Goal: Use online tool/utility: Utilize a website feature to perform a specific function

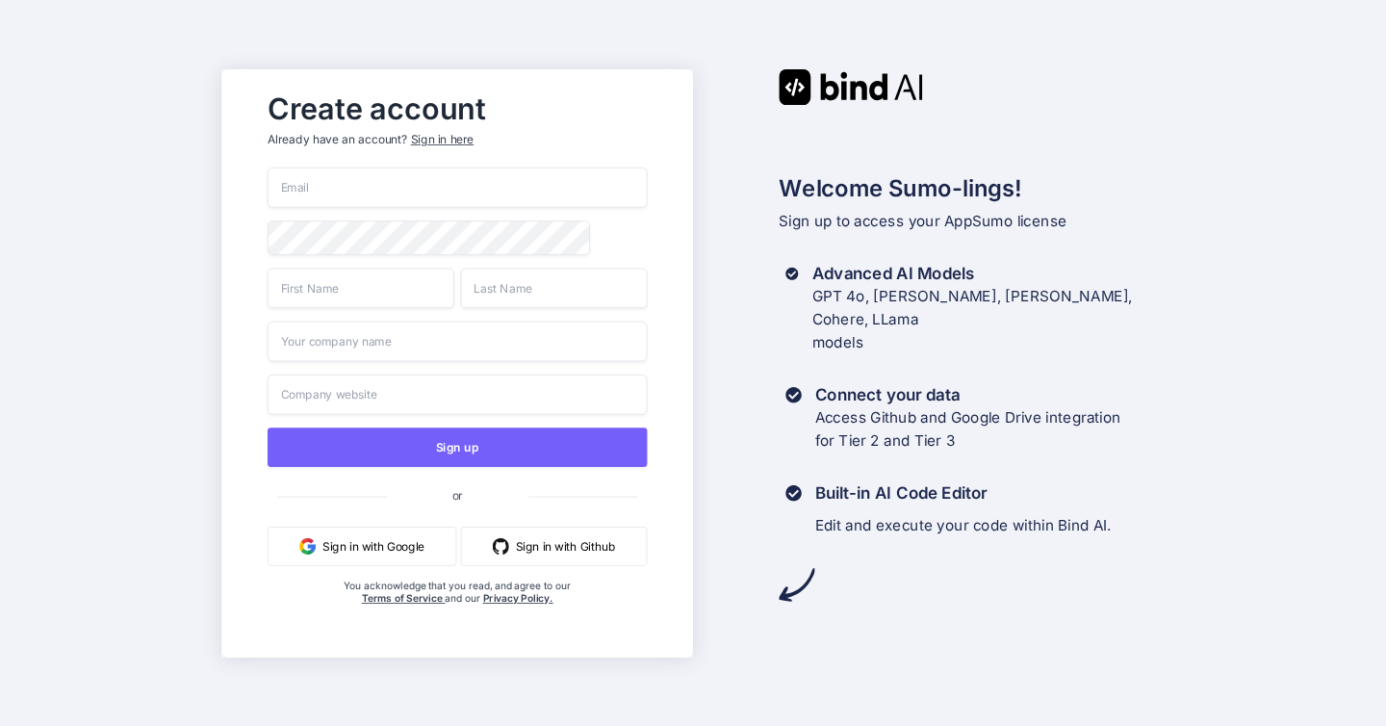
click at [384, 191] on input "email" at bounding box center [457, 187] width 379 height 40
type input "[EMAIL_ADDRESS][DOMAIN_NAME]"
type input "Lawrence"
type input "Kritzinger"
type input "Kritzinger Consulting"
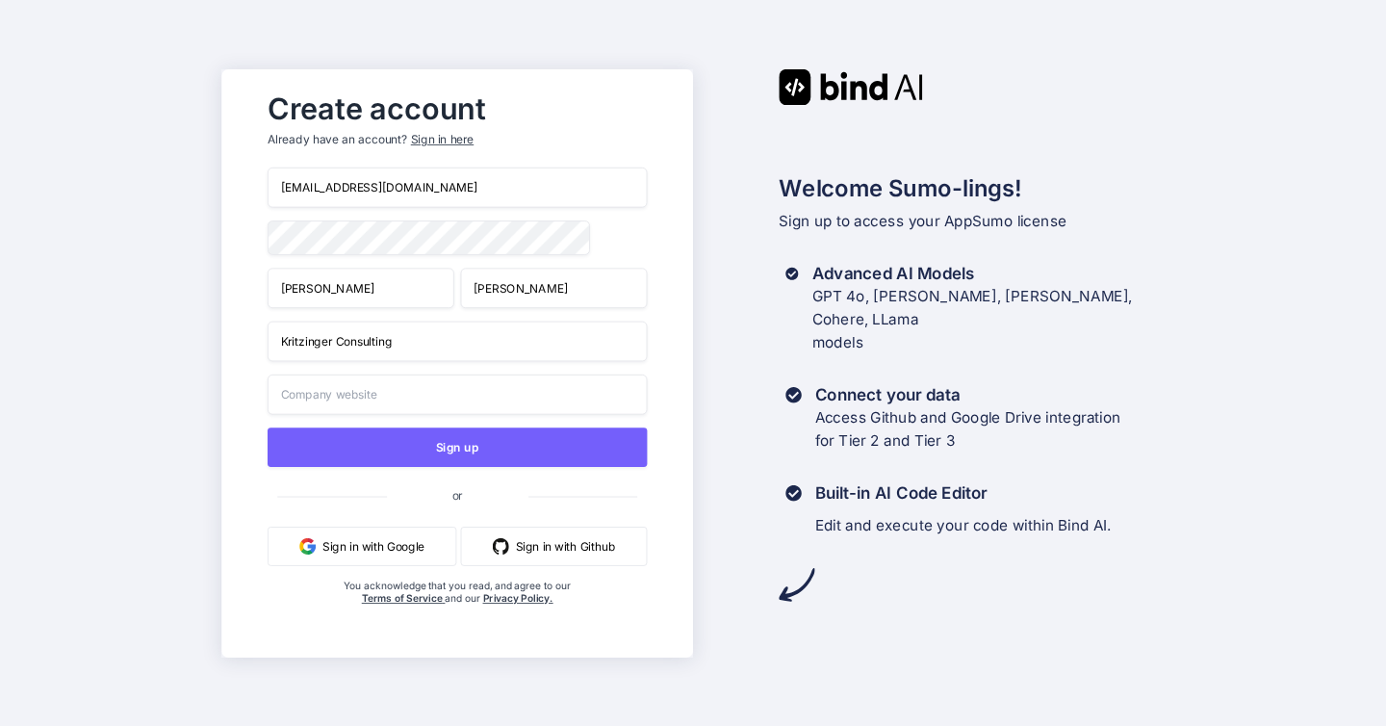
type input "Kritzinger Consulting"
click at [411, 347] on input "Kritzinger Consulting" at bounding box center [457, 341] width 379 height 40
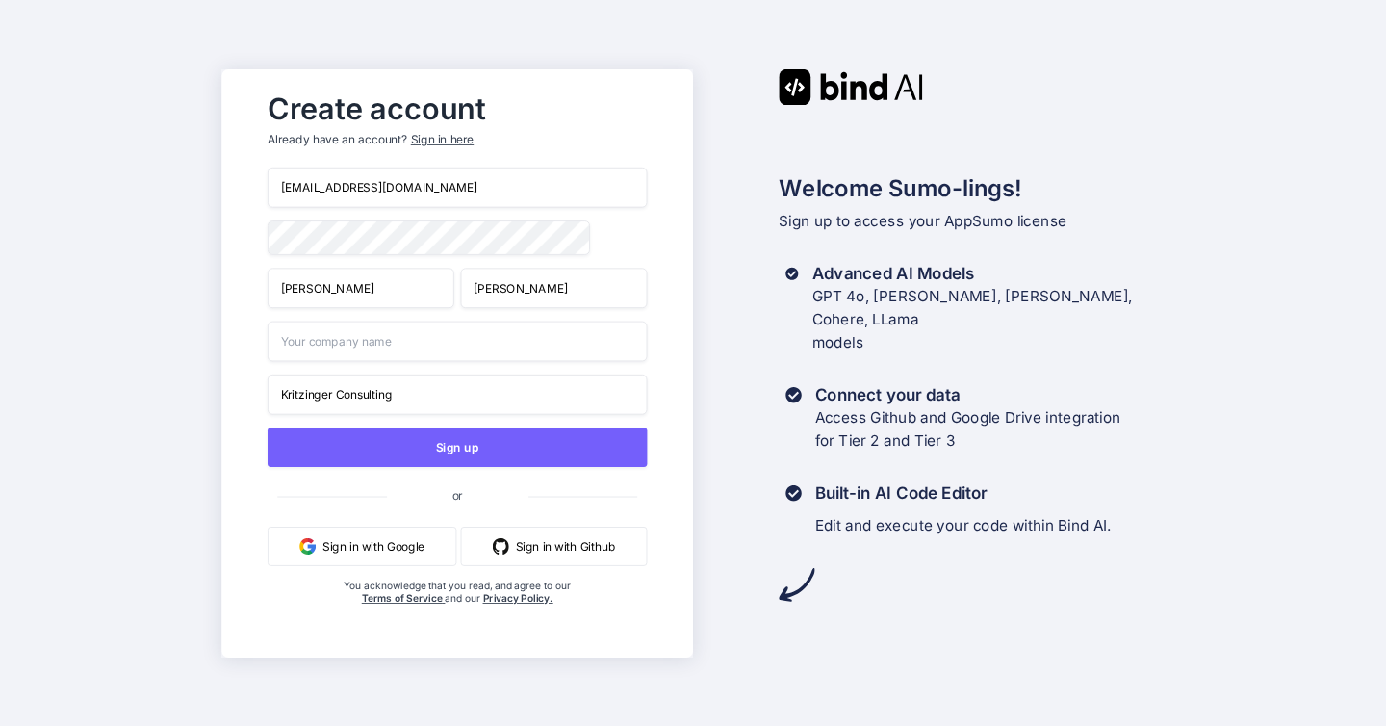
type input "Kritzinger Consulting"
click at [390, 399] on input "Kritzinger Consulting" at bounding box center [457, 393] width 379 height 40
click at [387, 396] on input "Kritzinger Consulting" at bounding box center [457, 393] width 379 height 40
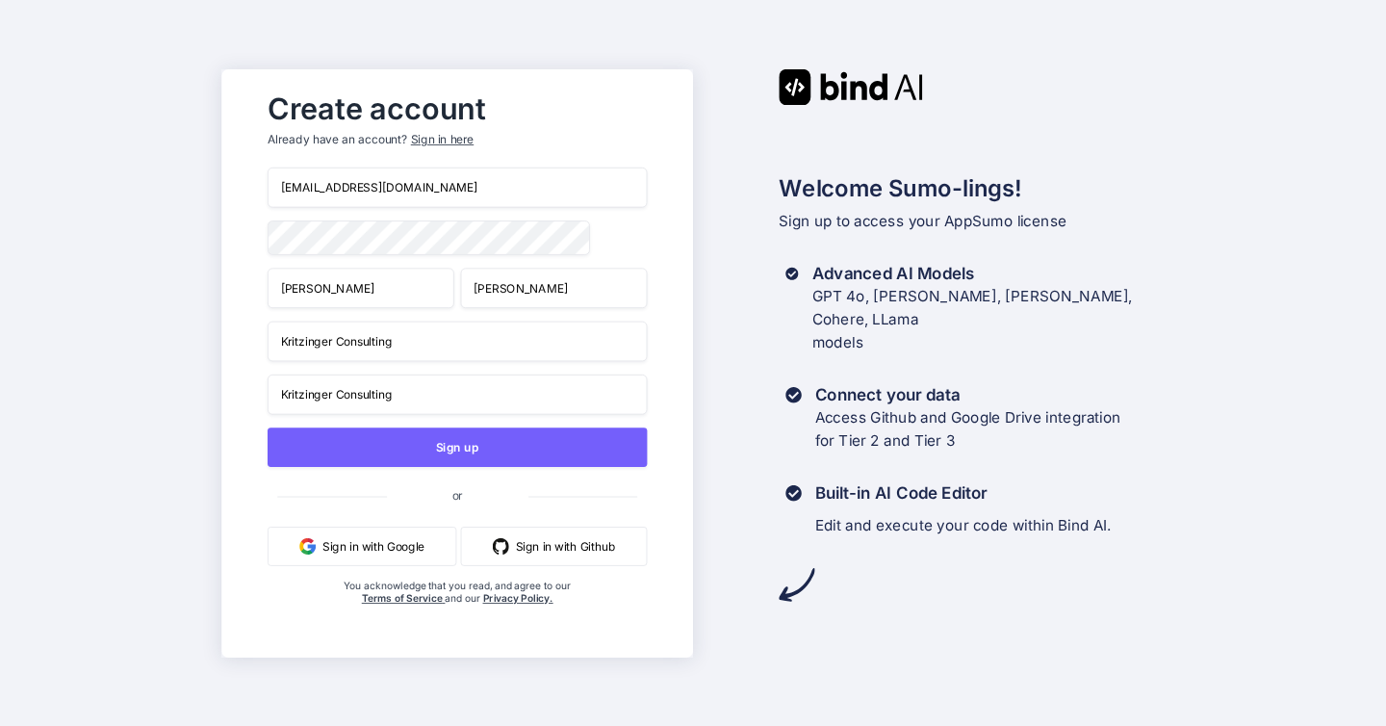
click at [387, 396] on input "Kritzinger Consulting" at bounding box center [457, 393] width 379 height 40
type input ";"
type input "k"
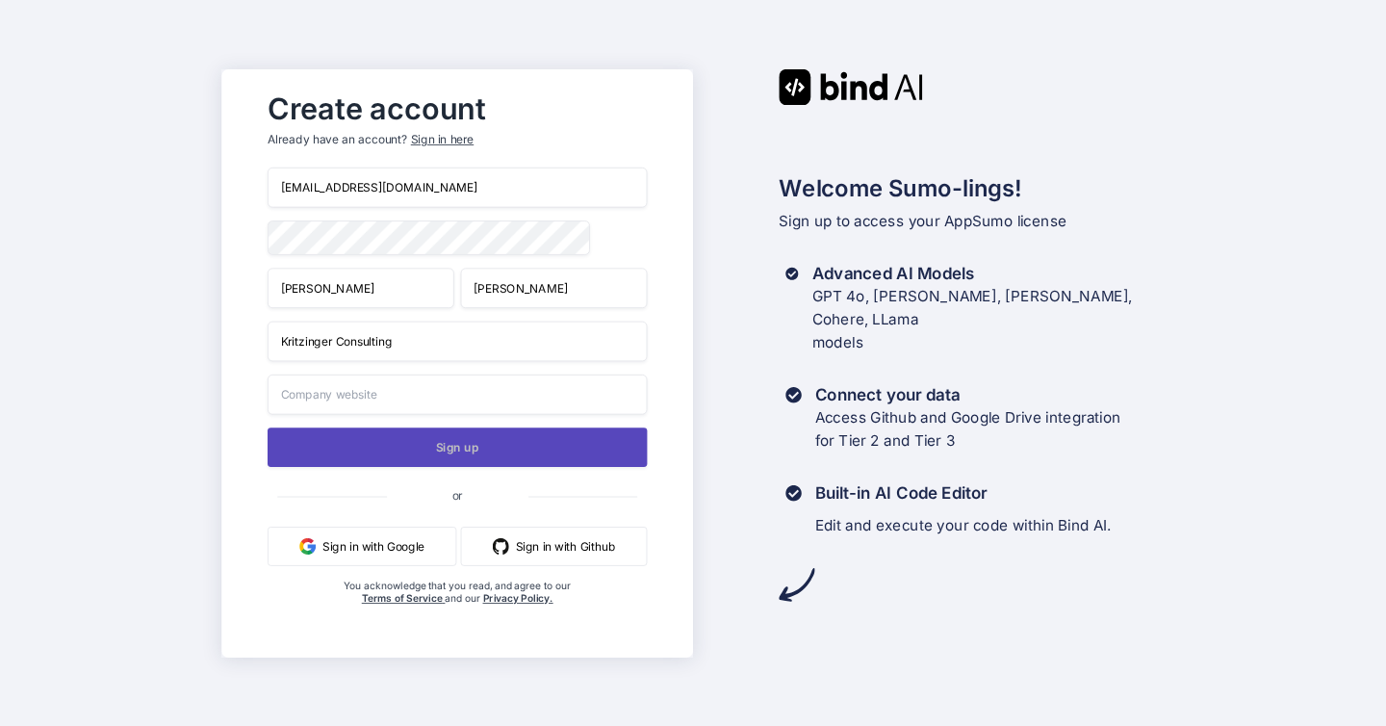
click at [482, 444] on button "Sign up" at bounding box center [457, 446] width 379 height 39
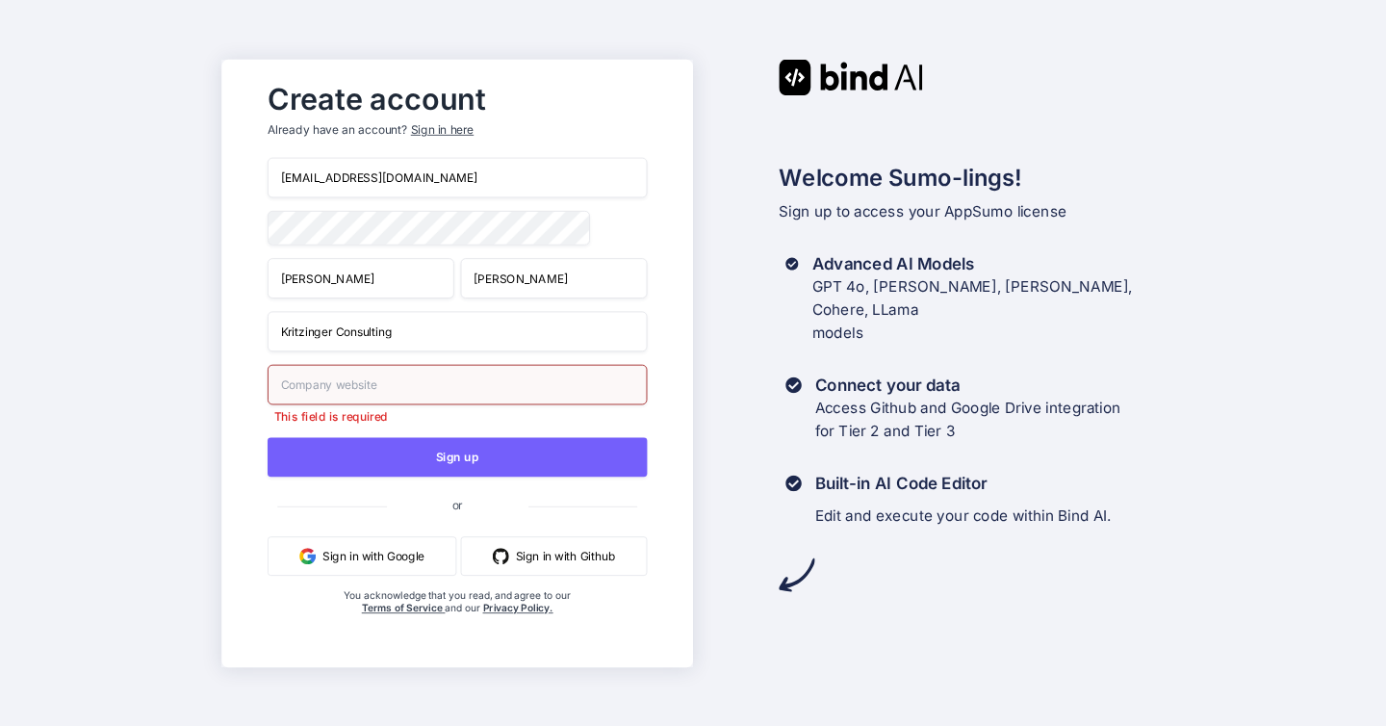
click at [399, 396] on input "text" at bounding box center [457, 384] width 379 height 40
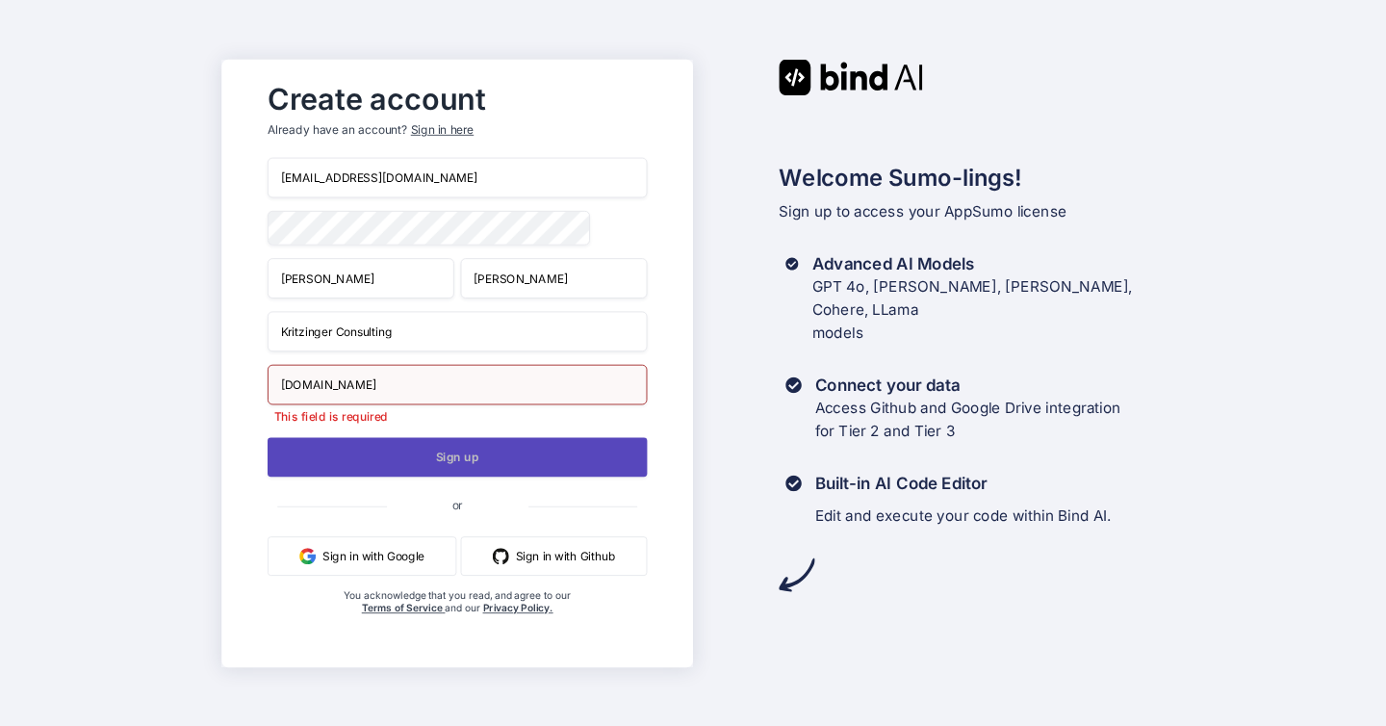
type input "kritzingerconsulting.com"
click at [499, 454] on button "Sign up" at bounding box center [457, 456] width 379 height 39
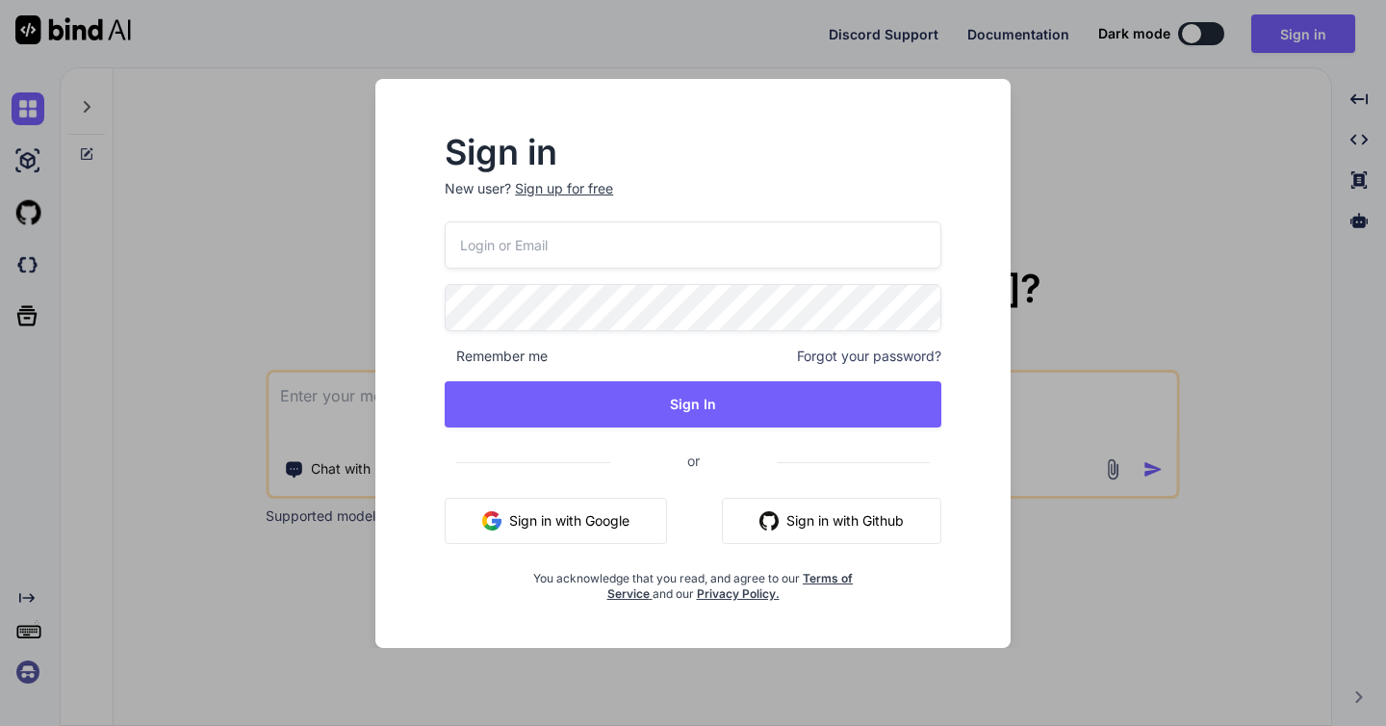
click at [528, 250] on input "email" at bounding box center [693, 244] width 497 height 47
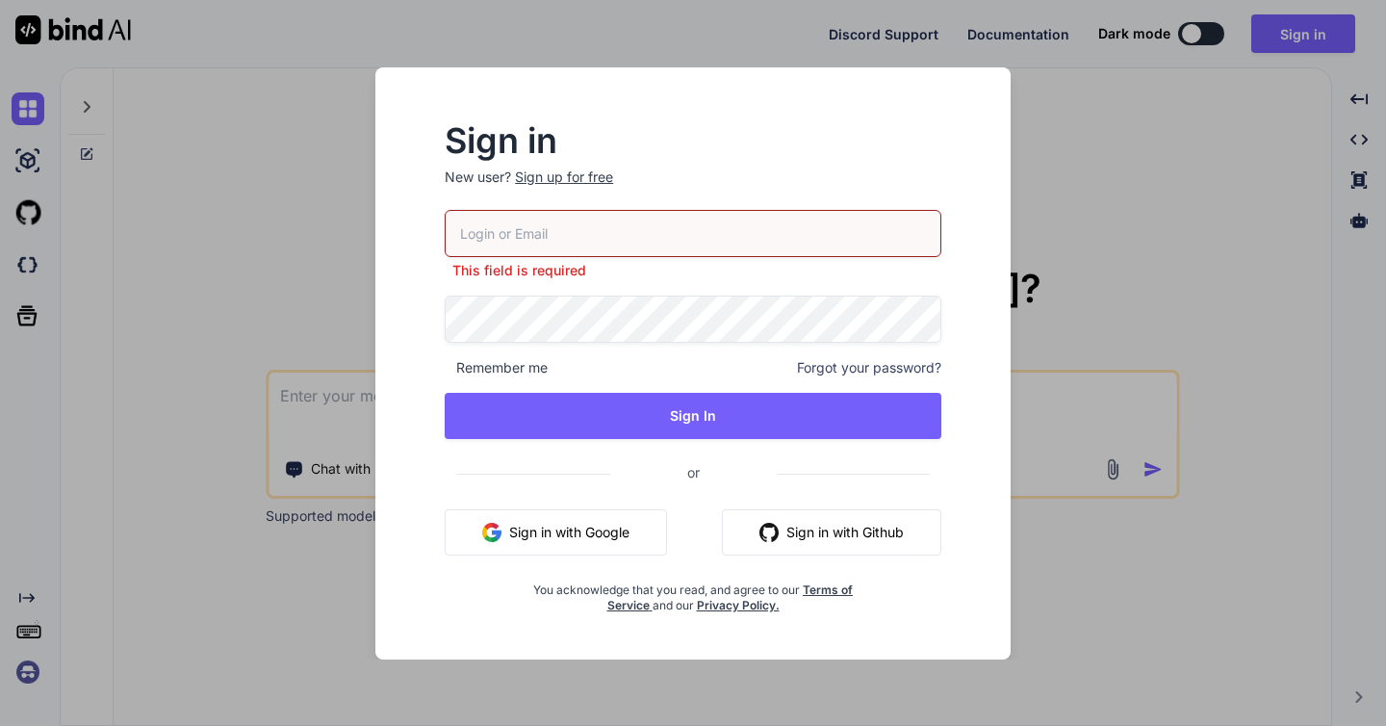
type input "lawrencekritzinger@gmail.com"
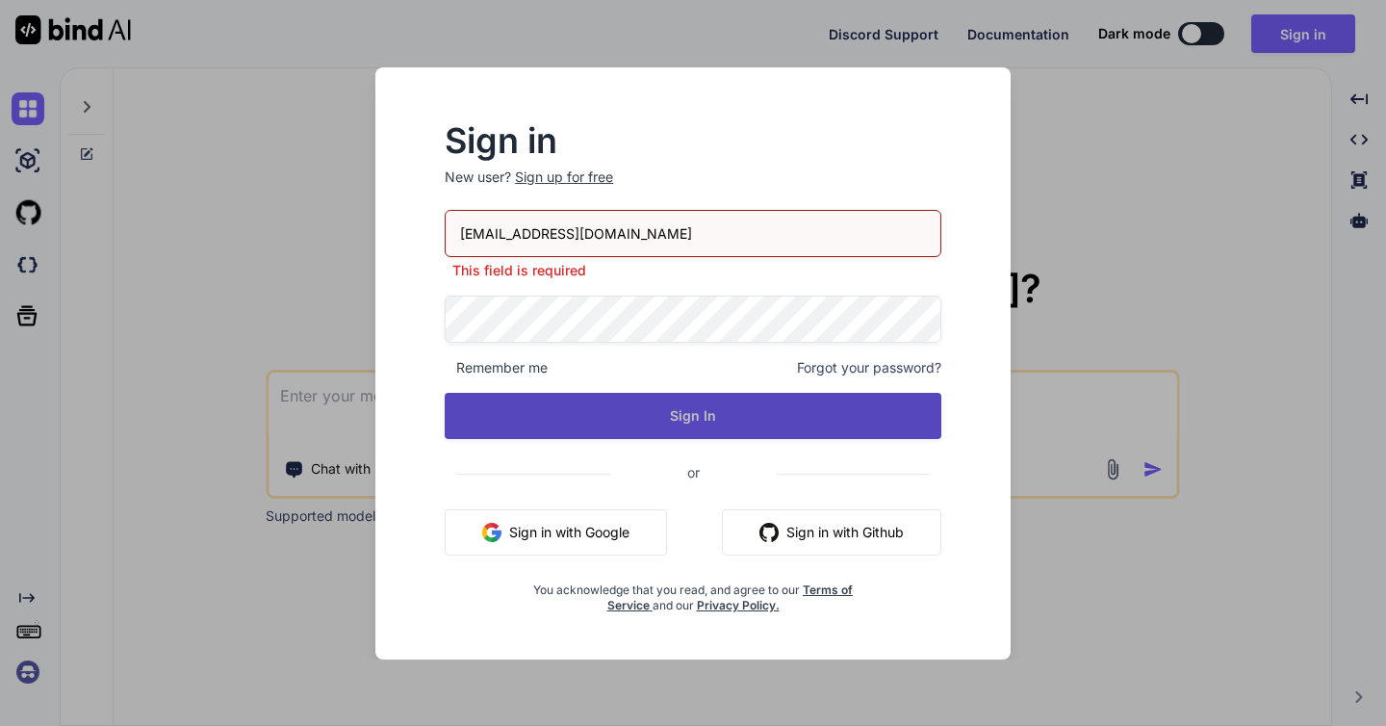
click at [670, 411] on button "Sign In" at bounding box center [693, 416] width 497 height 46
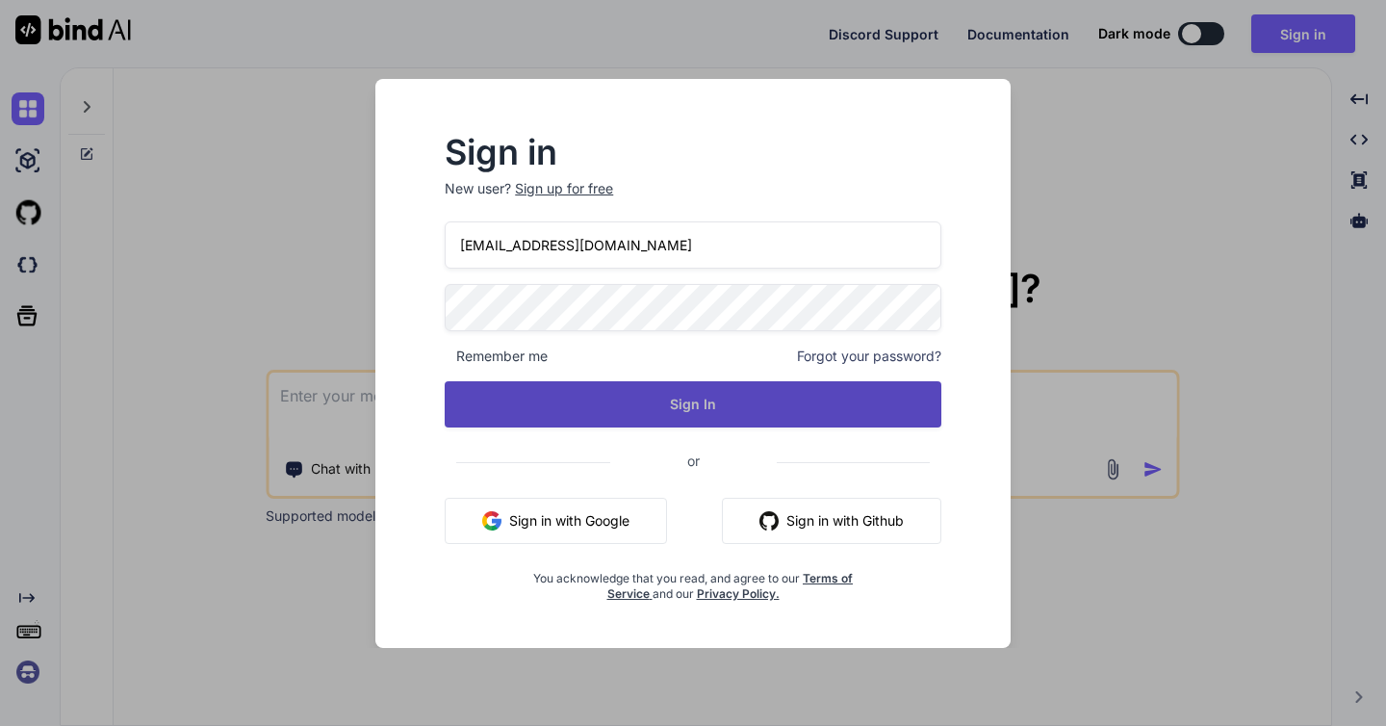
click at [714, 399] on button "Sign In" at bounding box center [693, 404] width 497 height 46
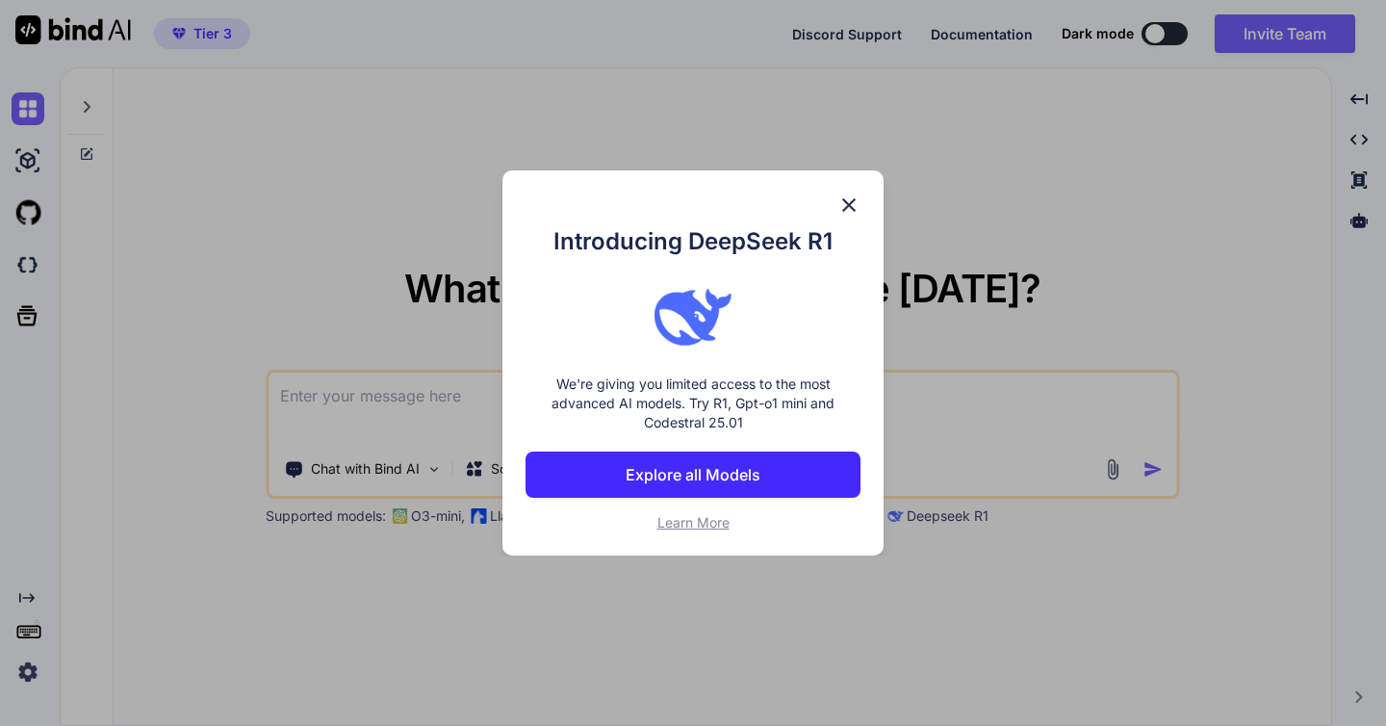
click at [723, 472] on p "Explore all Models" at bounding box center [693, 474] width 135 height 23
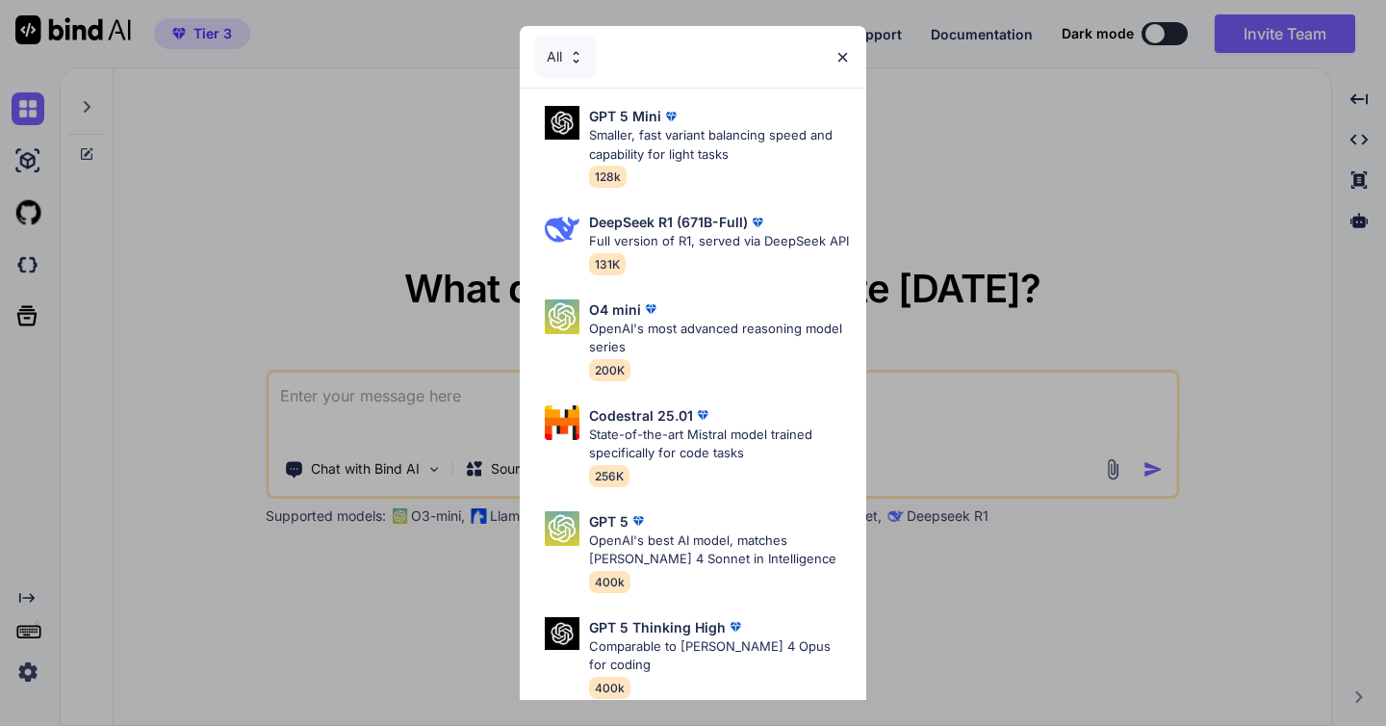
click at [840, 50] on img at bounding box center [843, 57] width 16 height 16
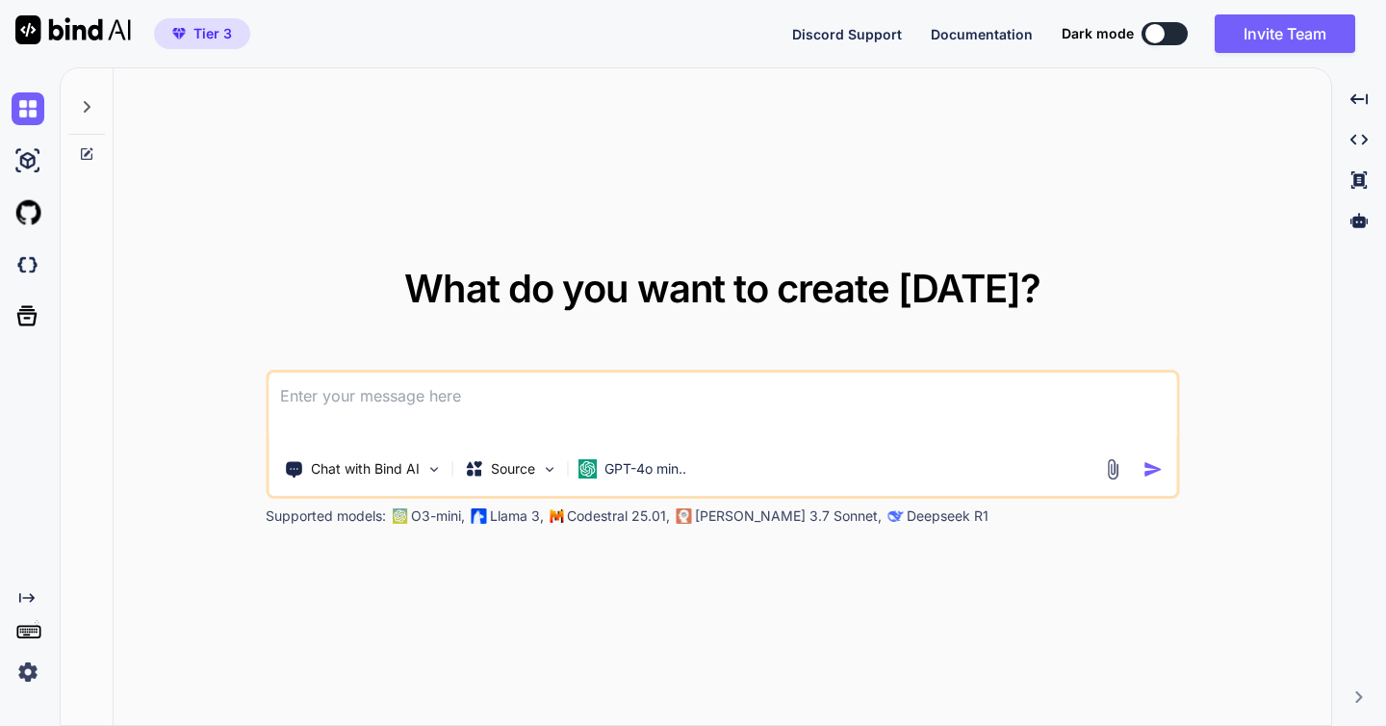
click at [1153, 19] on div "Discord Support Documentation Dark mode Invite Team Created with Pixso." at bounding box center [1081, 33] width 579 height 39
click at [1166, 34] on button at bounding box center [1165, 33] width 46 height 23
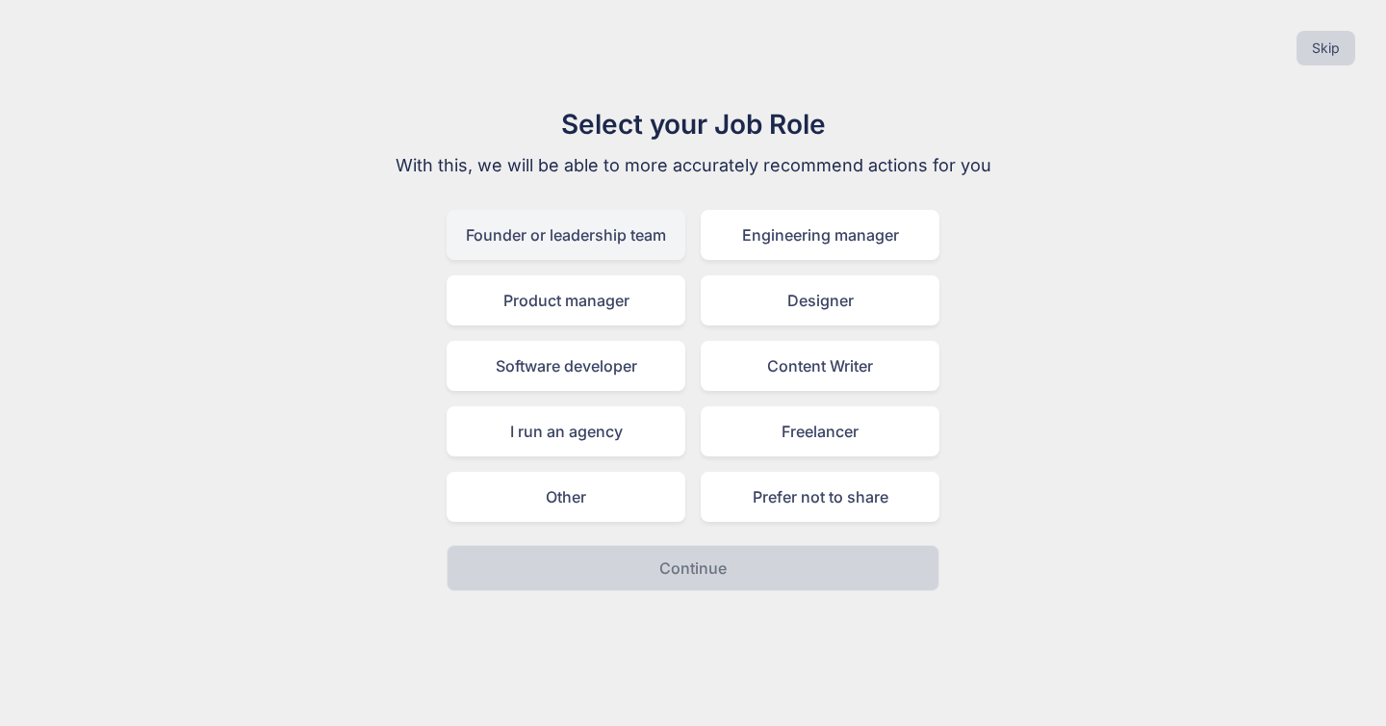
click at [590, 224] on div "Founder or leadership team" at bounding box center [566, 235] width 239 height 50
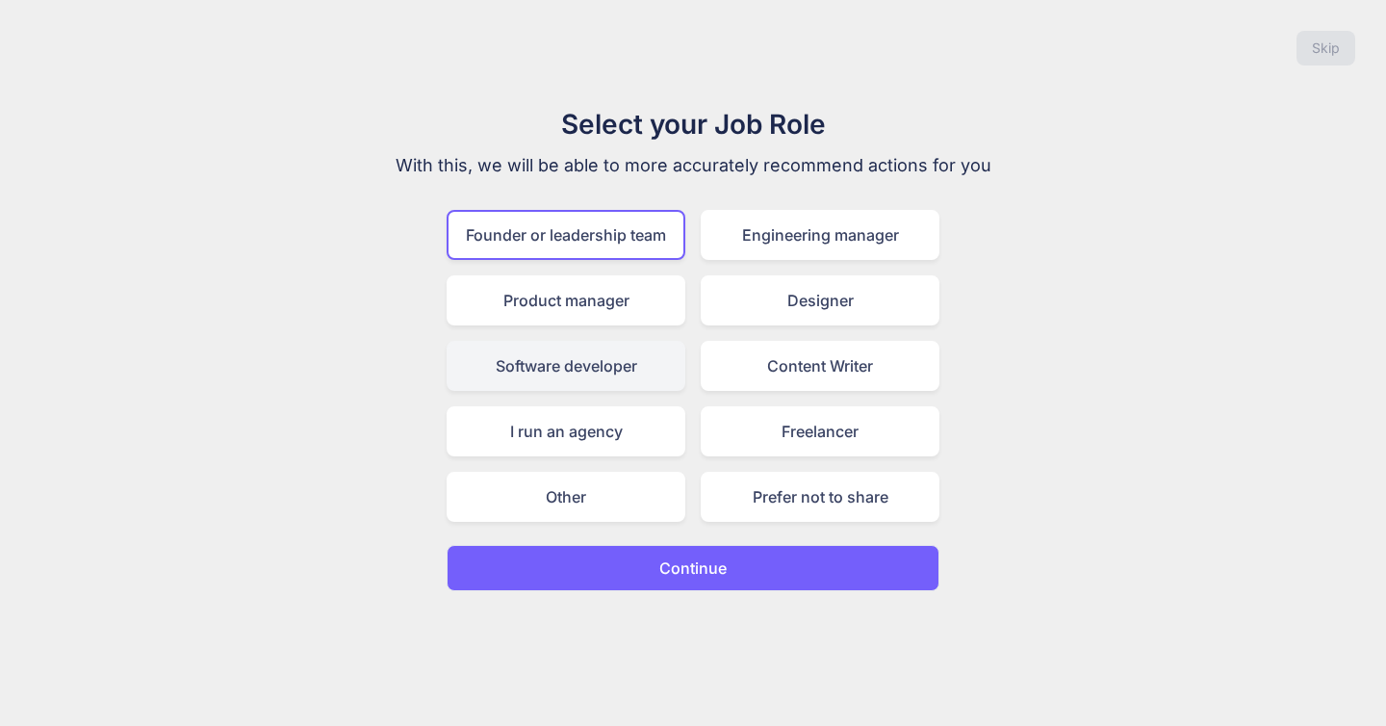
click at [598, 367] on div "Software developer" at bounding box center [566, 366] width 239 height 50
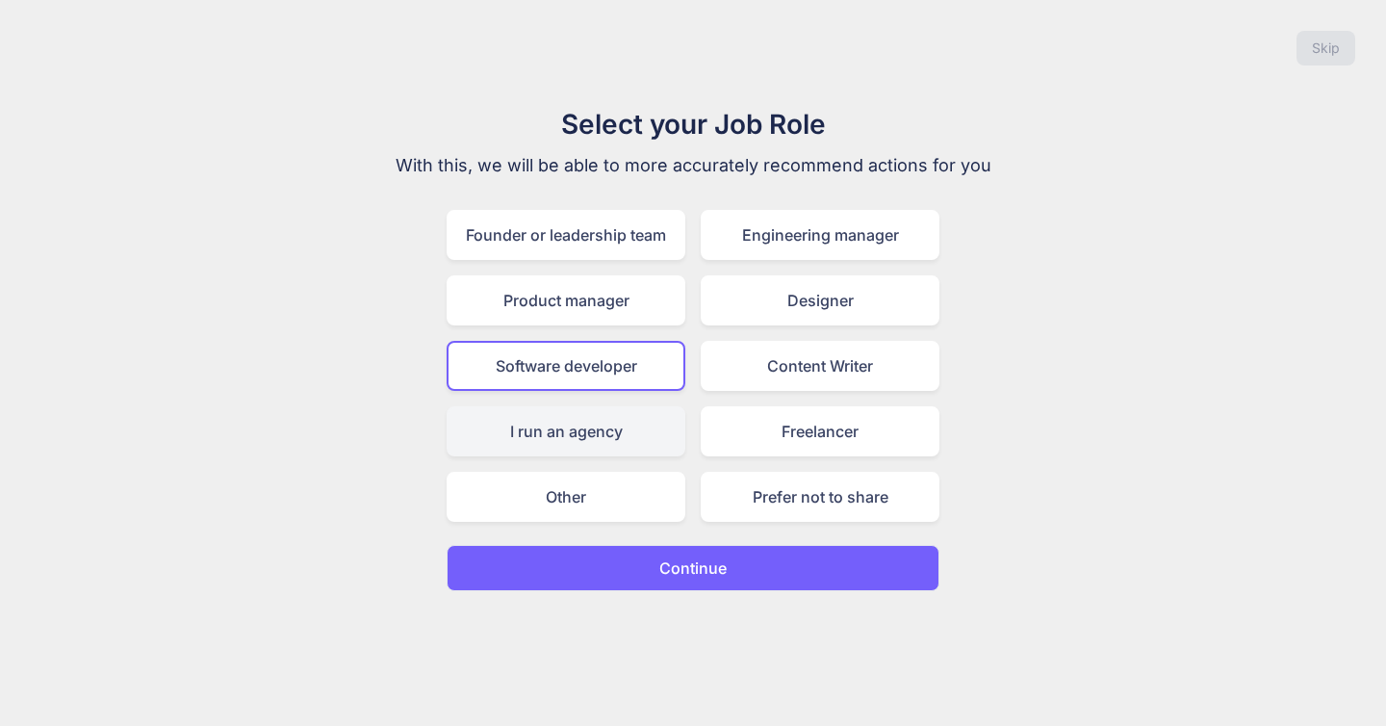
click at [593, 433] on div "I run an agency" at bounding box center [566, 431] width 239 height 50
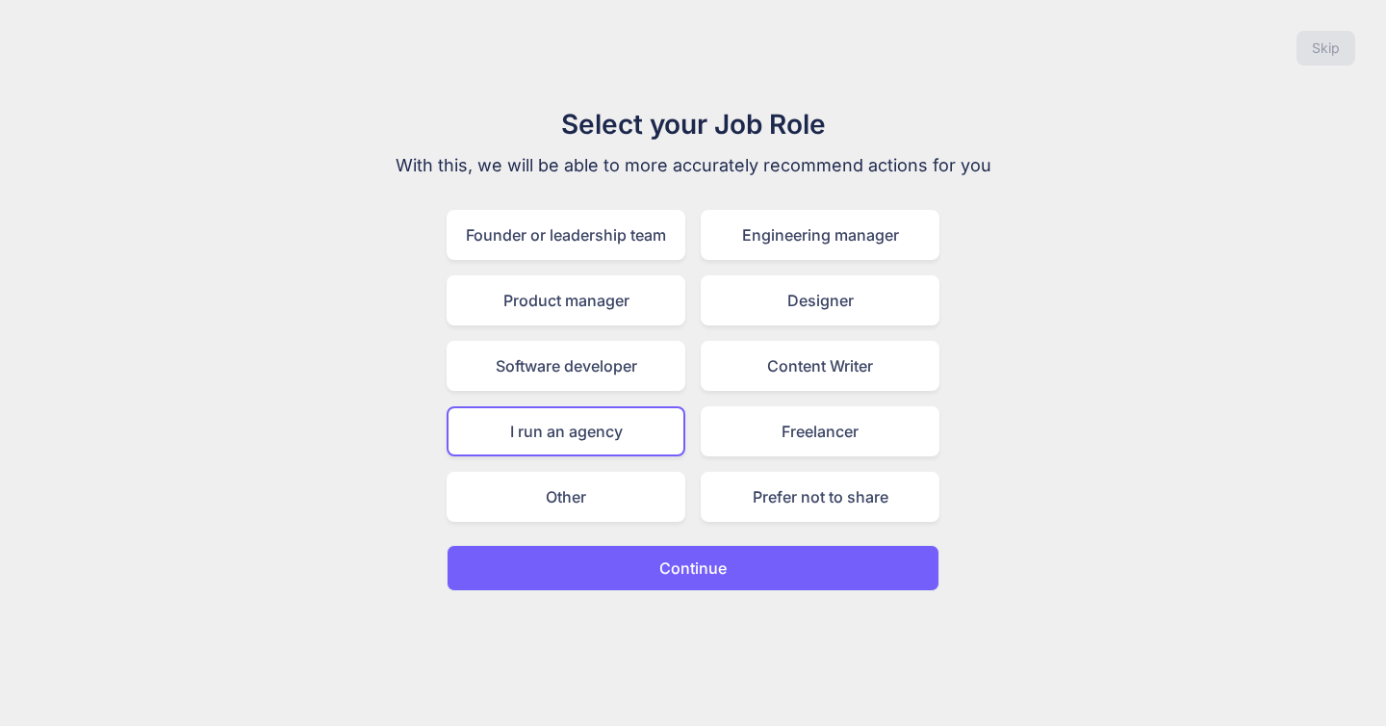
click at [811, 461] on div "Founder or leadership team Engineering manager Product manager Designer Softwar…" at bounding box center [693, 366] width 493 height 312
click at [804, 428] on div "Freelancer" at bounding box center [820, 431] width 239 height 50
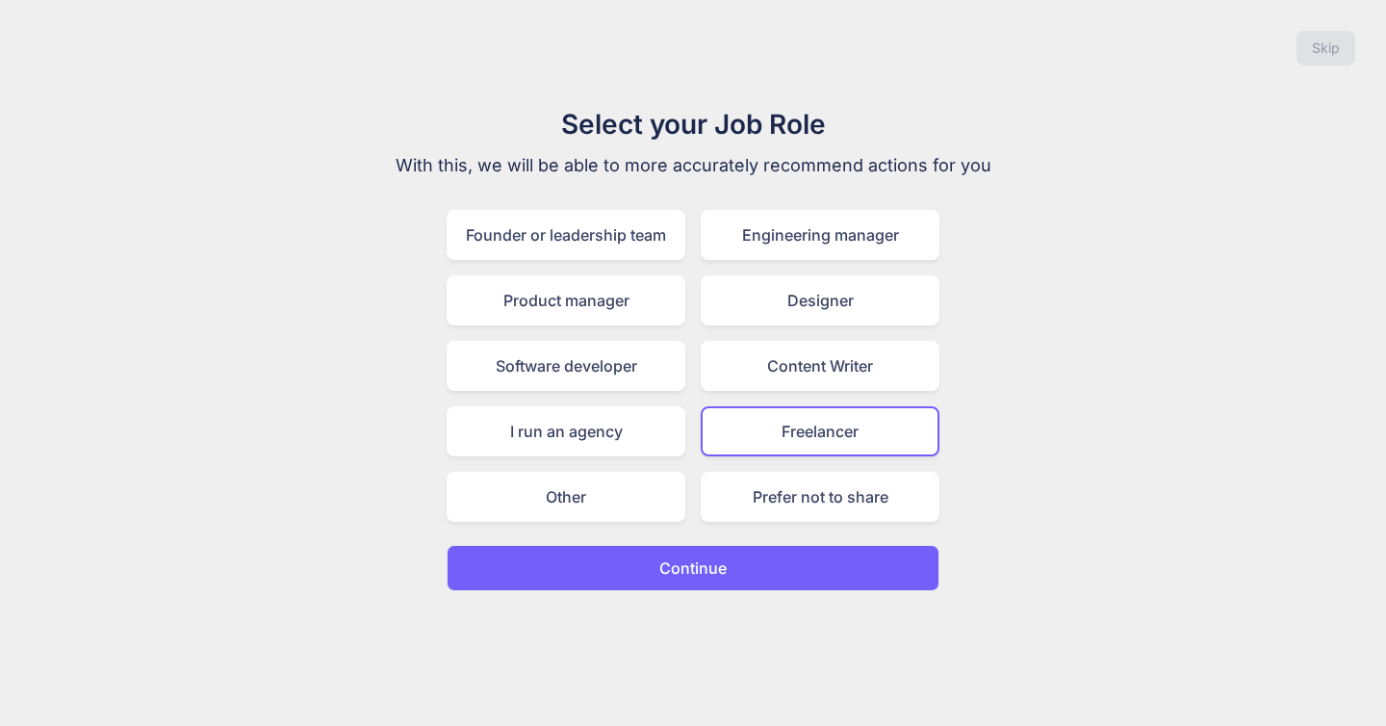
click at [693, 557] on p "Continue" at bounding box center [692, 567] width 67 height 23
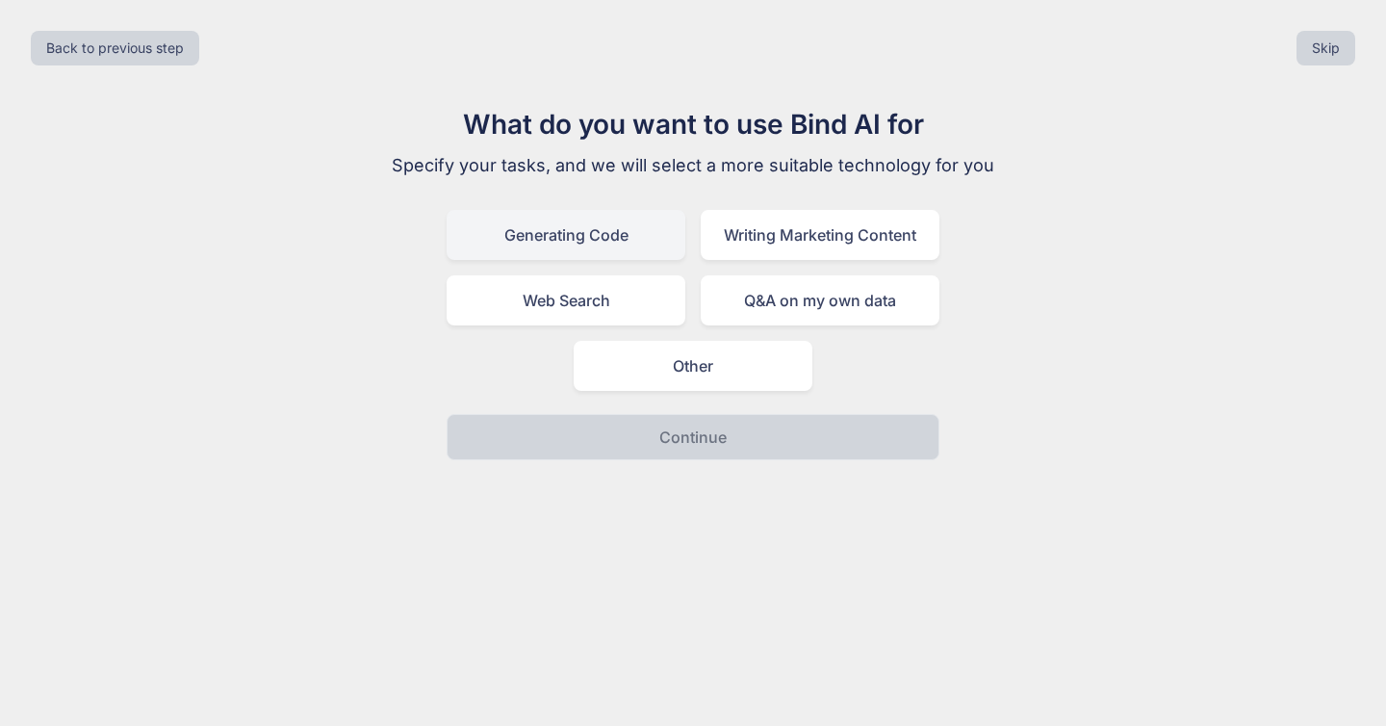
click at [623, 228] on div "Generating Code" at bounding box center [566, 235] width 239 height 50
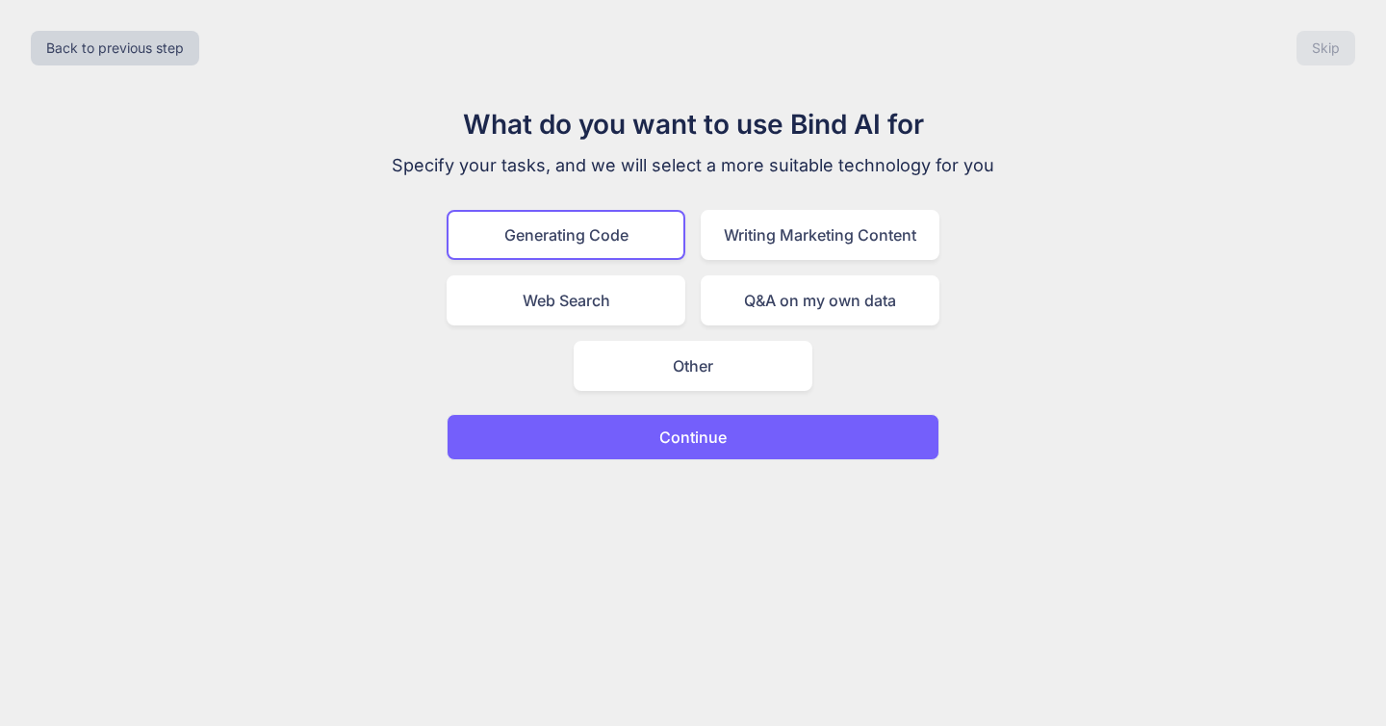
click at [704, 439] on p "Continue" at bounding box center [692, 436] width 67 height 23
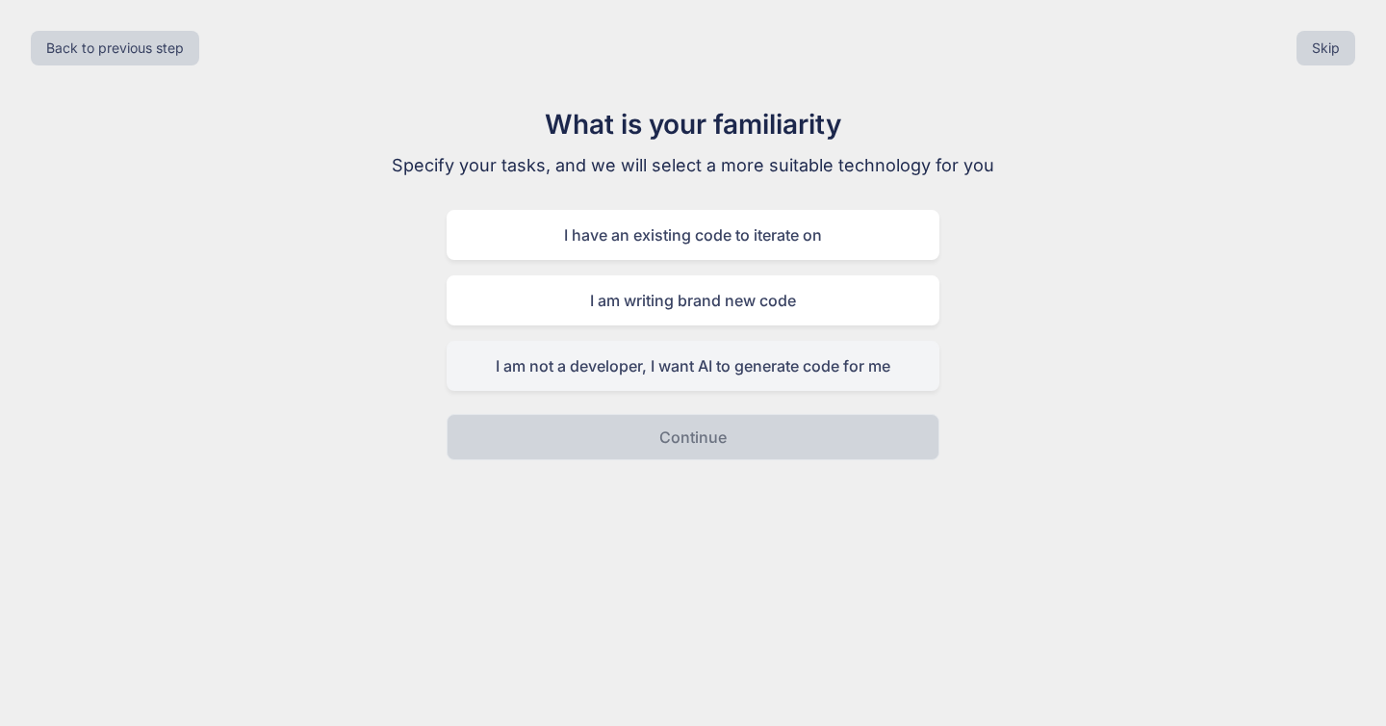
click at [777, 363] on div "I am not a developer, I want AI to generate code for me" at bounding box center [693, 366] width 493 height 50
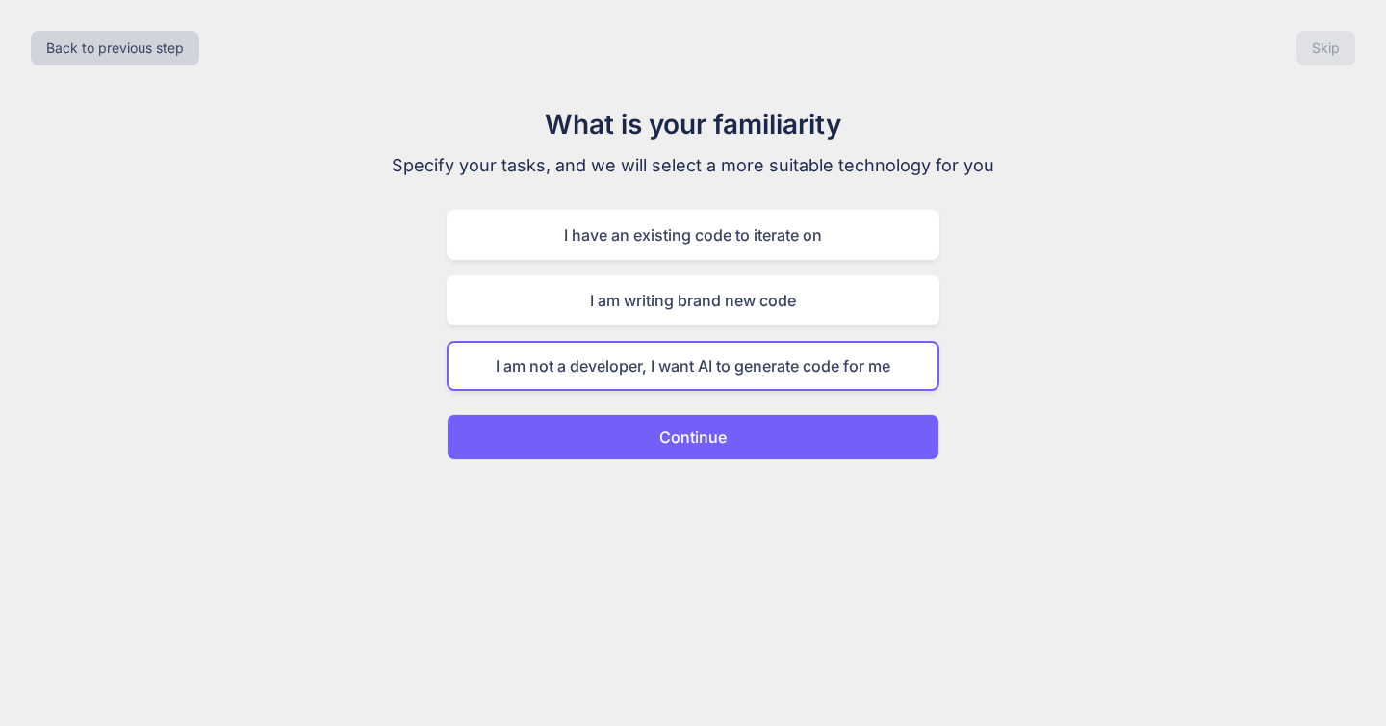
click at [714, 456] on button "Continue" at bounding box center [693, 437] width 493 height 46
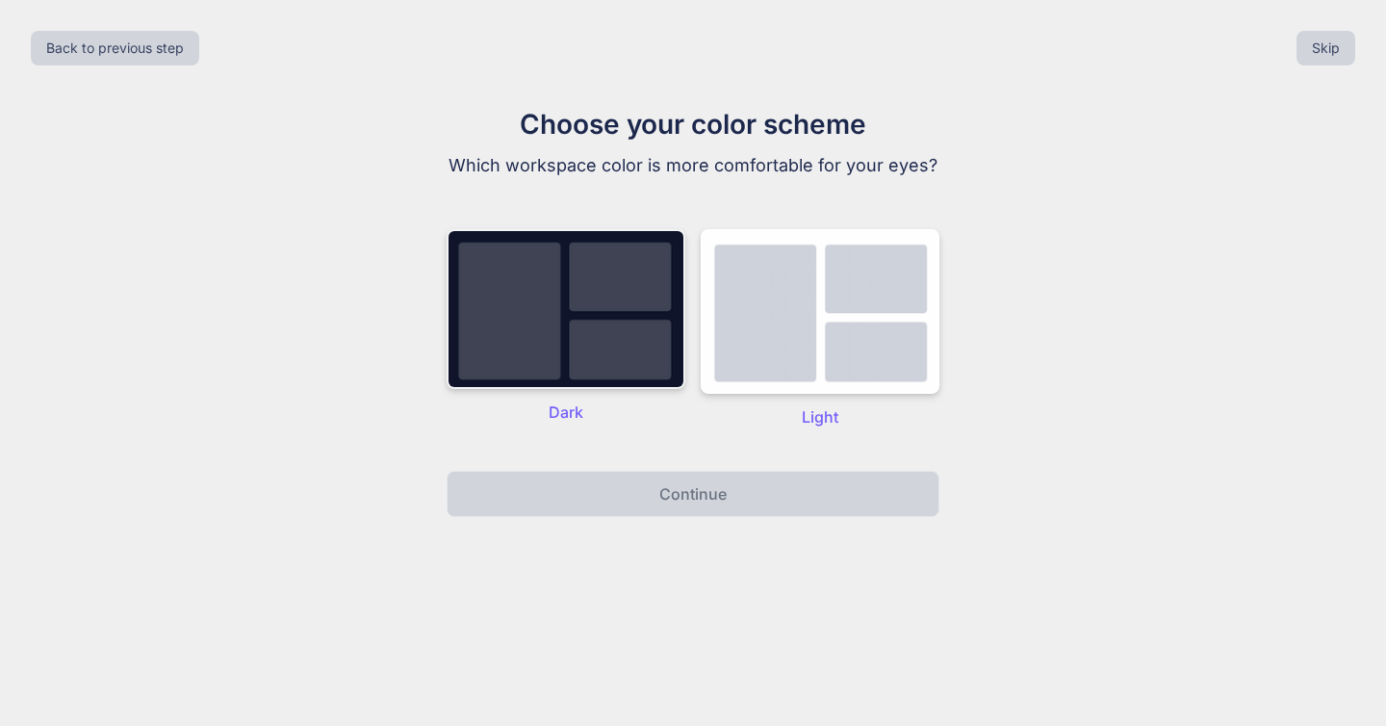
click at [600, 345] on img at bounding box center [566, 309] width 239 height 160
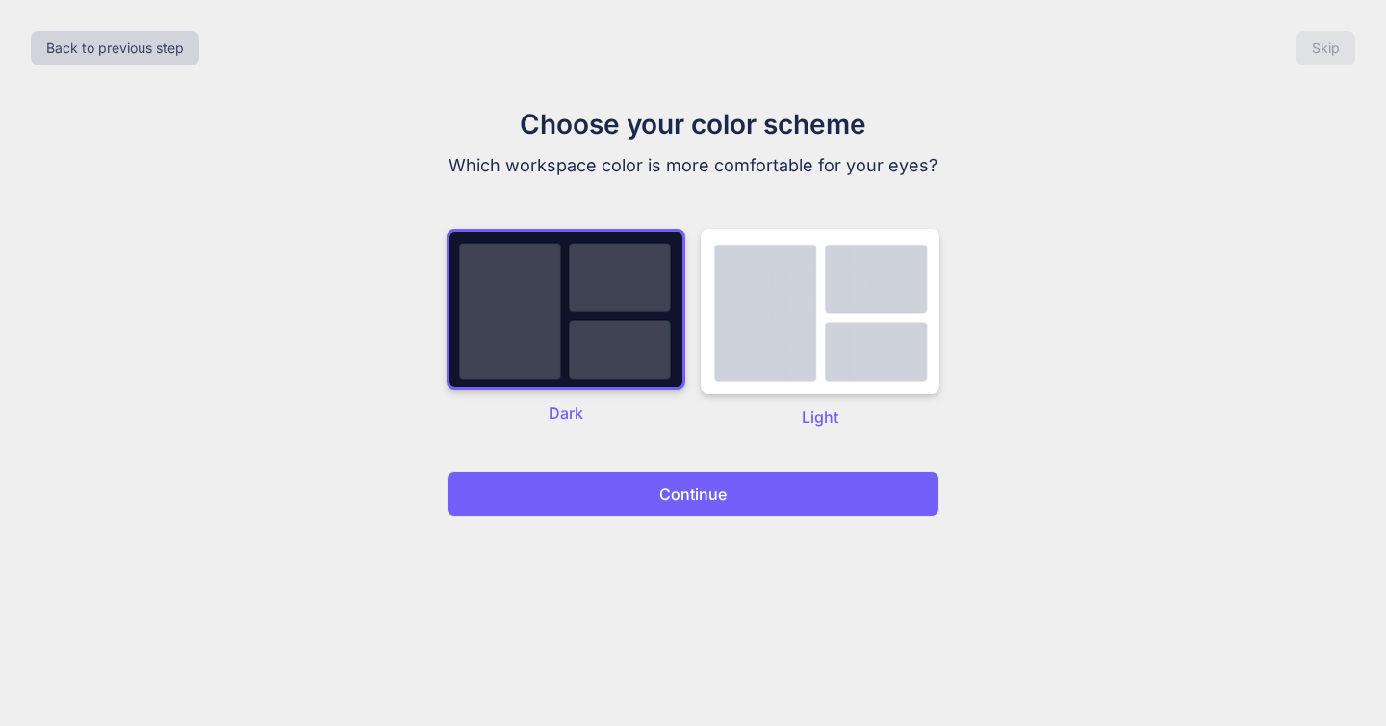
click at [658, 497] on button "Continue" at bounding box center [693, 494] width 493 height 46
click at [693, 497] on p "Continue" at bounding box center [692, 493] width 67 height 23
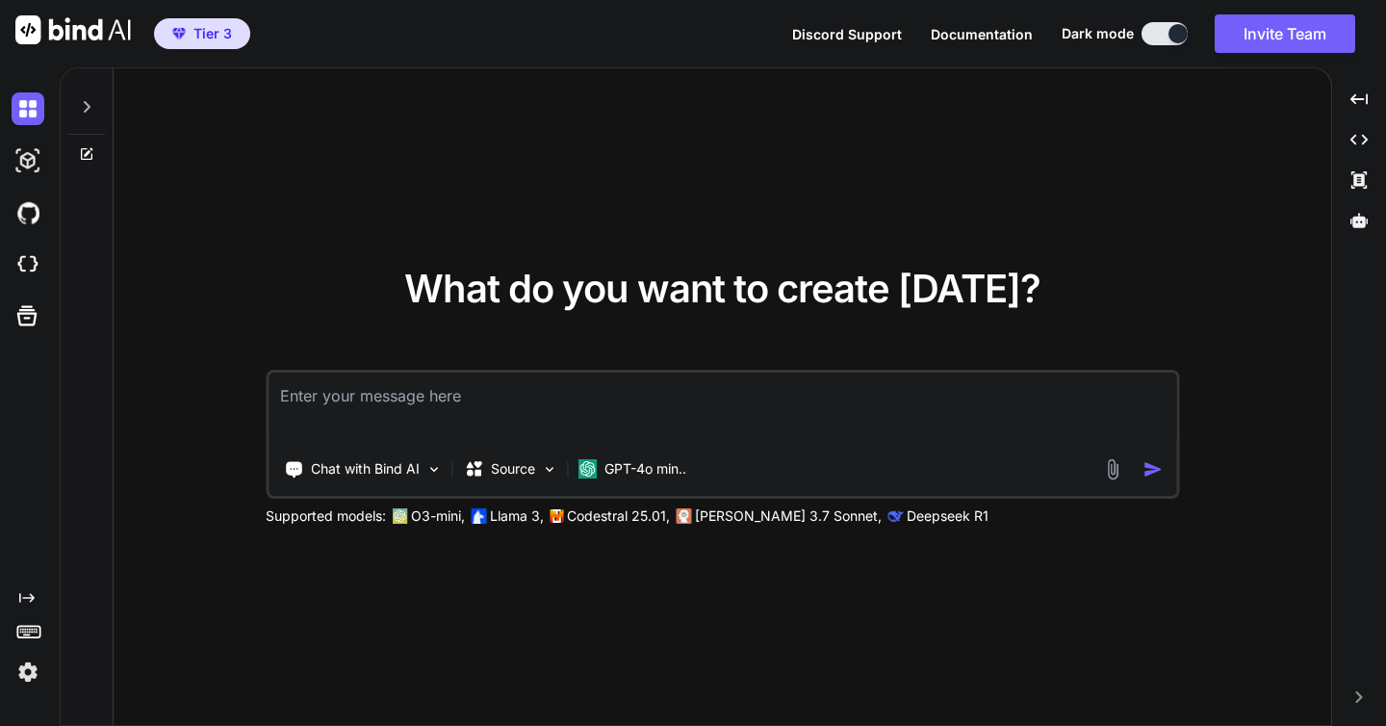
click at [215, 28] on span "Tier 3" at bounding box center [212, 33] width 39 height 19
click at [24, 675] on img at bounding box center [28, 672] width 33 height 33
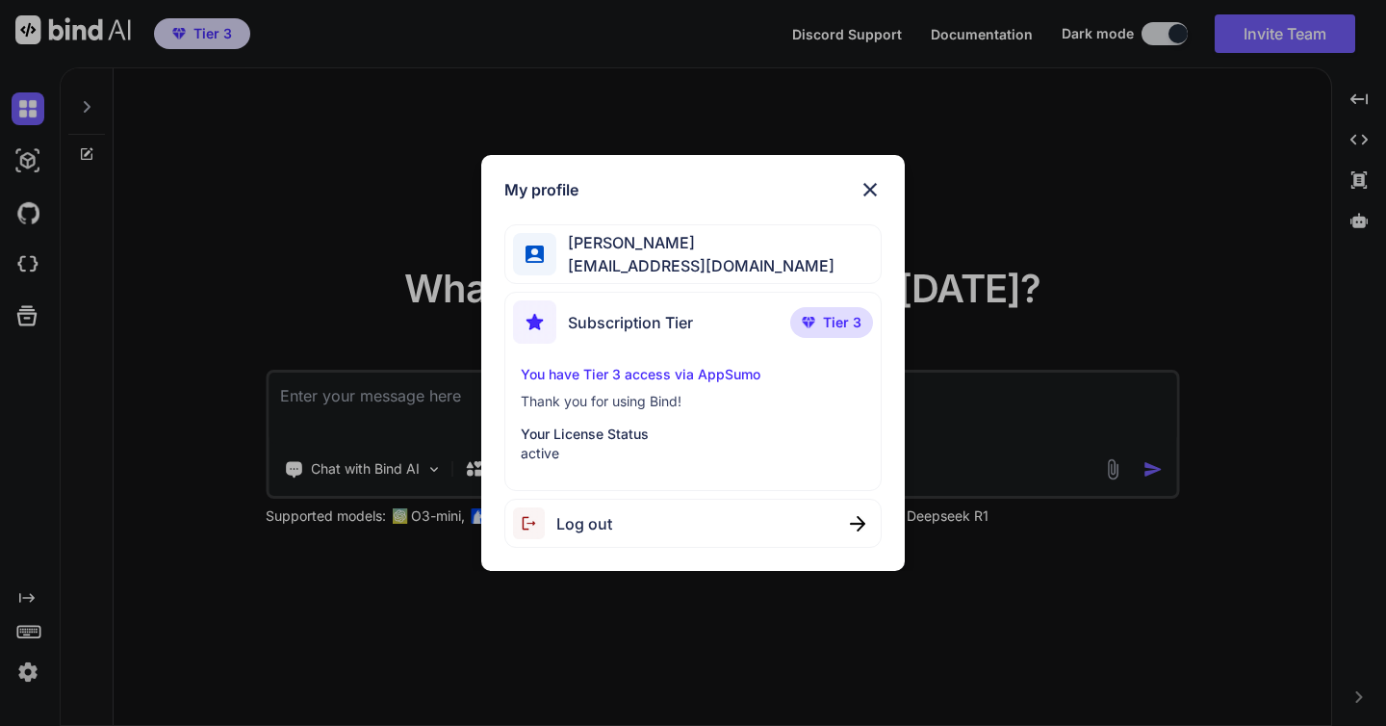
click at [866, 193] on img at bounding box center [870, 189] width 23 height 23
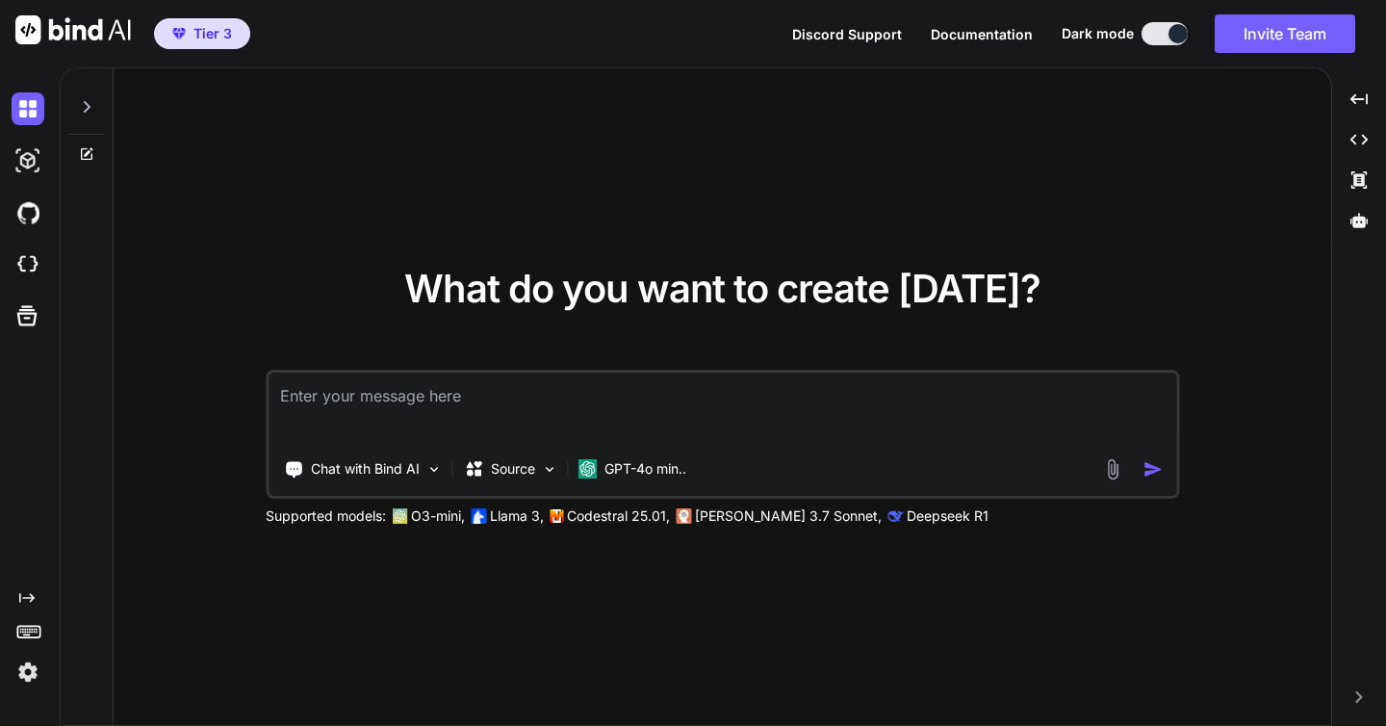
click at [28, 627] on rect at bounding box center [28, 633] width 22 height 12
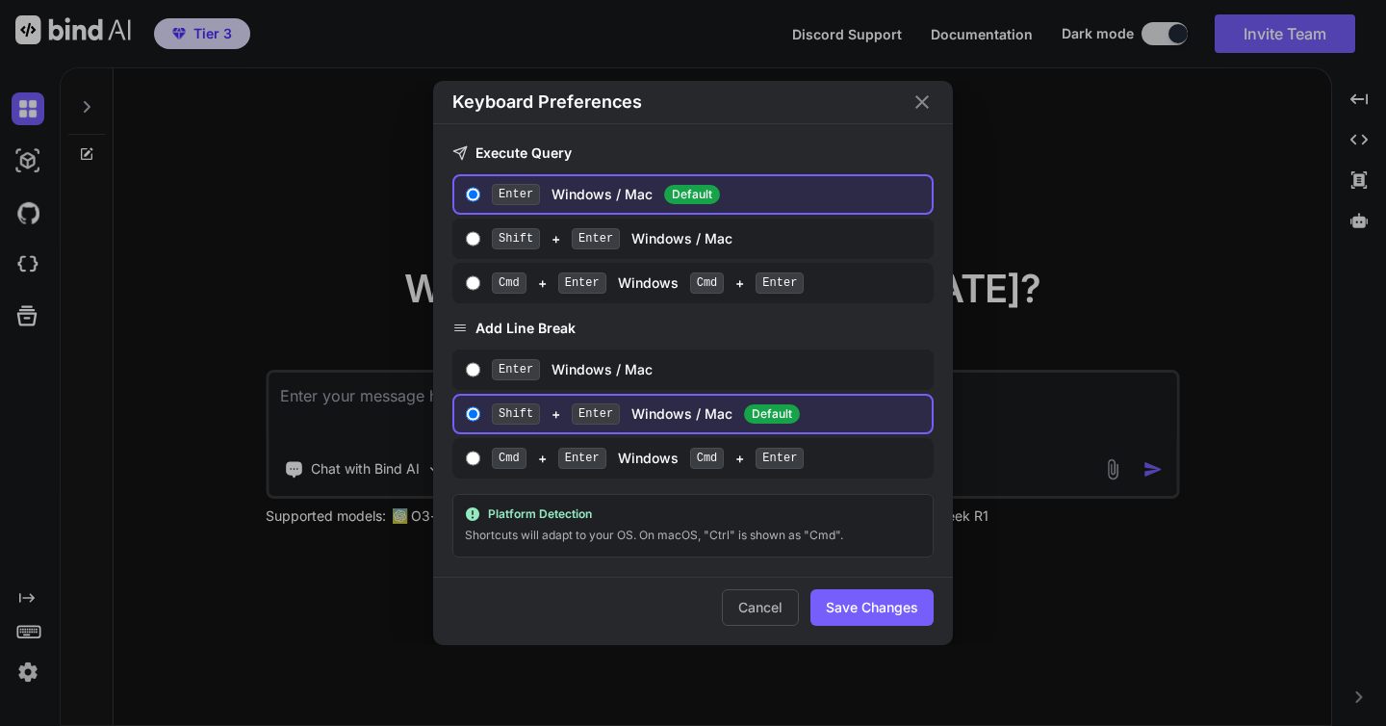
click at [926, 101] on icon "Close" at bounding box center [922, 101] width 23 height 23
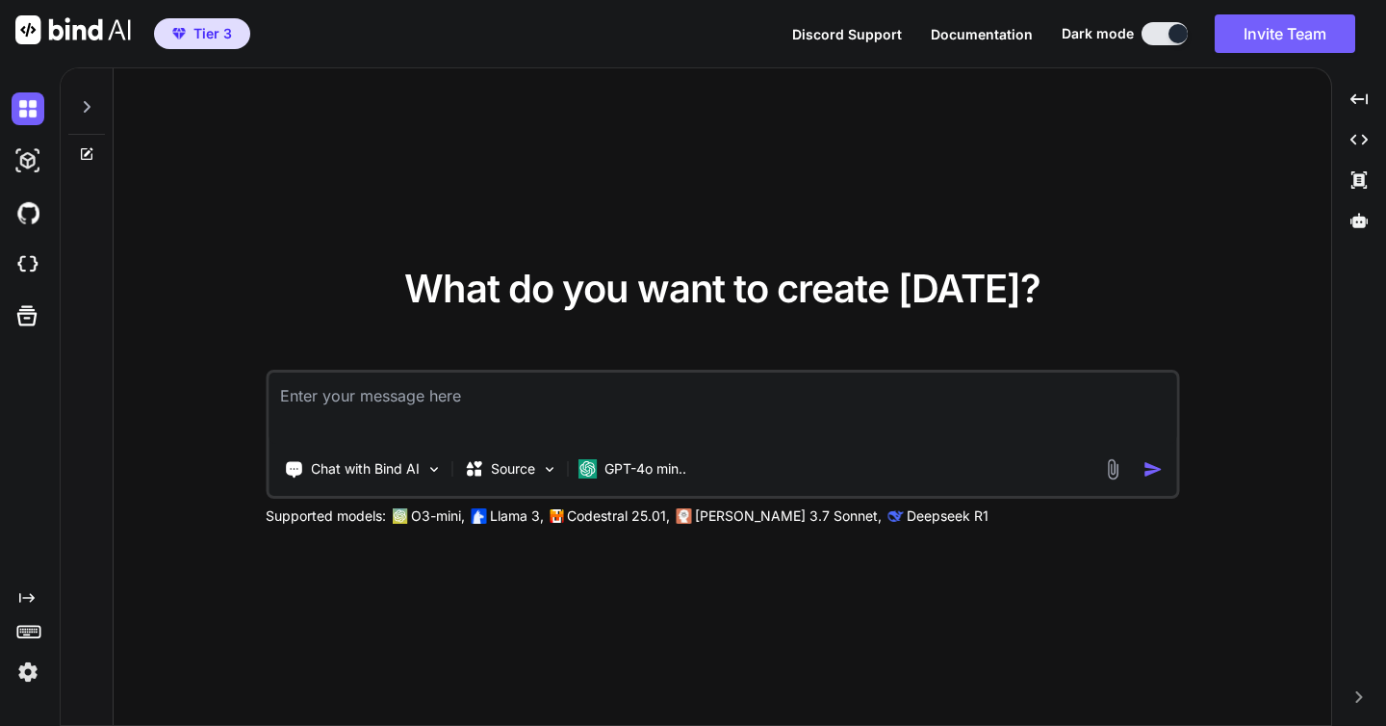
click at [25, 602] on icon "Created with Pixso." at bounding box center [26, 597] width 15 height 15
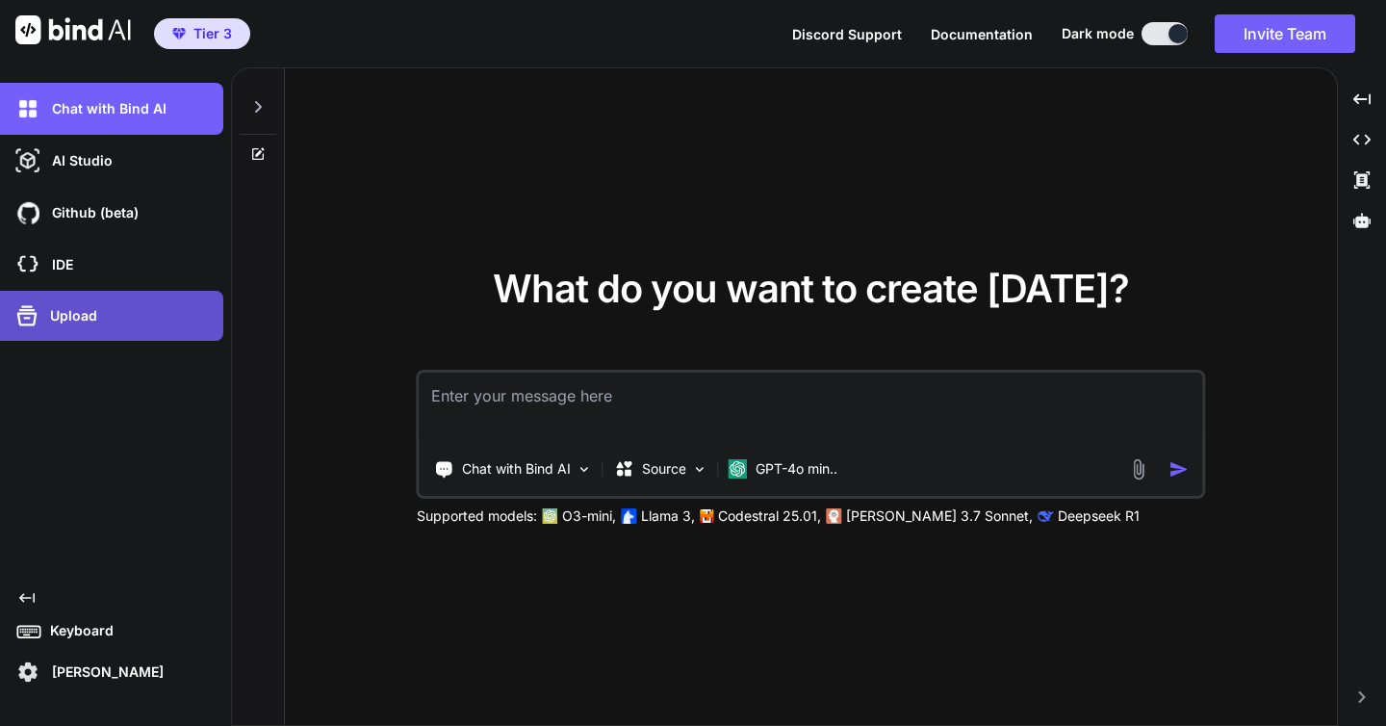
click at [90, 309] on p "Upload" at bounding box center [69, 315] width 55 height 19
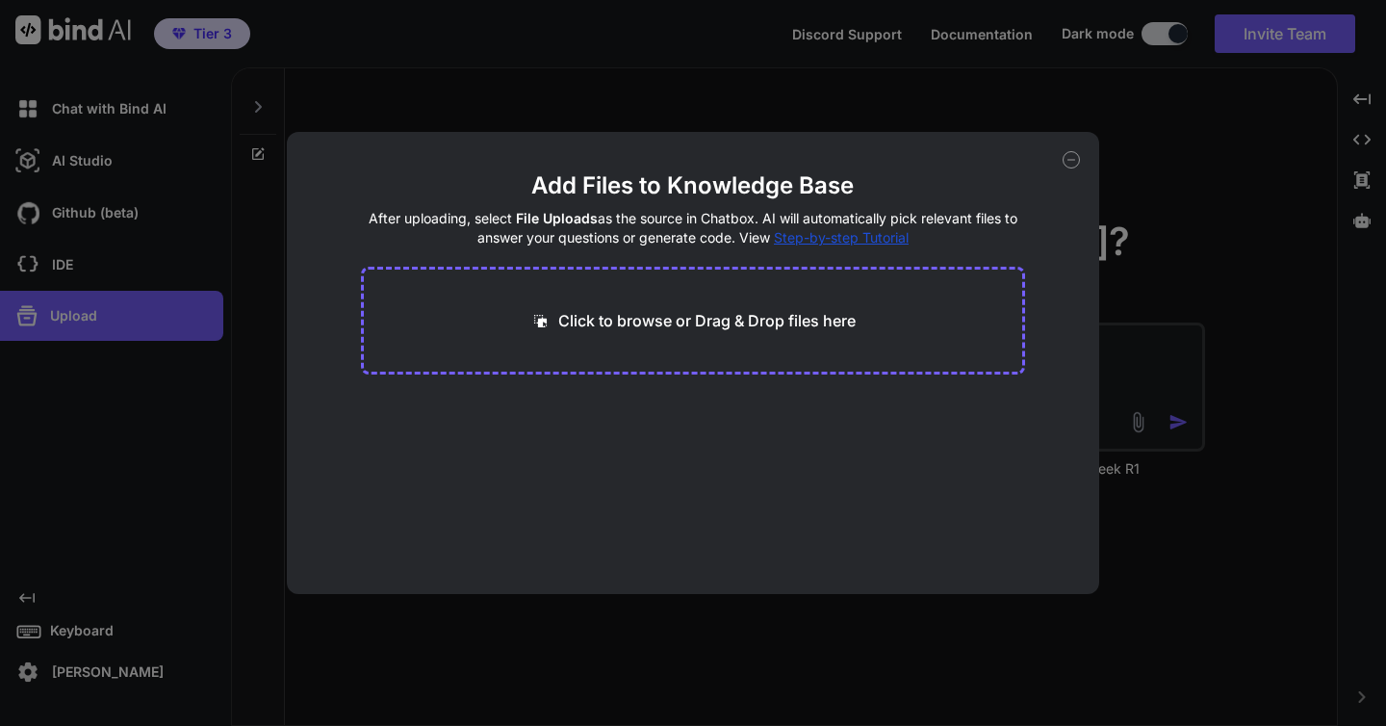
click at [1072, 161] on icon at bounding box center [1071, 159] width 17 height 17
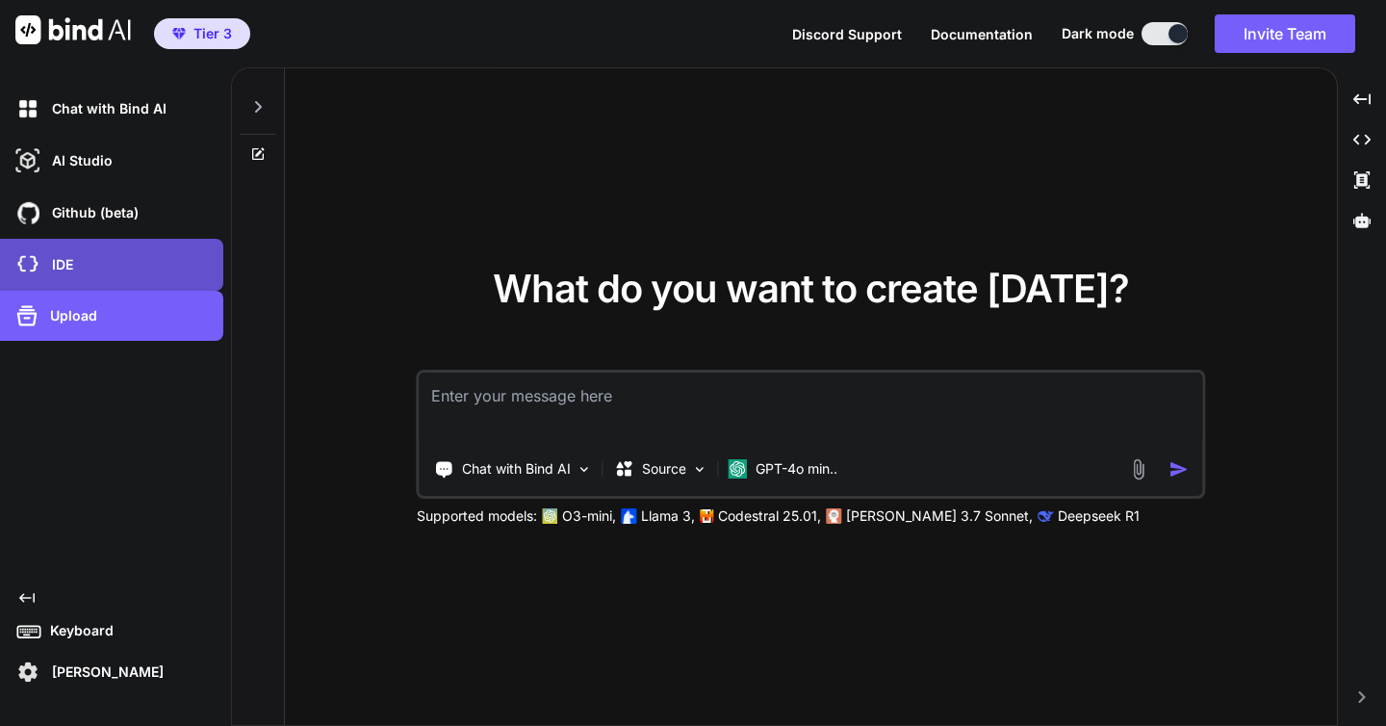
click at [117, 258] on div "IDE" at bounding box center [118, 264] width 212 height 33
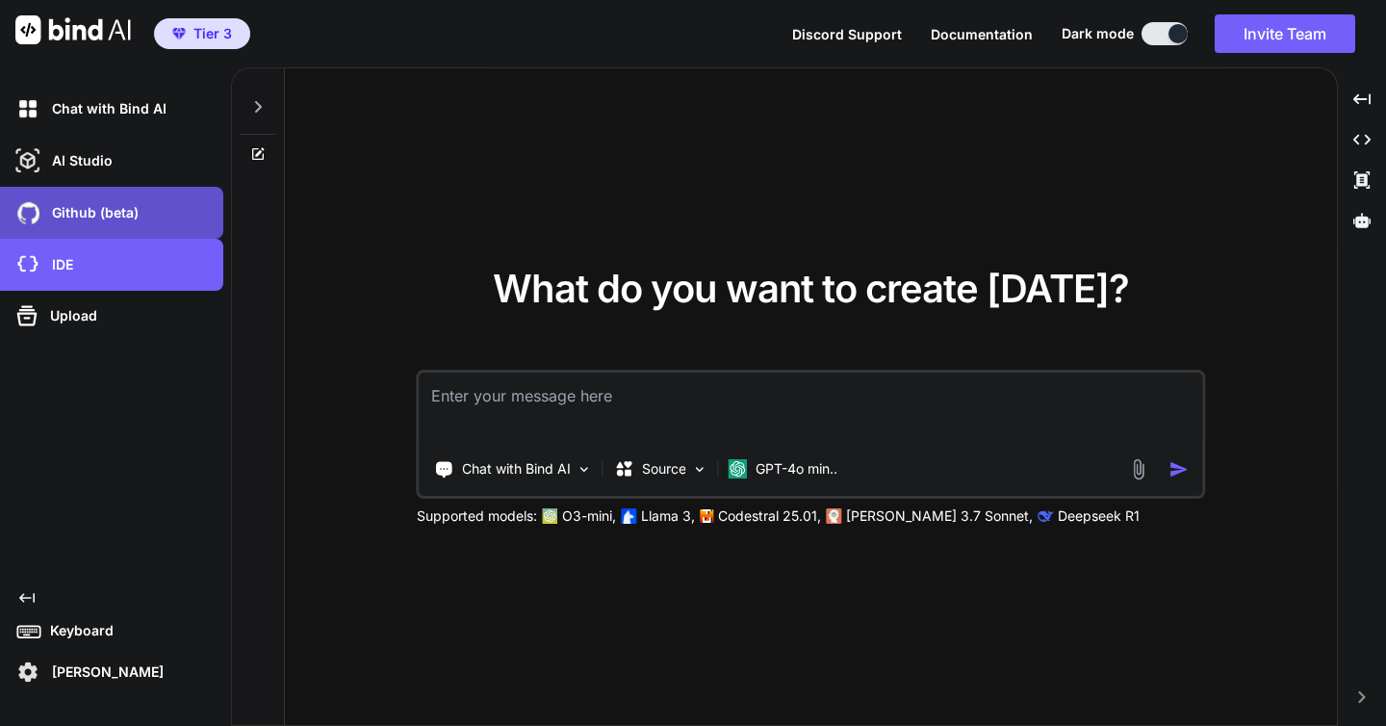
click at [141, 209] on div "Github (beta)" at bounding box center [118, 212] width 212 height 33
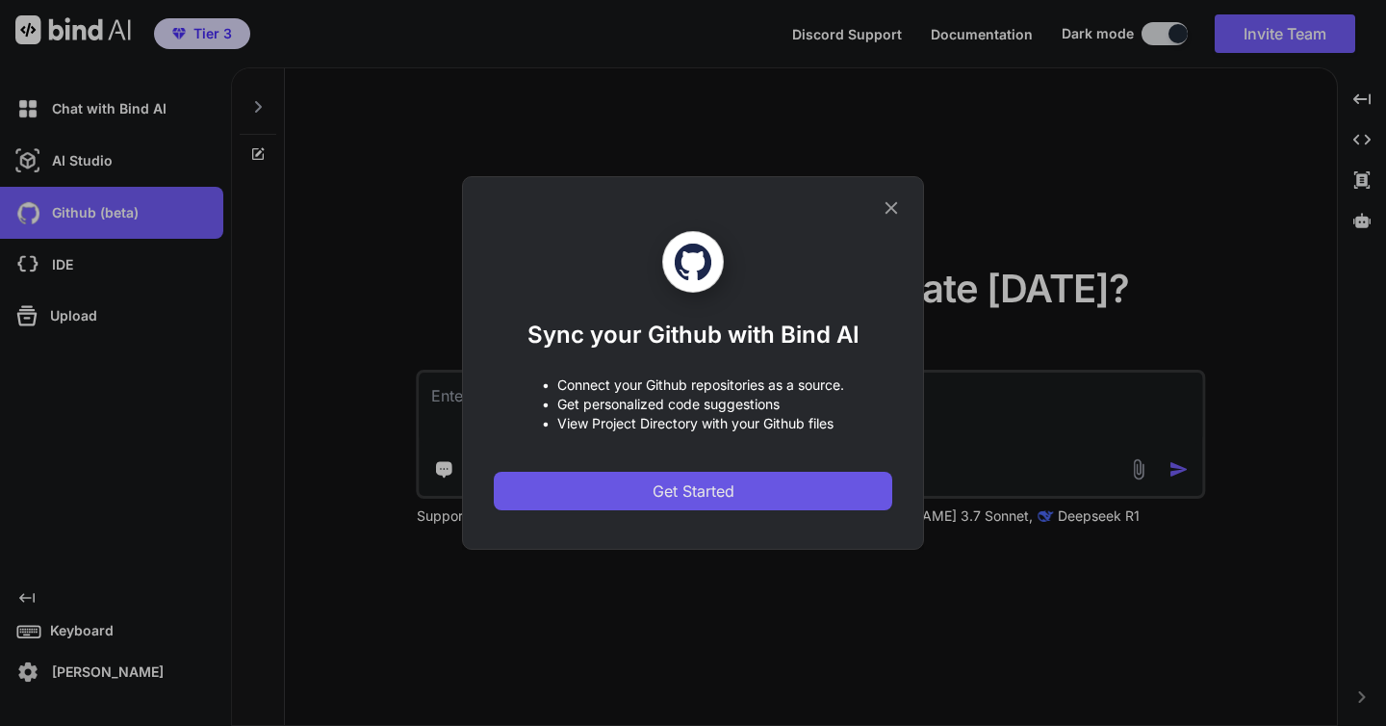
click at [712, 487] on span "Get Started" at bounding box center [694, 490] width 82 height 23
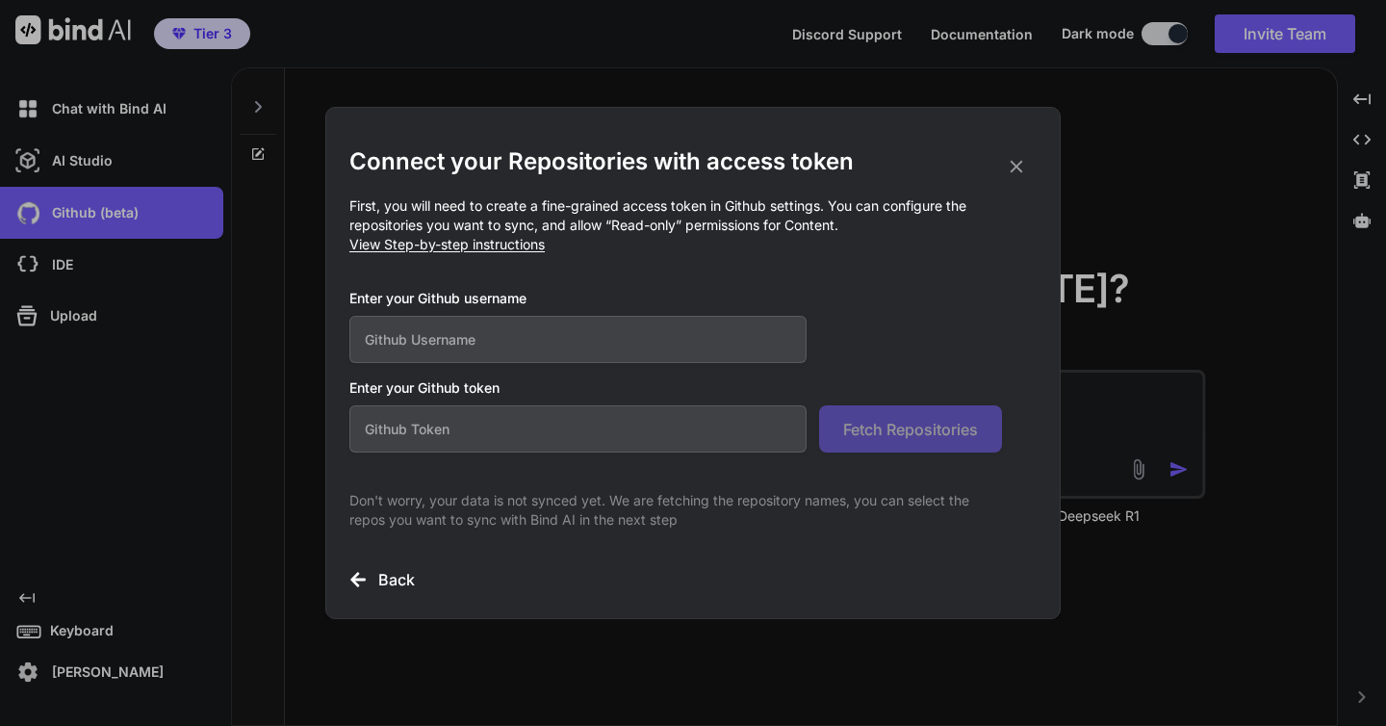
click at [534, 348] on input "text" at bounding box center [577, 339] width 457 height 47
click at [1016, 167] on icon at bounding box center [1017, 167] width 13 height 13
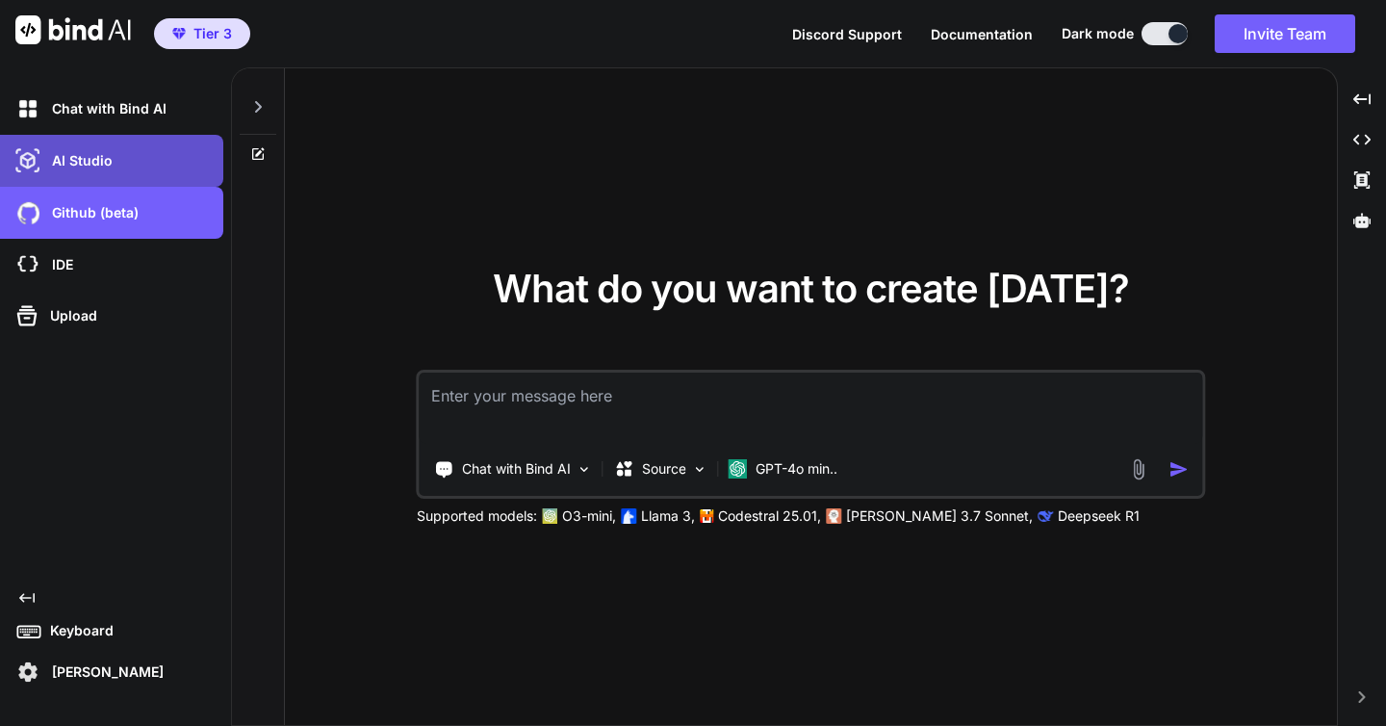
click at [119, 160] on div "AI Studio" at bounding box center [118, 160] width 212 height 33
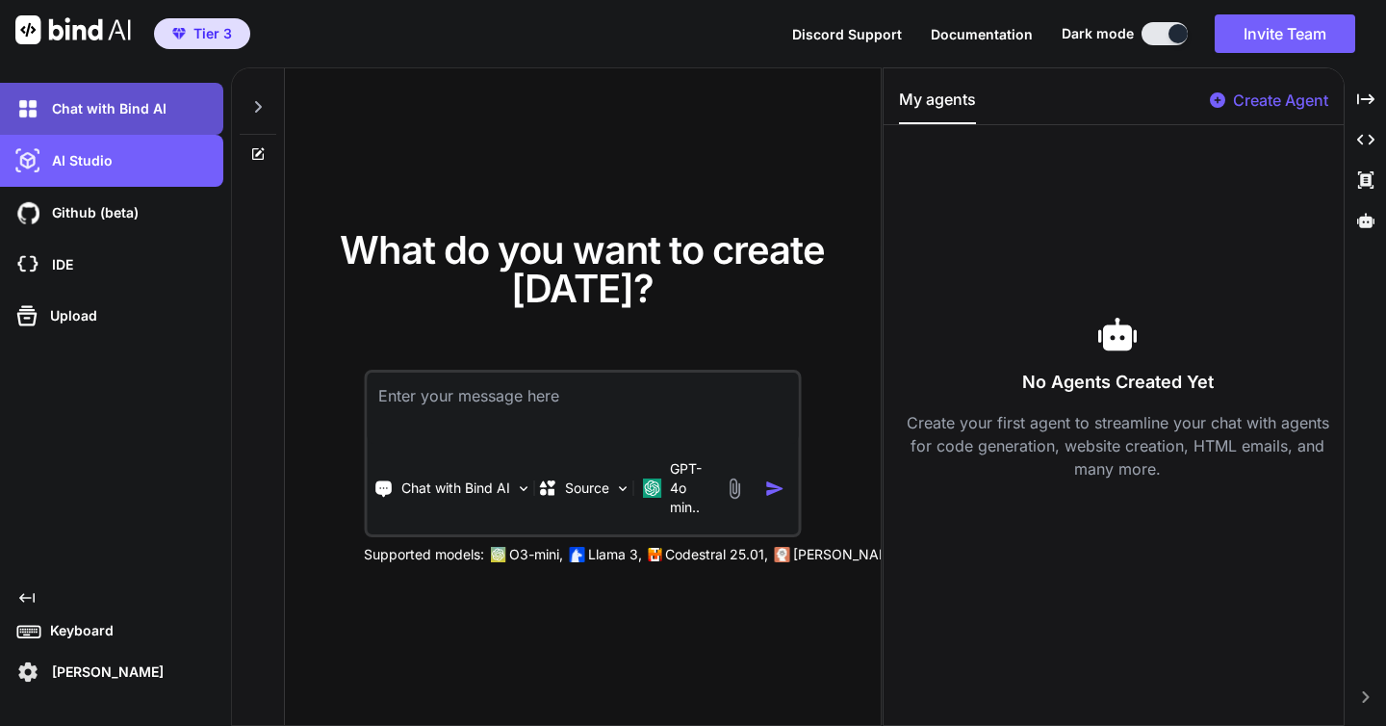
click at [124, 99] on p "Chat with Bind AI" at bounding box center [105, 108] width 122 height 19
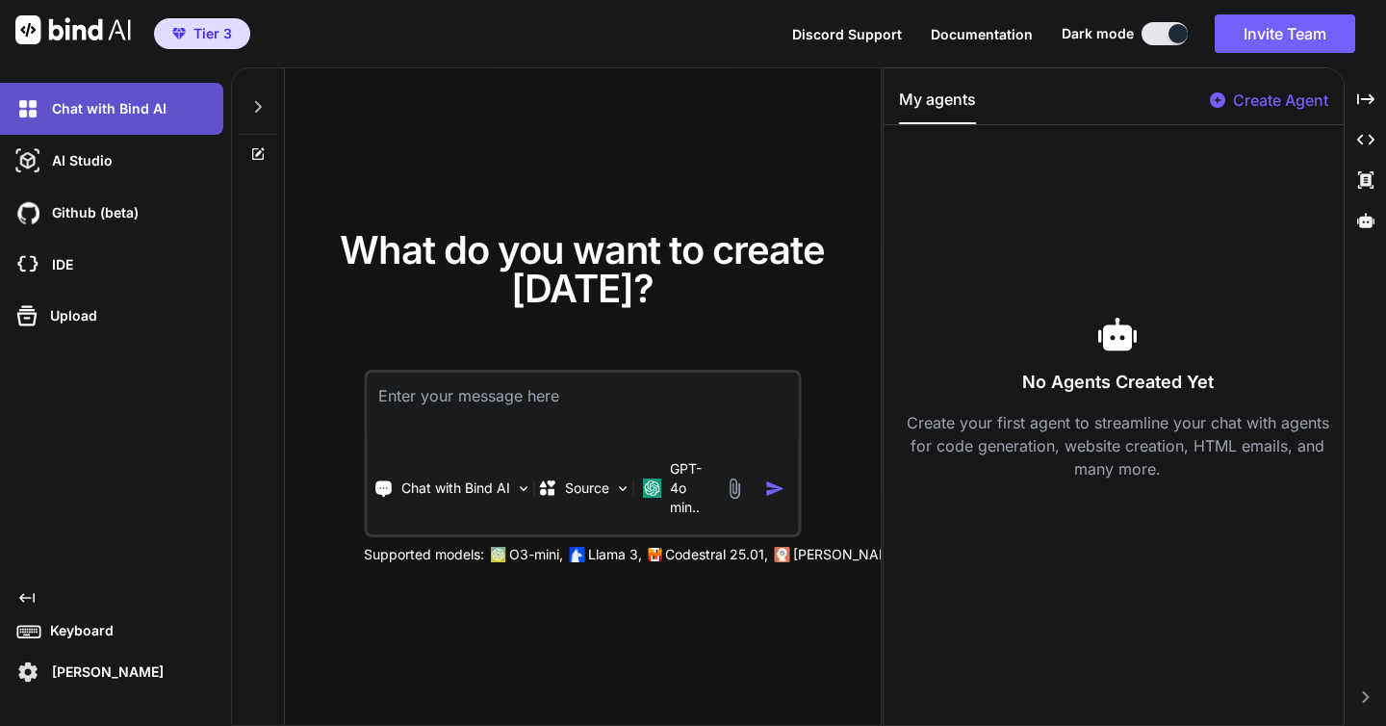
click at [124, 99] on p "Chat with Bind AI" at bounding box center [105, 108] width 122 height 19
click at [139, 118] on div "Chat with Bind AI" at bounding box center [118, 108] width 212 height 33
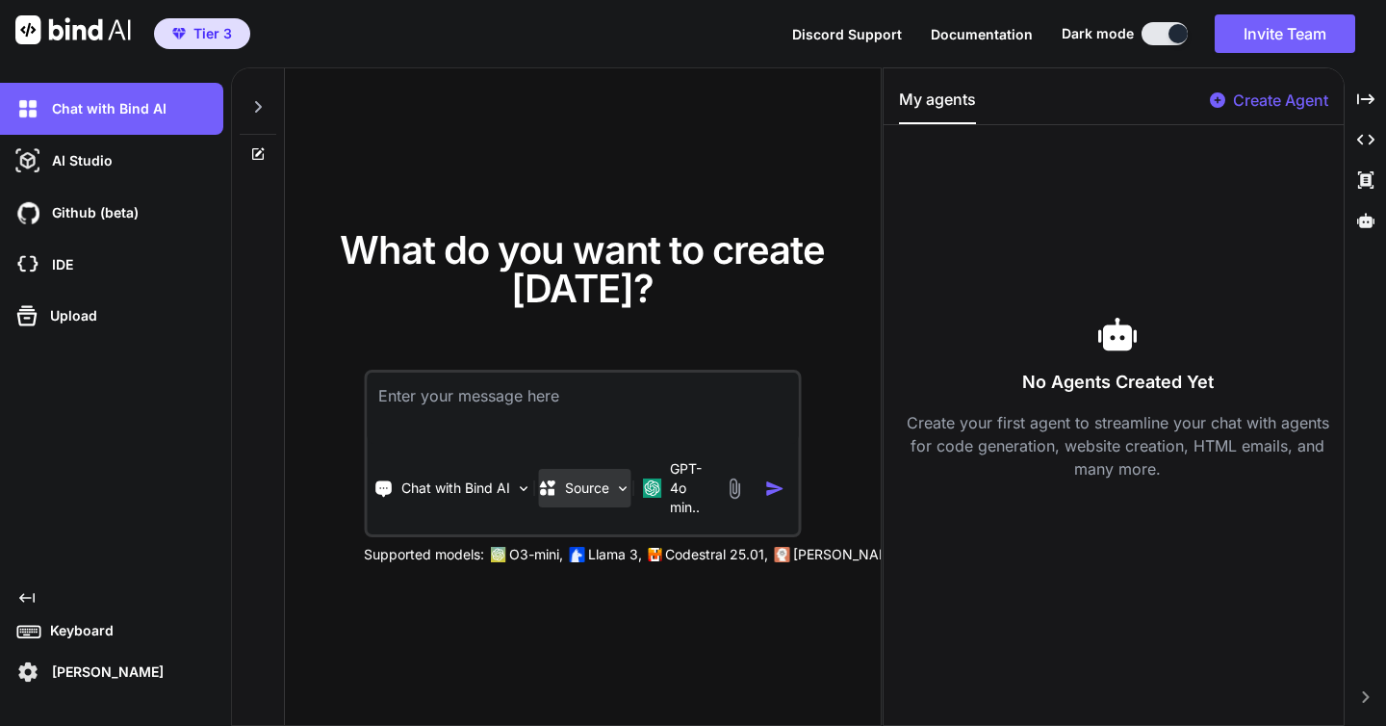
click at [612, 488] on div "Source" at bounding box center [584, 488] width 92 height 39
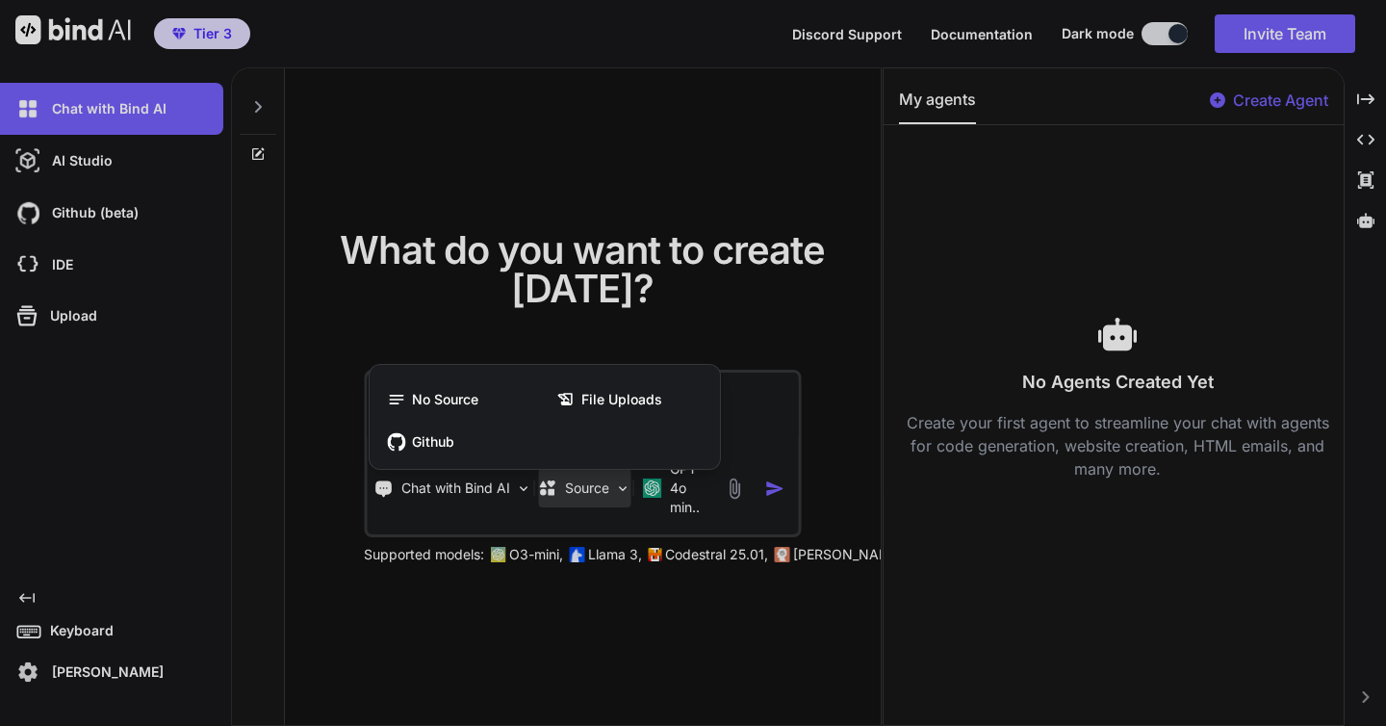
click at [612, 488] on div at bounding box center [693, 363] width 1386 height 726
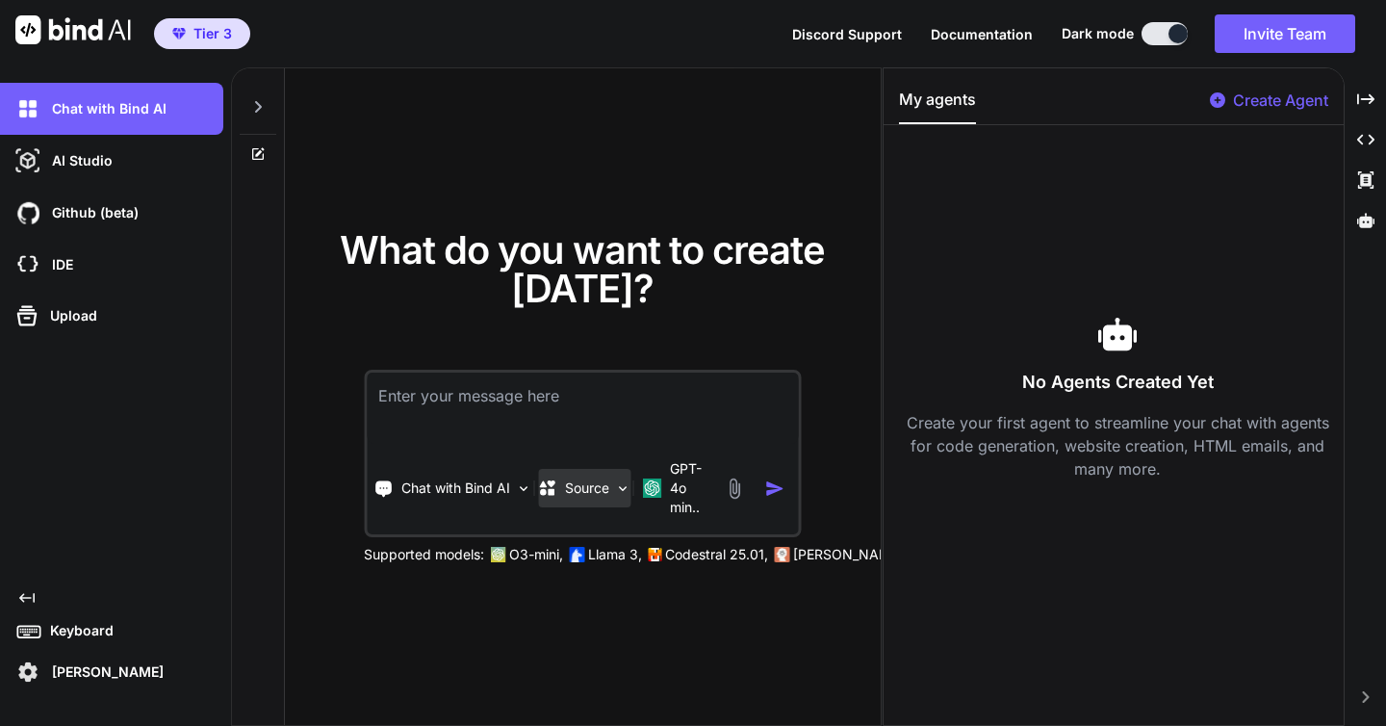
click at [609, 474] on div "Source" at bounding box center [584, 488] width 92 height 39
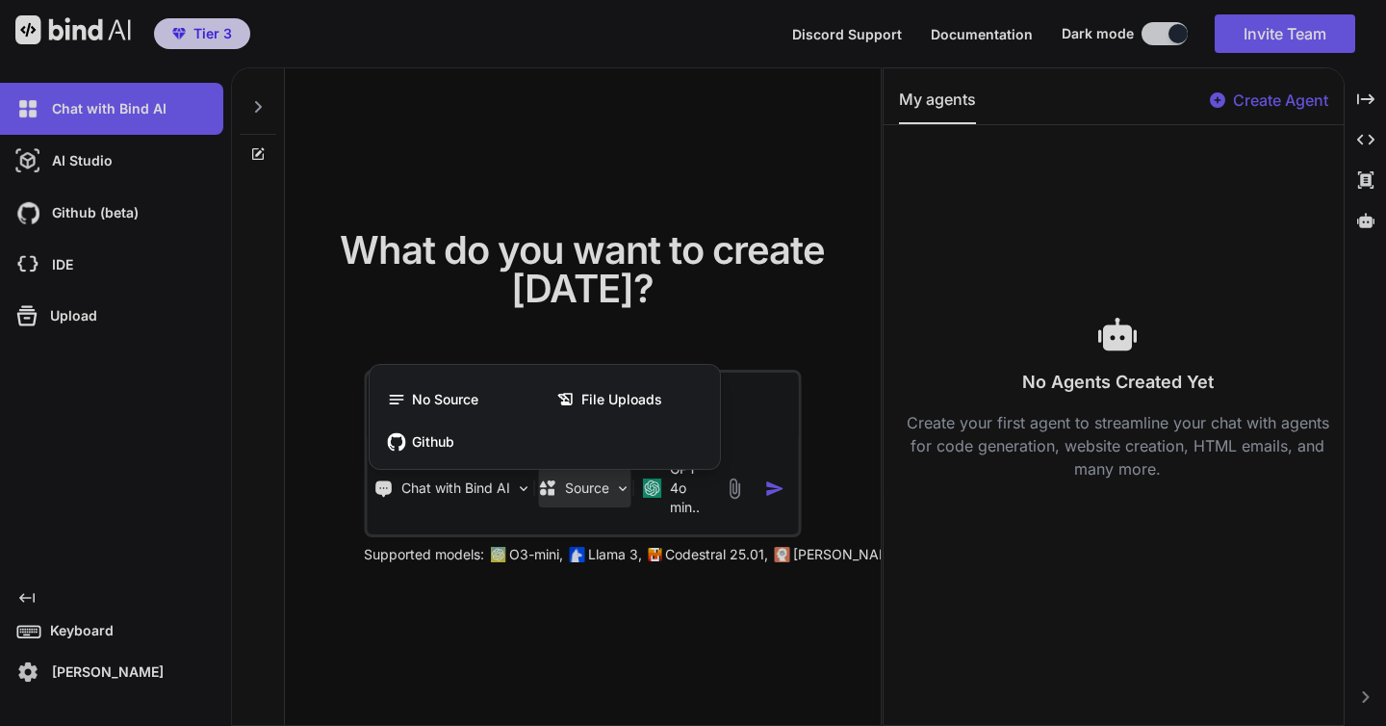
click at [612, 134] on div at bounding box center [693, 363] width 1386 height 726
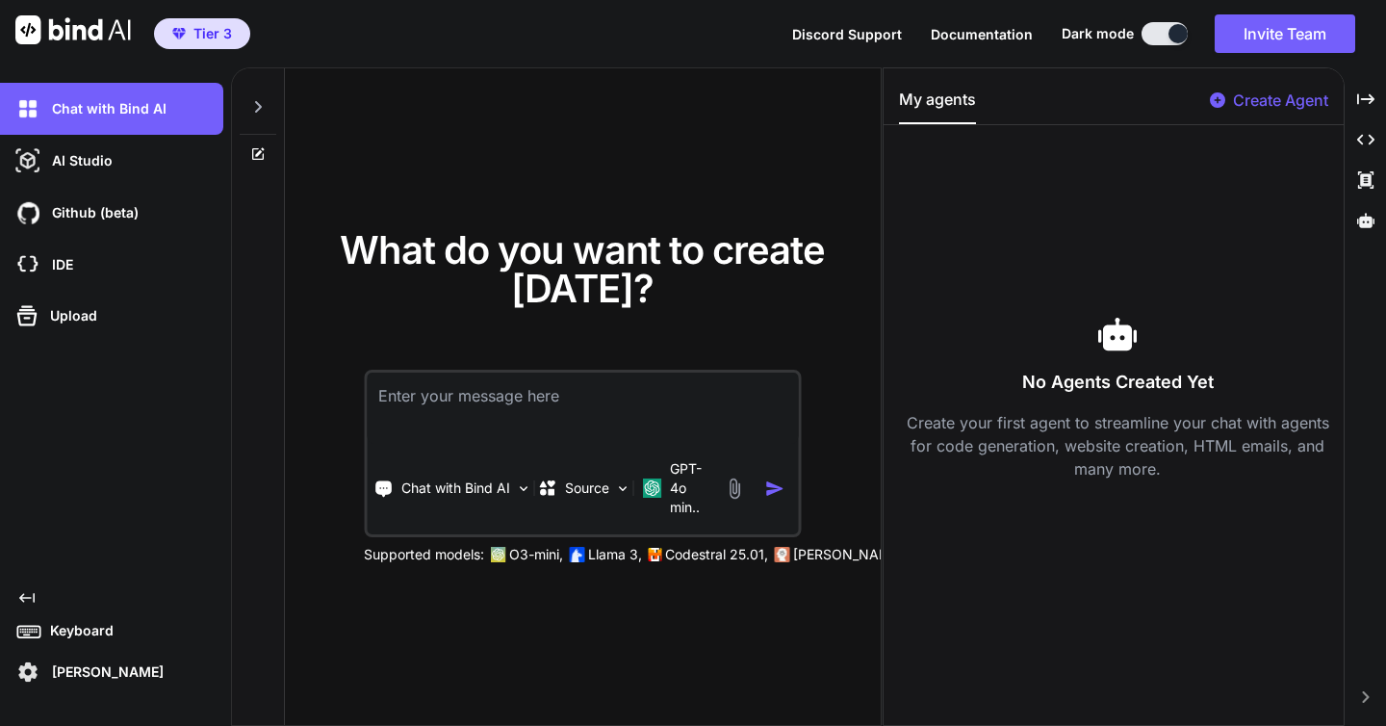
click at [523, 385] on textarea at bounding box center [582, 408] width 431 height 71
click at [1243, 102] on p "Create Agent" at bounding box center [1280, 100] width 95 height 23
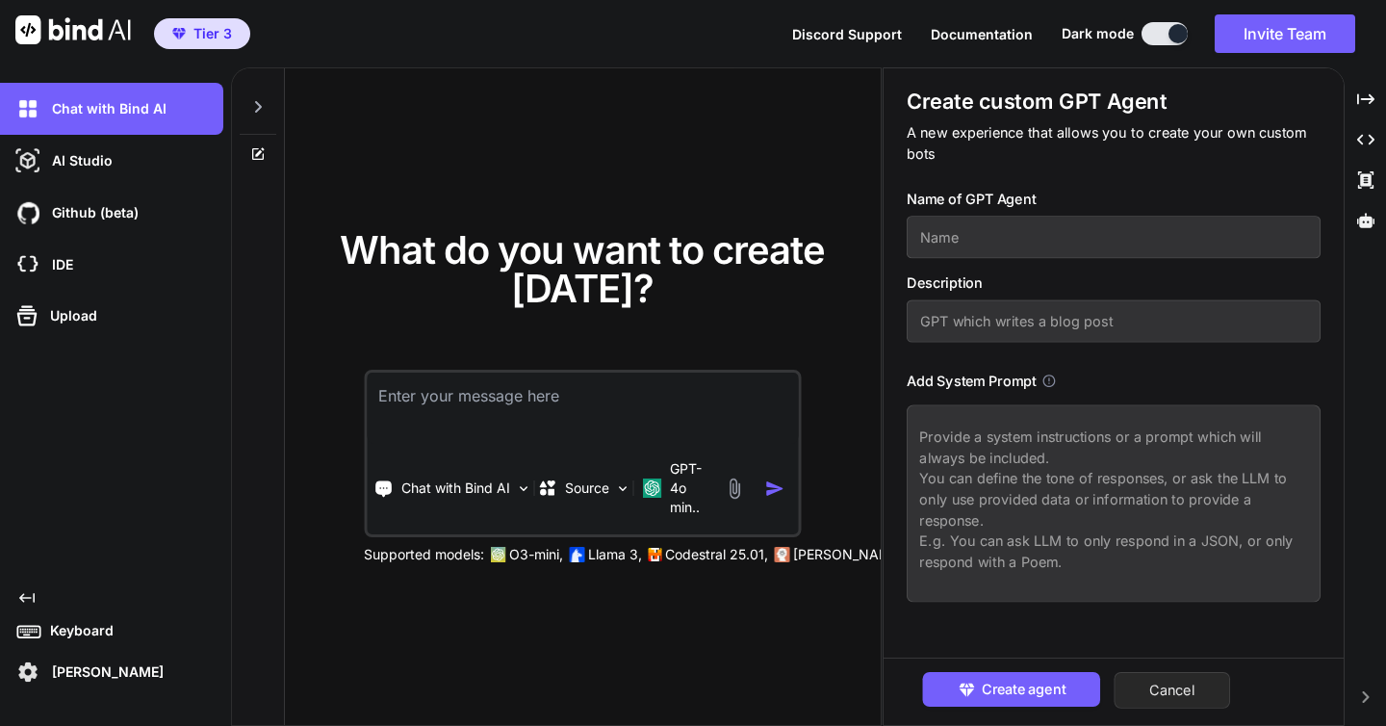
click at [1166, 693] on button "Cancel" at bounding box center [1172, 690] width 116 height 37
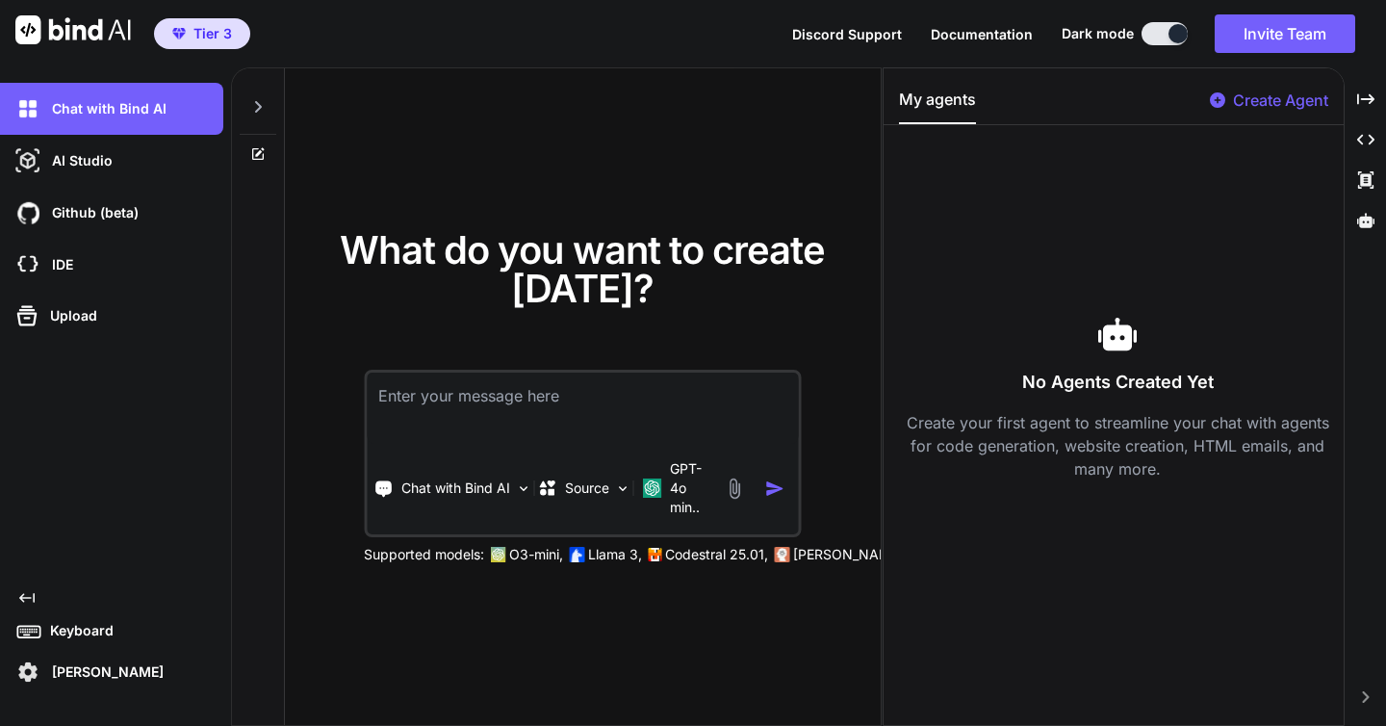
click at [469, 394] on textarea at bounding box center [582, 408] width 431 height 71
click at [473, 486] on p "Chat with Bind AI" at bounding box center [455, 487] width 109 height 19
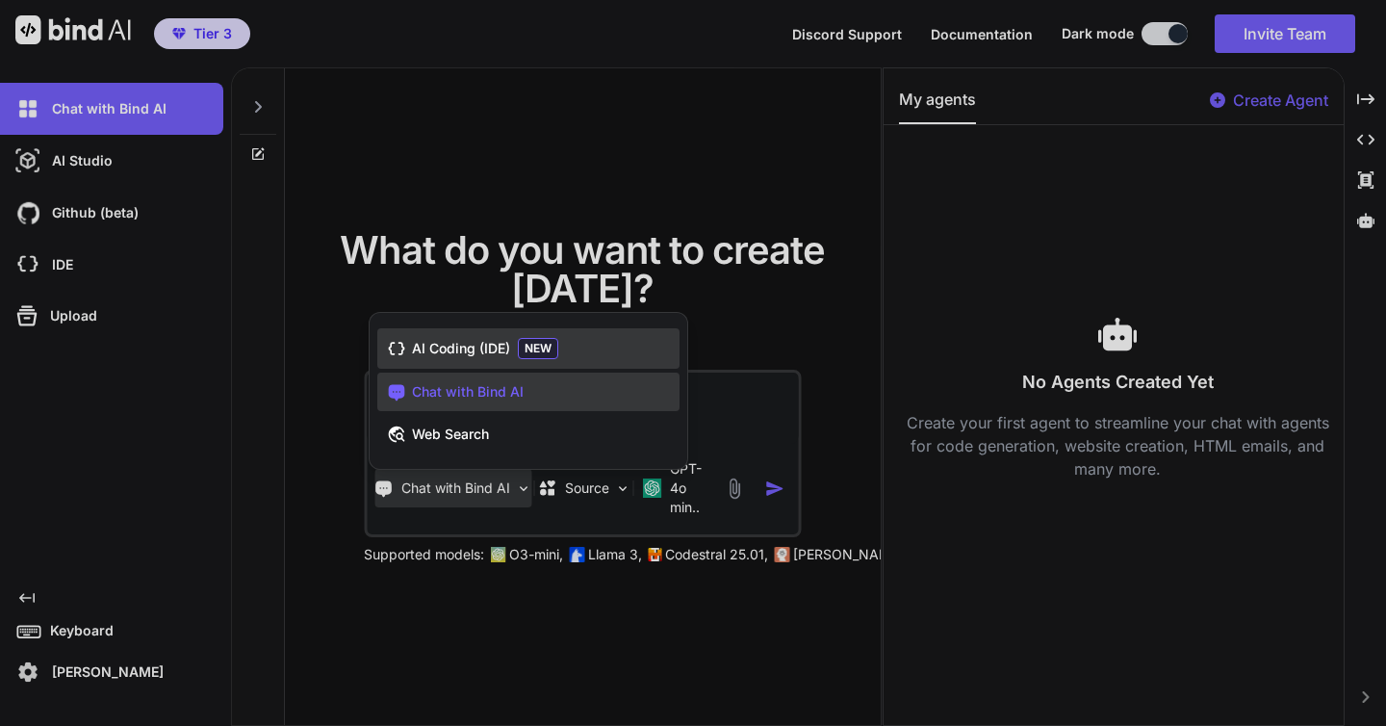
click at [470, 351] on span "AI Coding (IDE)" at bounding box center [461, 348] width 98 height 19
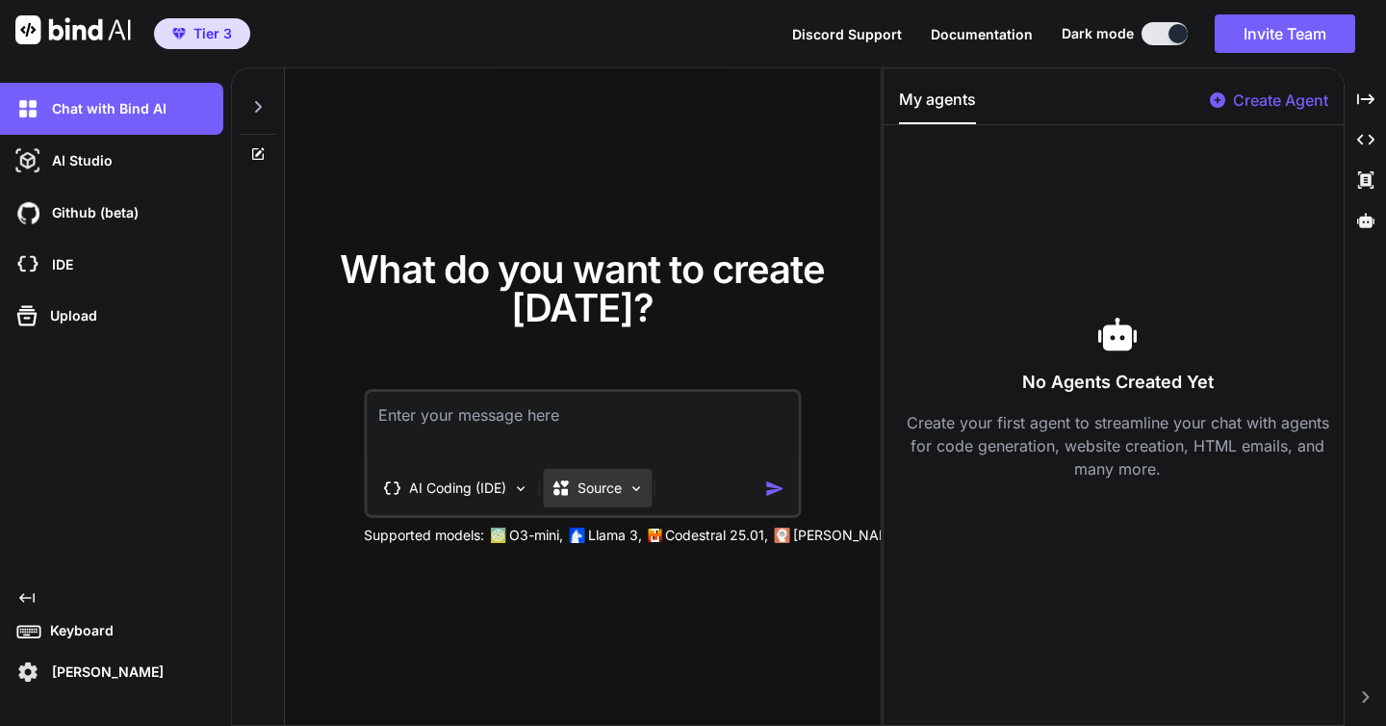
click at [598, 506] on div "Source" at bounding box center [597, 488] width 109 height 39
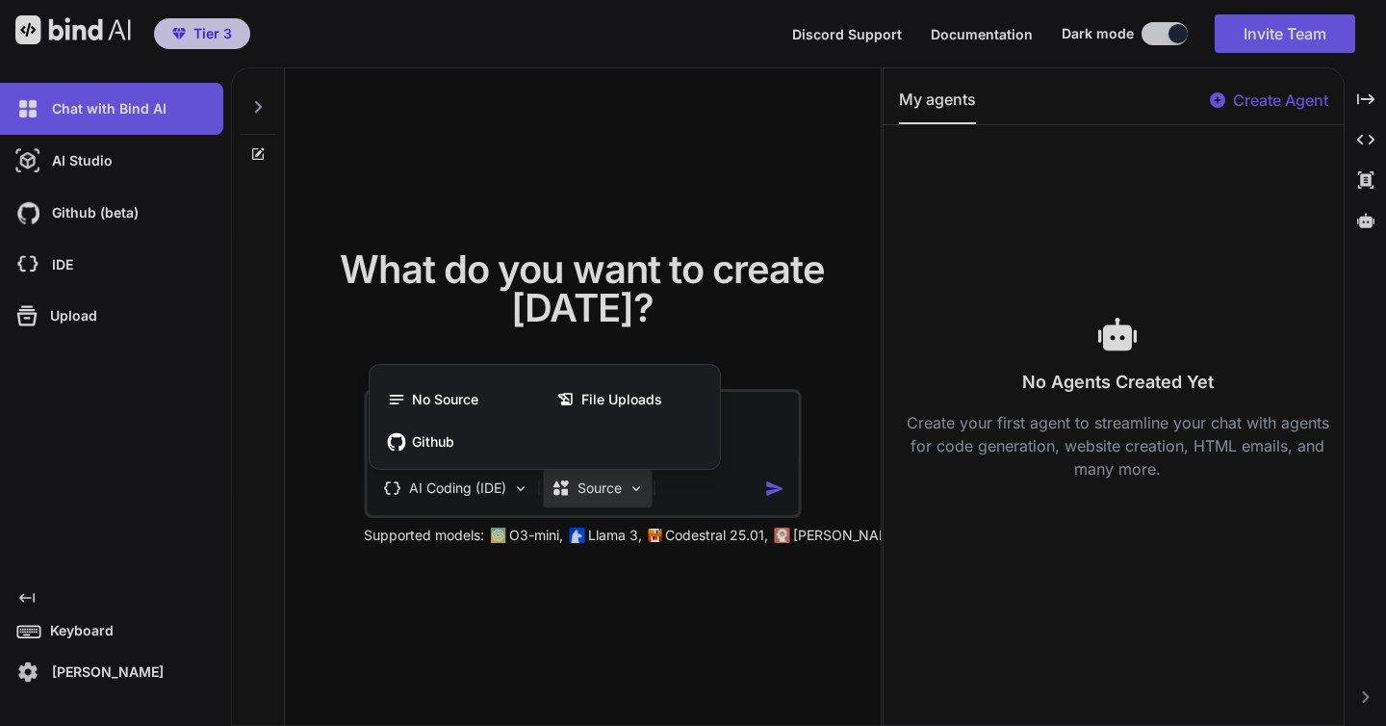
click at [598, 506] on div at bounding box center [693, 363] width 1386 height 726
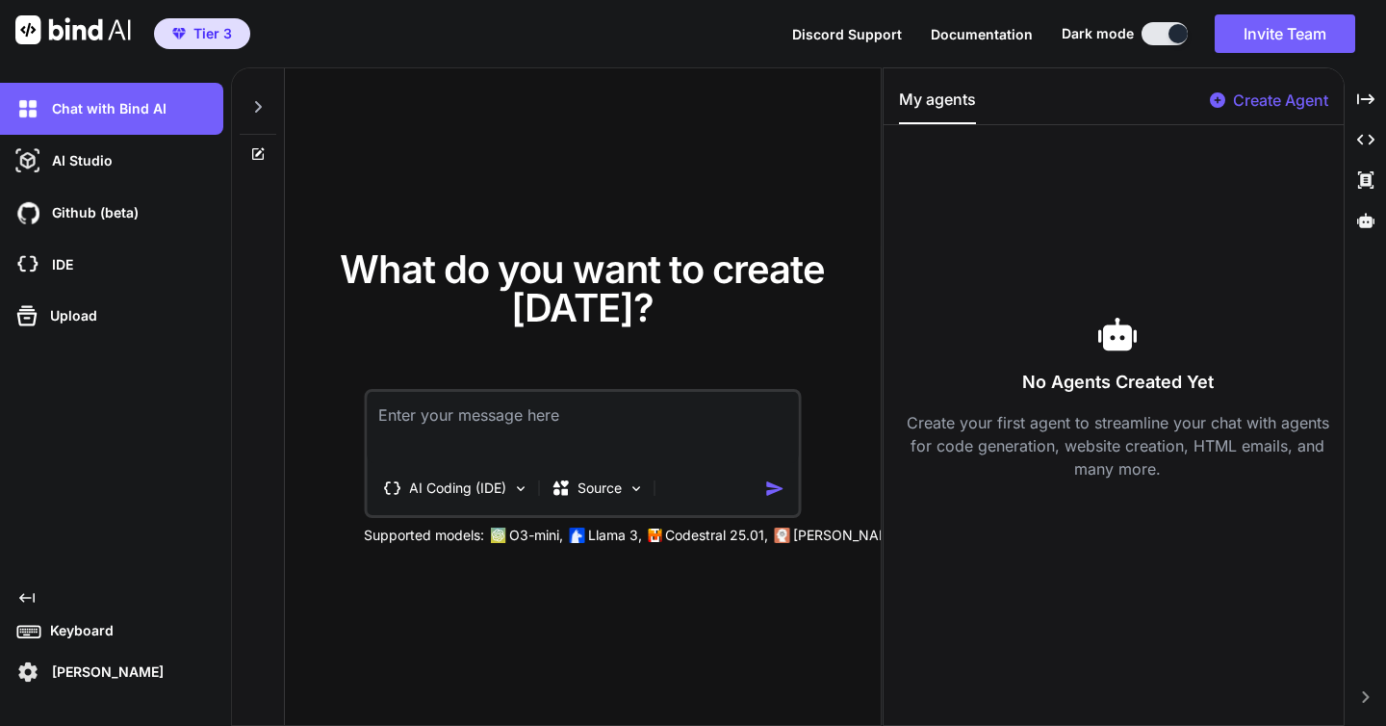
click at [453, 424] on textarea at bounding box center [582, 427] width 431 height 71
type textarea "Create a Kanban task tracker"
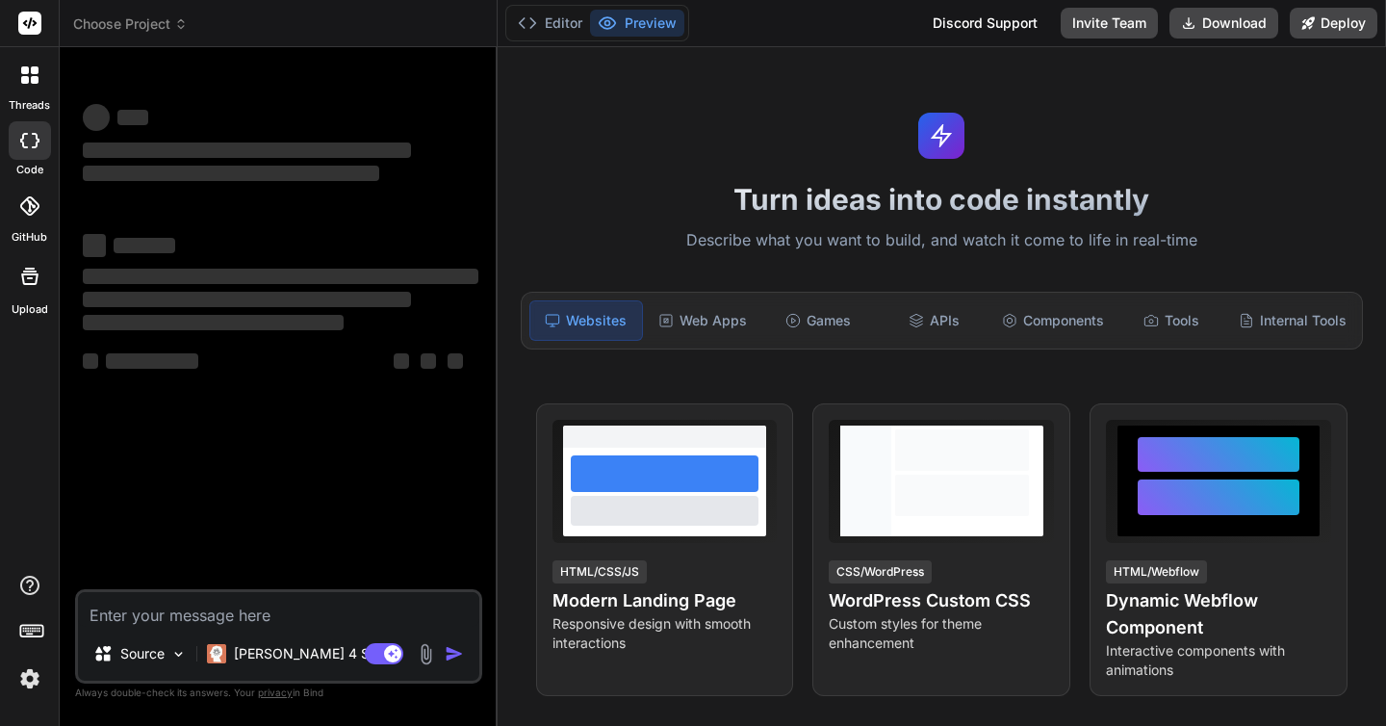
type textarea "x"
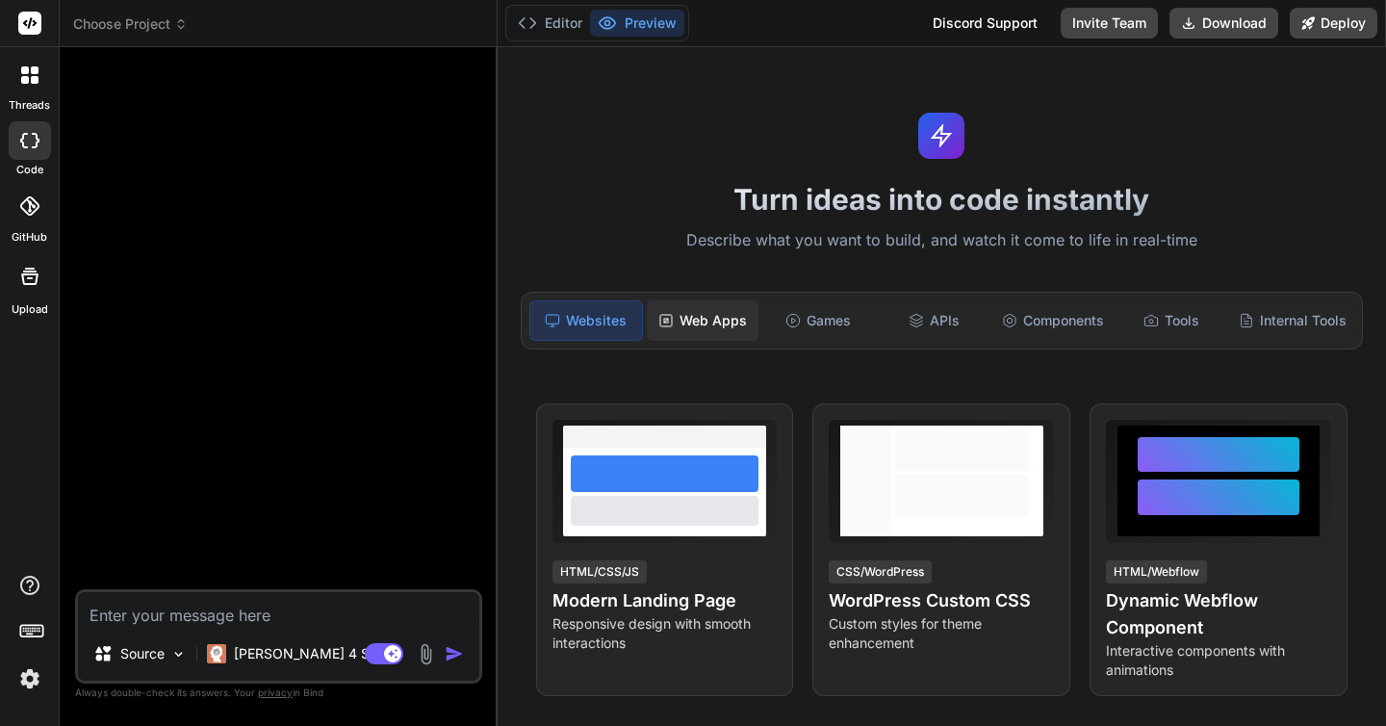
click at [713, 317] on div "Web Apps" at bounding box center [703, 320] width 112 height 40
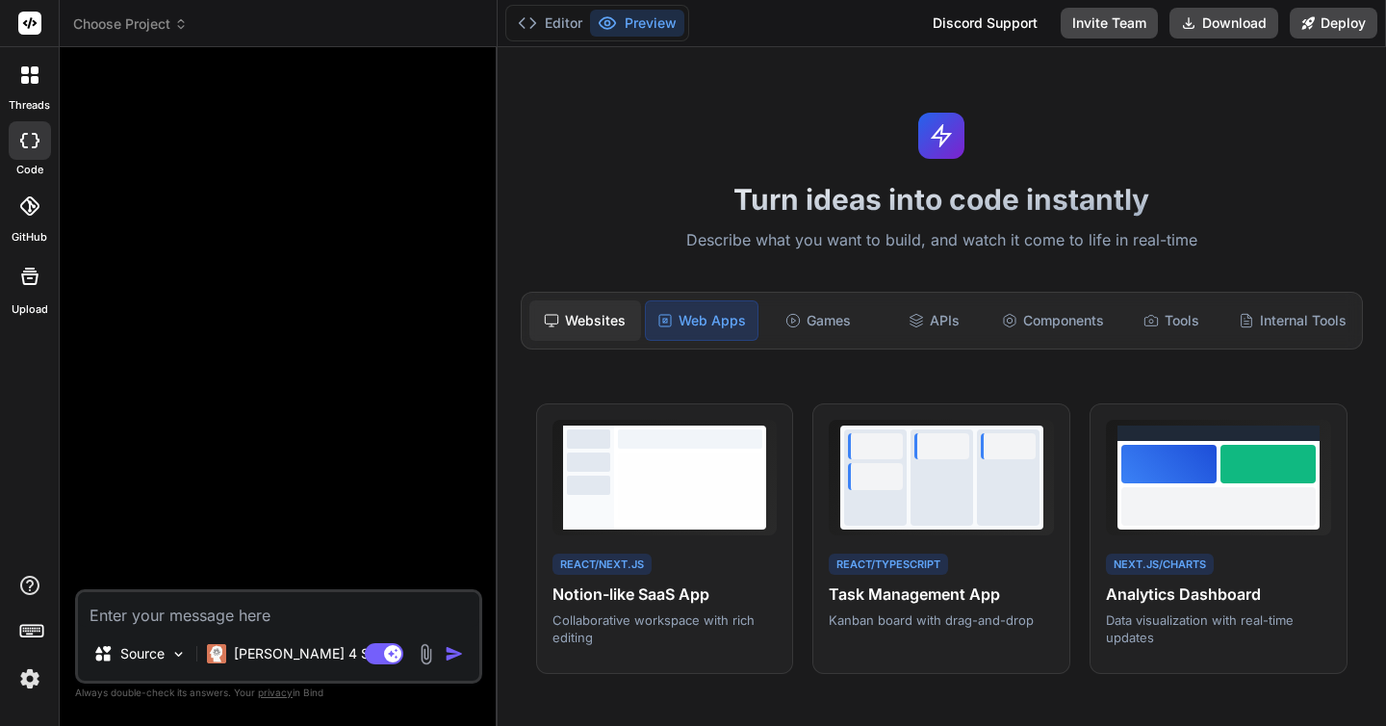
click at [563, 308] on div "Websites" at bounding box center [585, 320] width 112 height 40
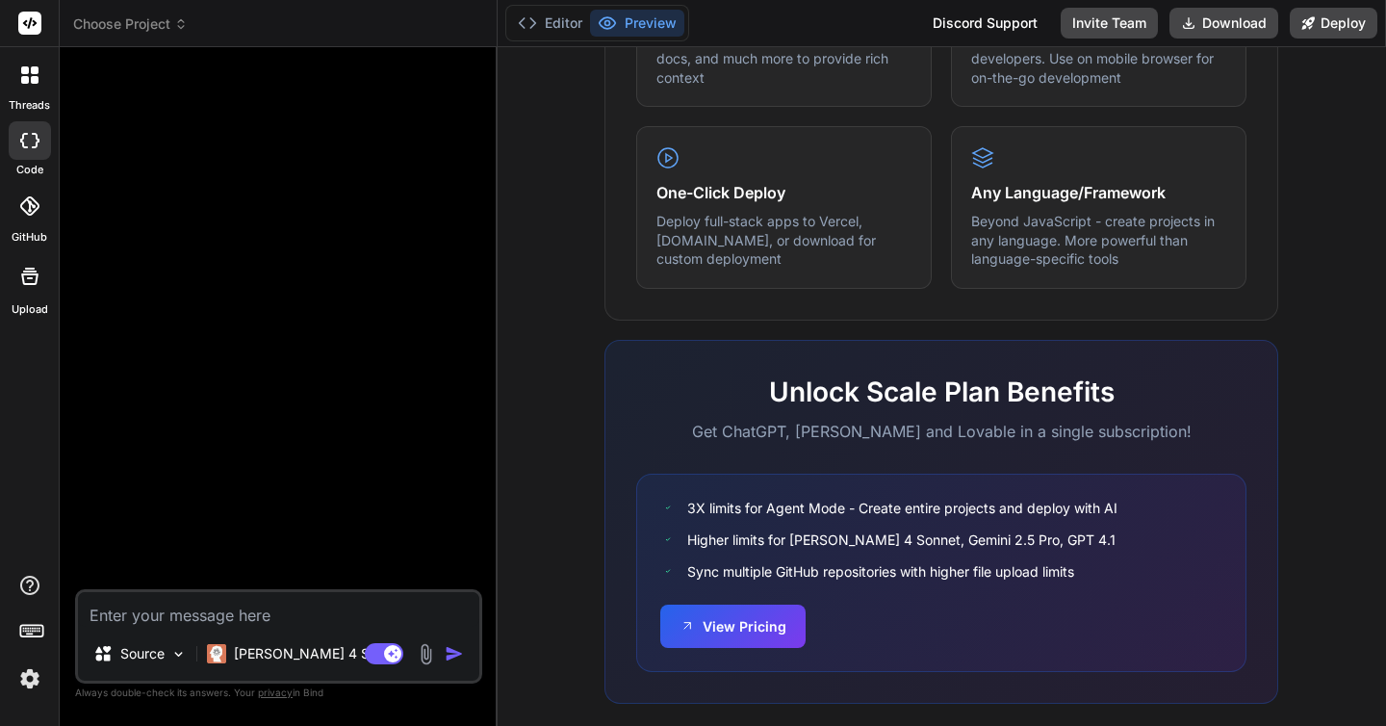
scroll to position [1155, 0]
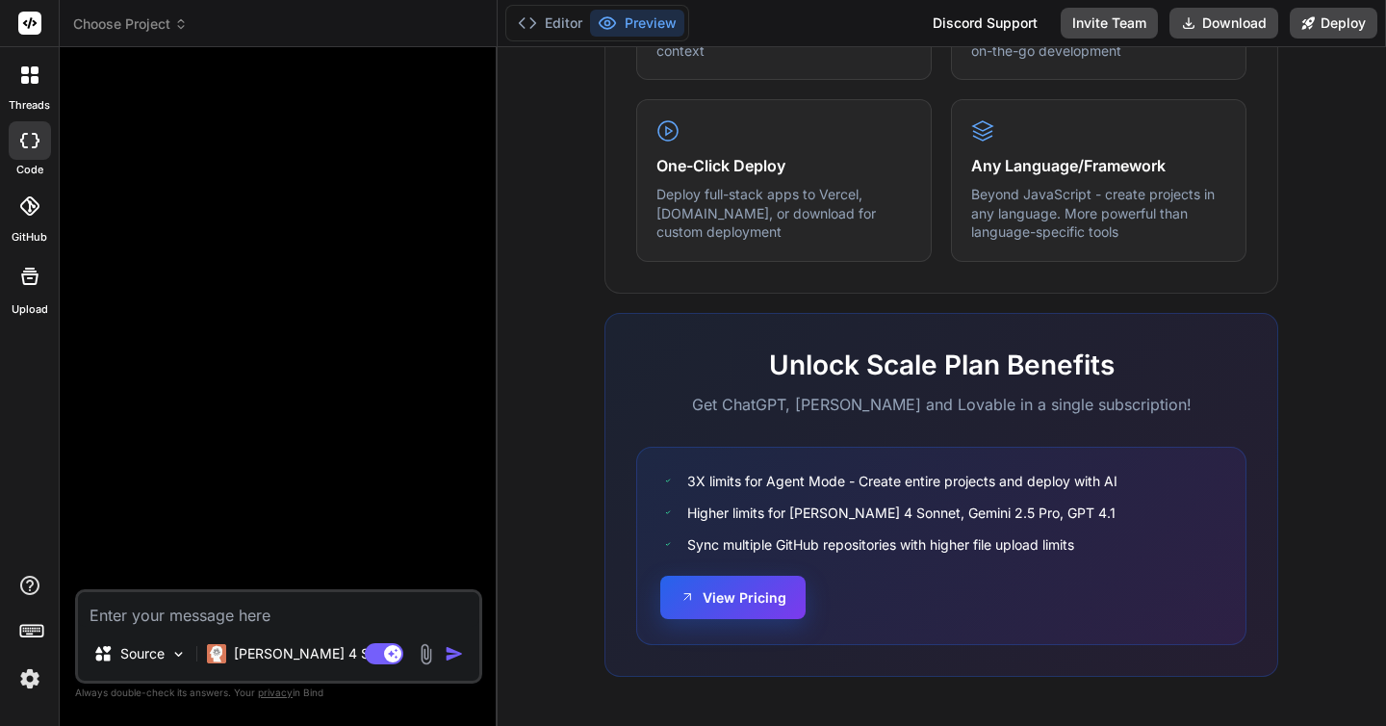
click at [730, 606] on button "View Pricing" at bounding box center [732, 597] width 145 height 43
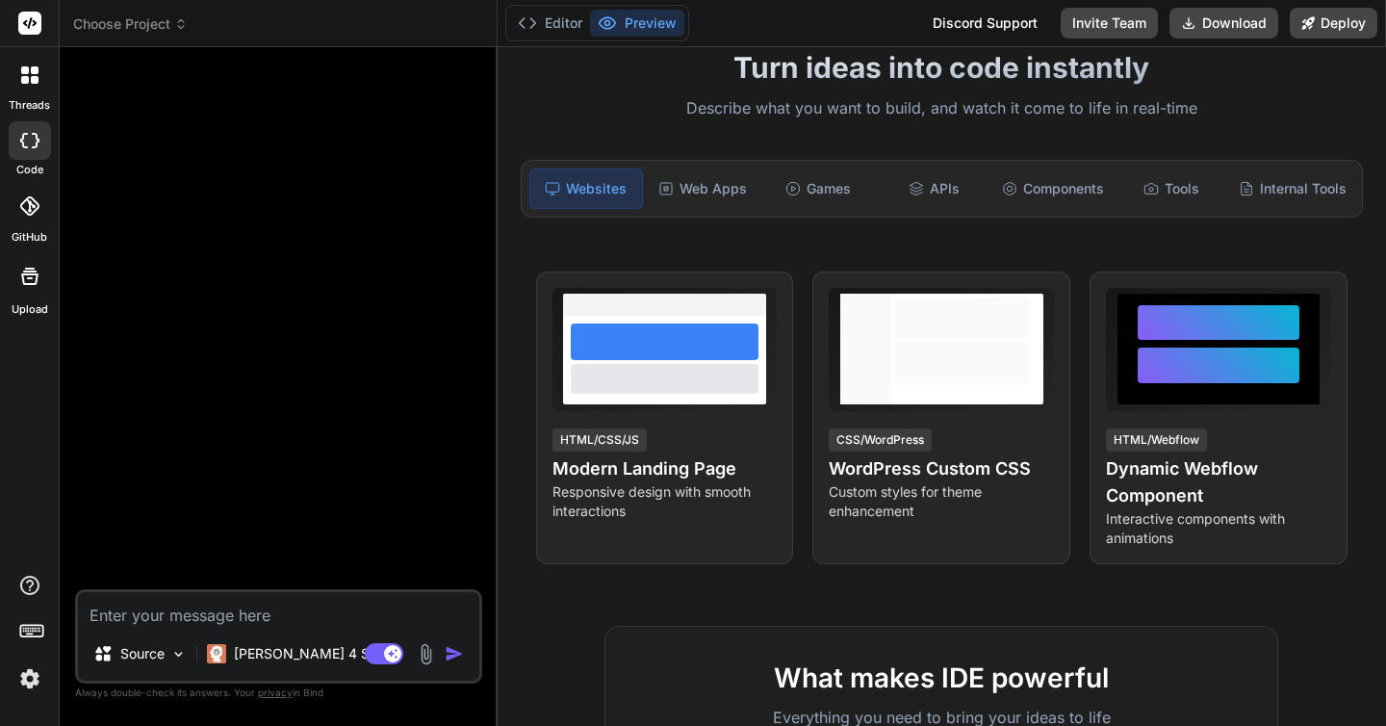
scroll to position [0, 0]
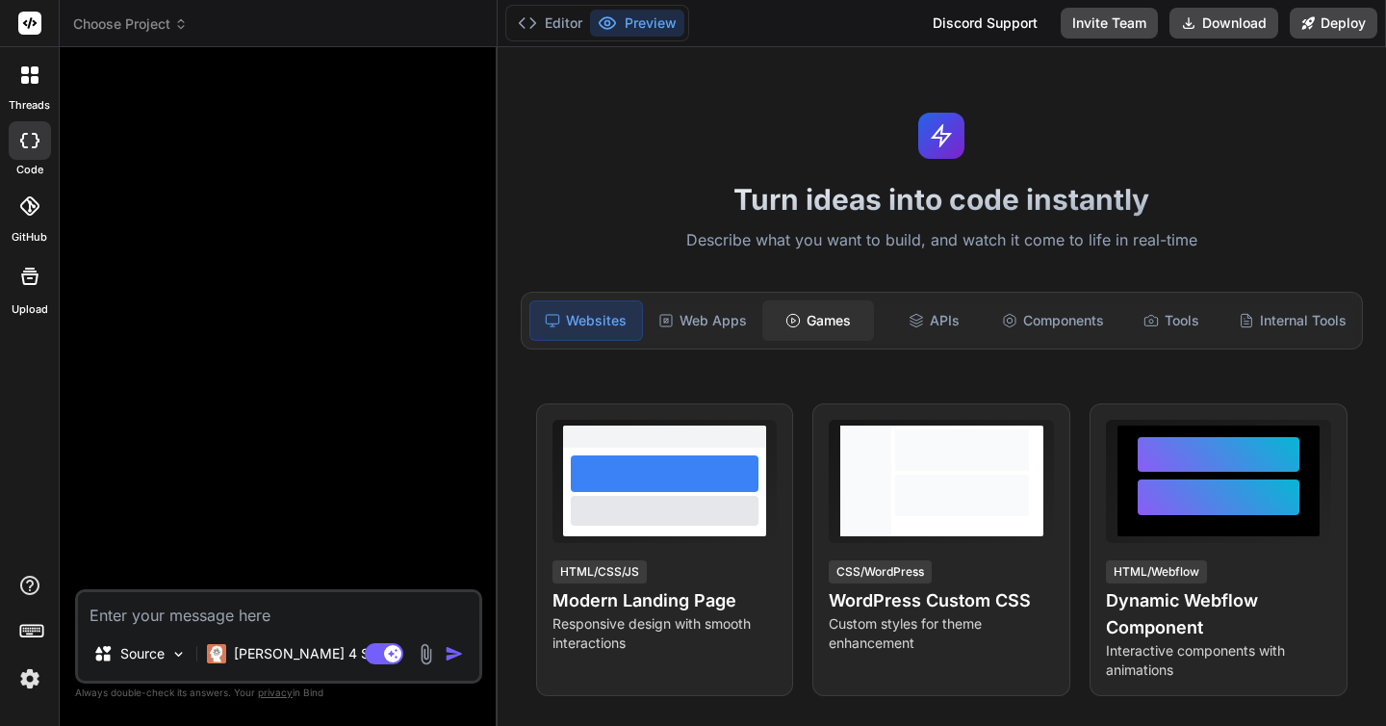
click at [842, 326] on div "Games" at bounding box center [818, 320] width 112 height 40
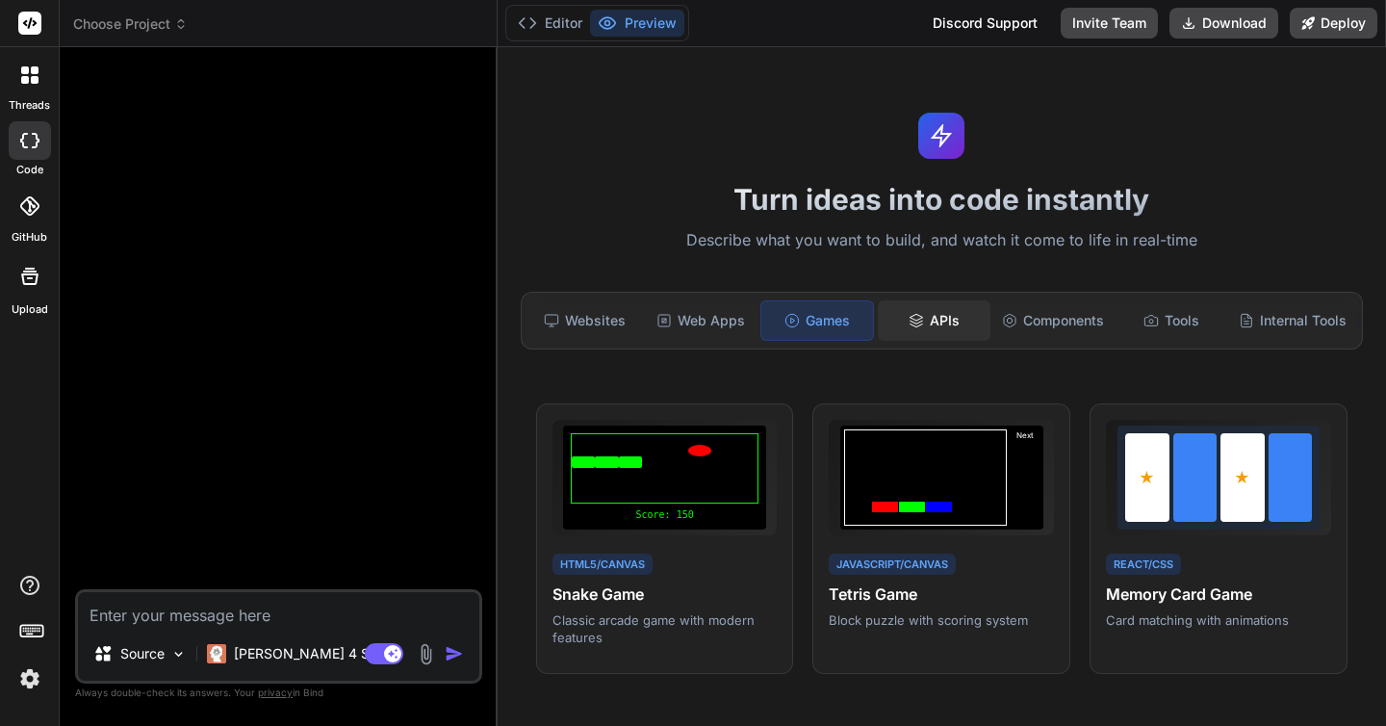
click at [939, 322] on div "APIs" at bounding box center [934, 320] width 112 height 40
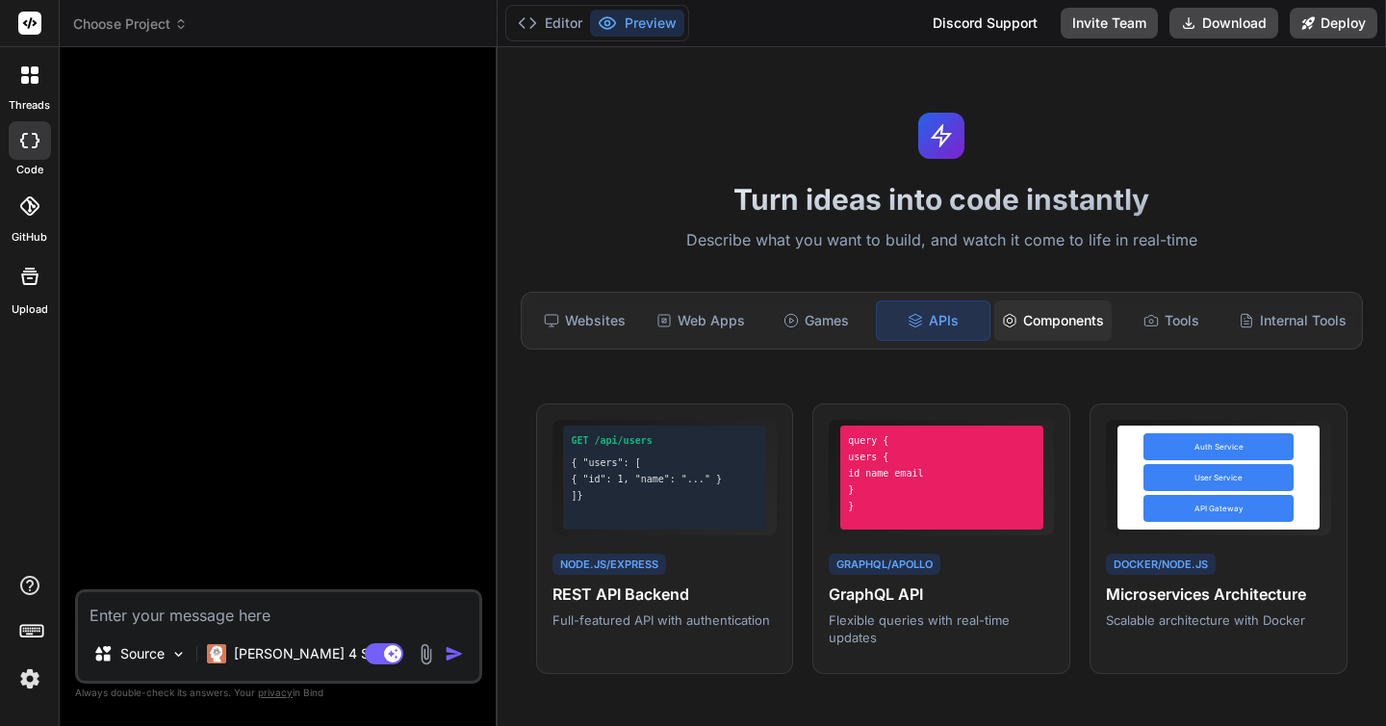
click at [1076, 332] on div "Components" at bounding box center [1052, 320] width 117 height 40
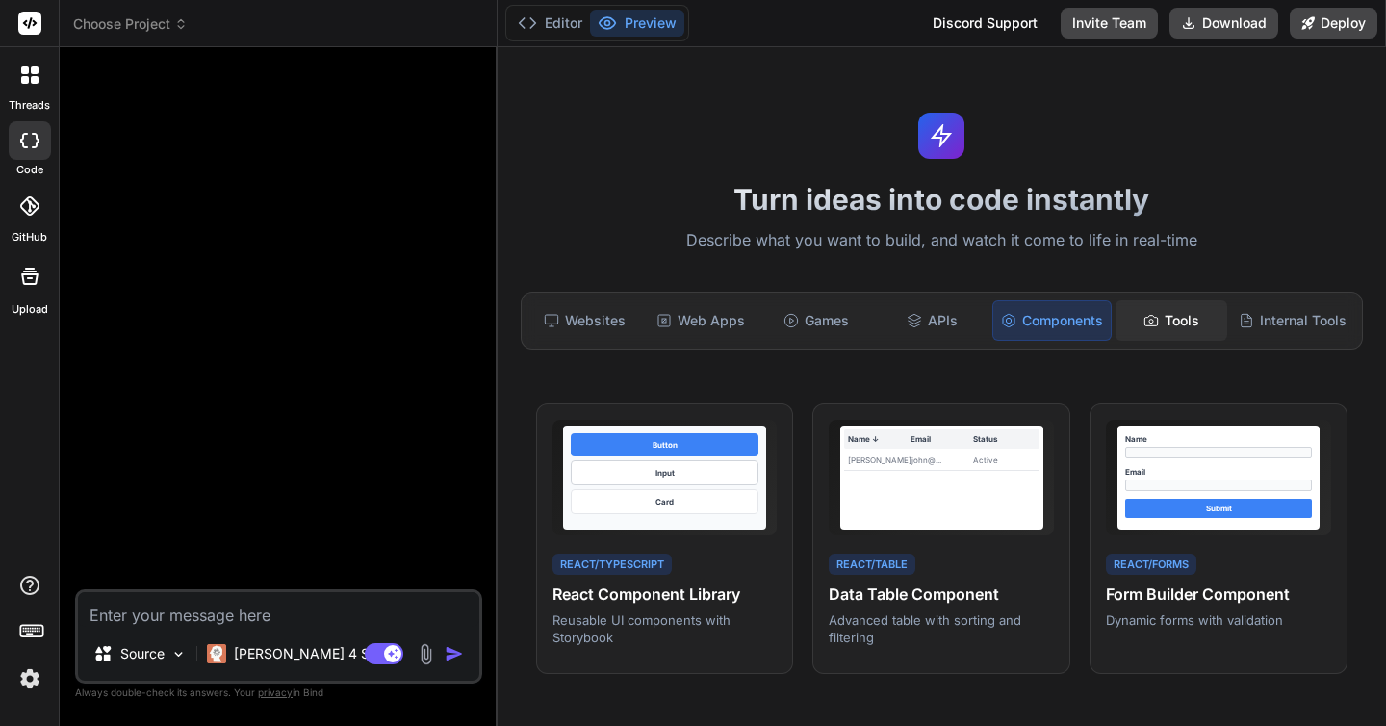
click at [1157, 316] on icon at bounding box center [1151, 320] width 15 height 15
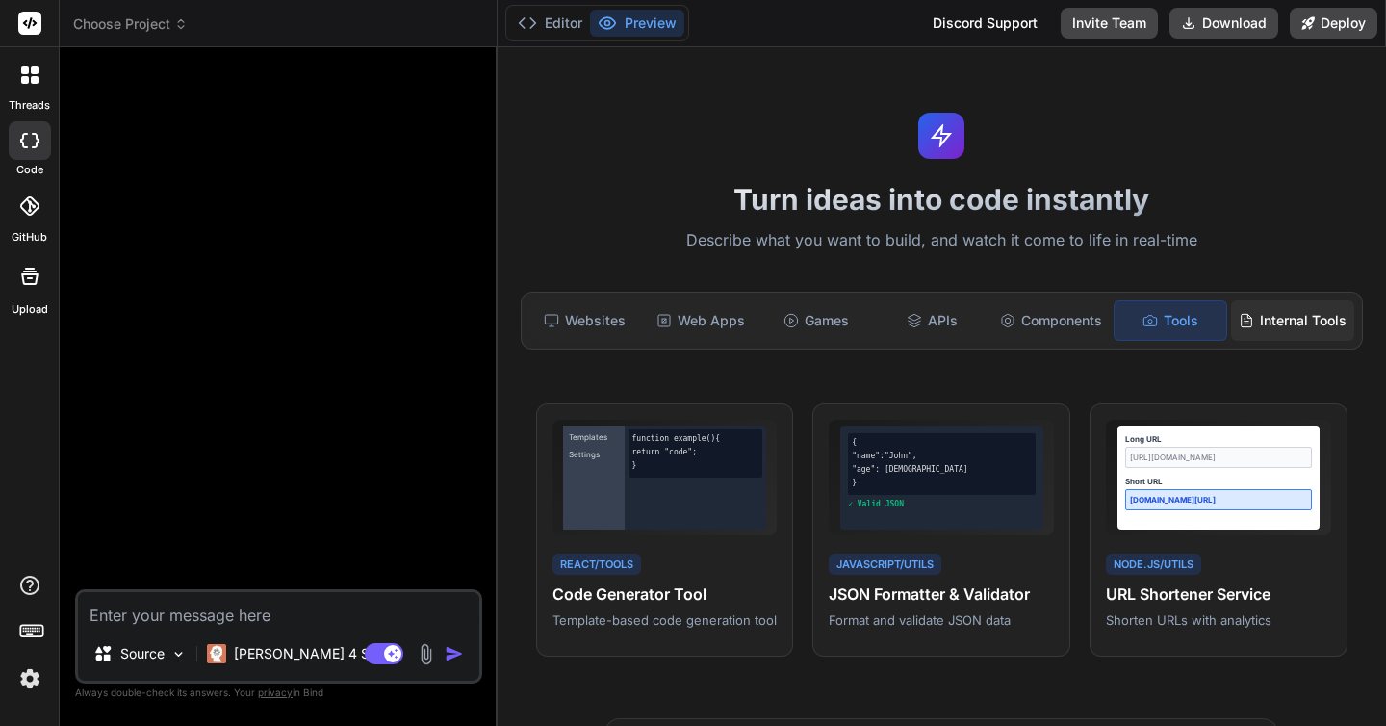
click at [1321, 320] on div "Internal Tools" at bounding box center [1292, 320] width 123 height 40
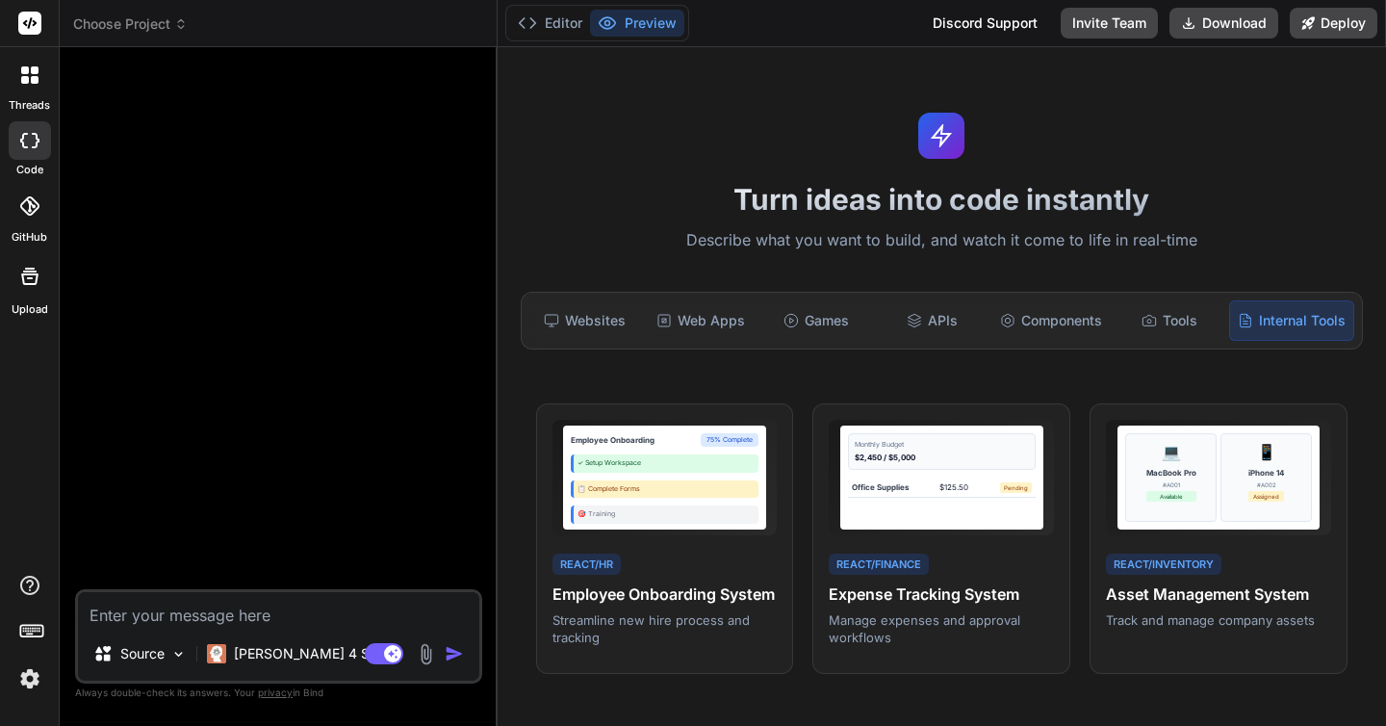
click at [342, 219] on div at bounding box center [280, 326] width 403 height 527
click at [250, 341] on div at bounding box center [280, 326] width 403 height 527
click at [219, 621] on textarea at bounding box center [278, 609] width 401 height 35
click at [571, 24] on button "Editor" at bounding box center [550, 23] width 80 height 27
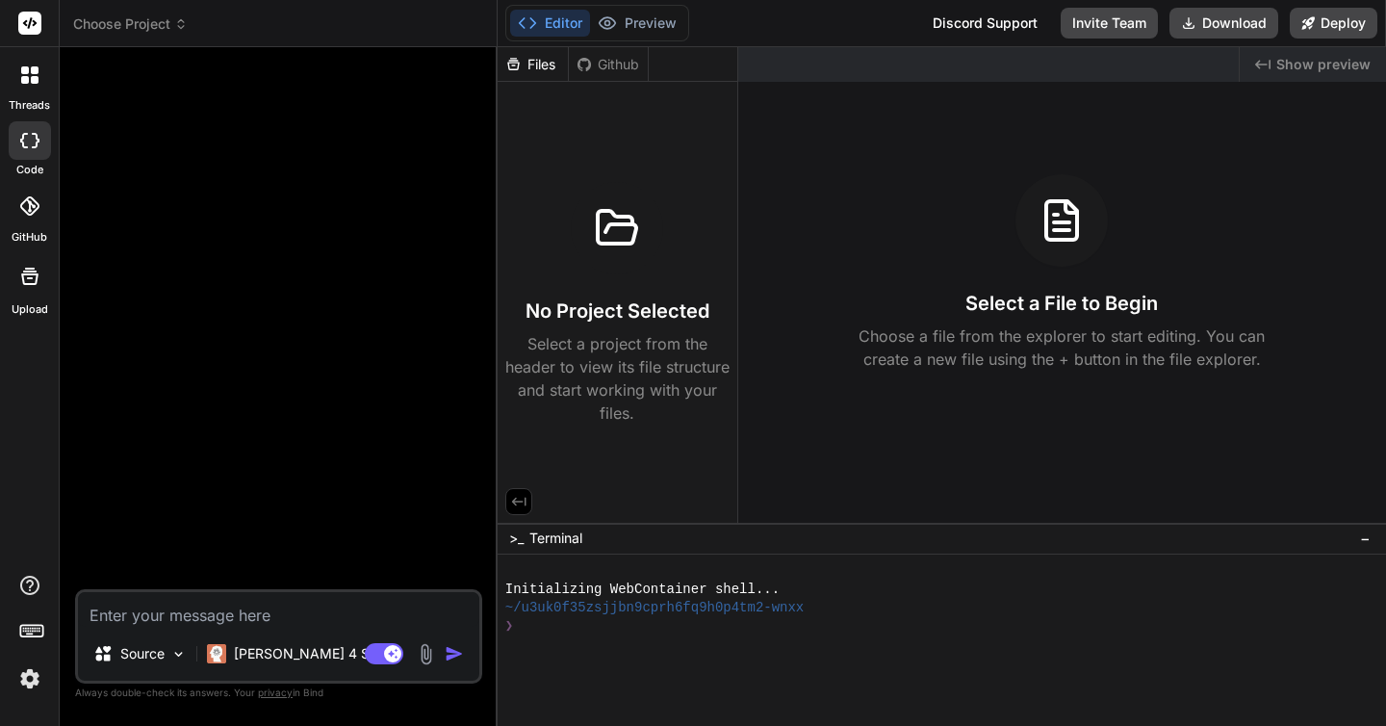
click at [656, 8] on div "Editor Preview" at bounding box center [597, 23] width 184 height 37
click at [647, 20] on button "Preview" at bounding box center [637, 23] width 94 height 27
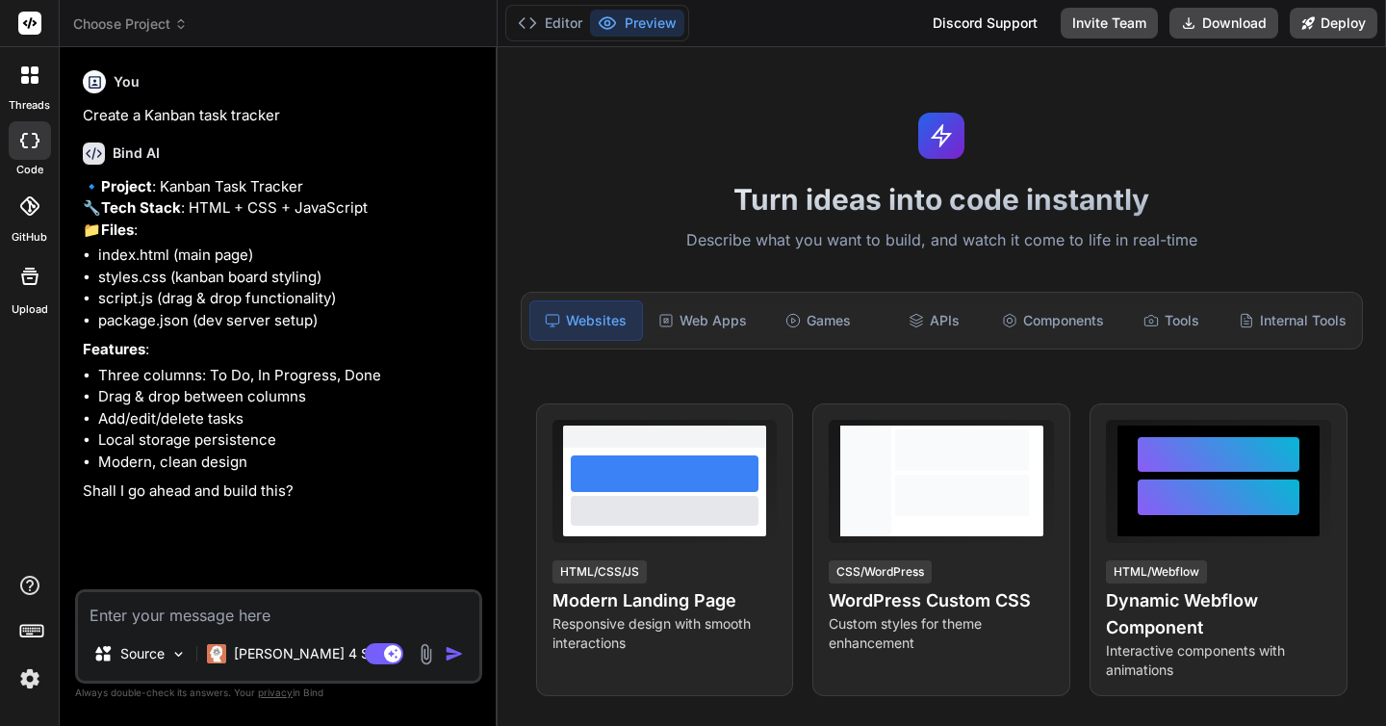
type textarea "x"
click at [169, 606] on textarea at bounding box center [278, 609] width 401 height 35
type textarea "P"
type textarea "x"
type textarea "Pl"
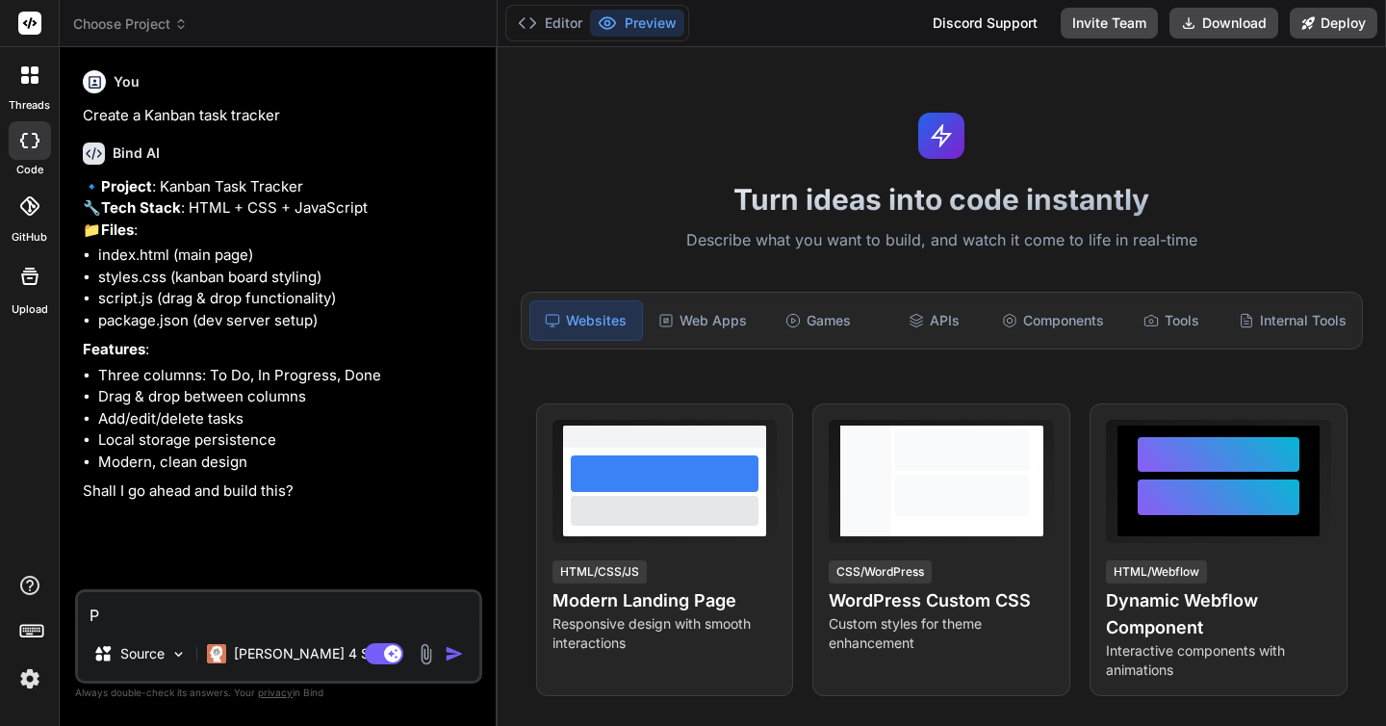
type textarea "x"
type textarea "Ple"
type textarea "x"
type textarea "Plea"
type textarea "x"
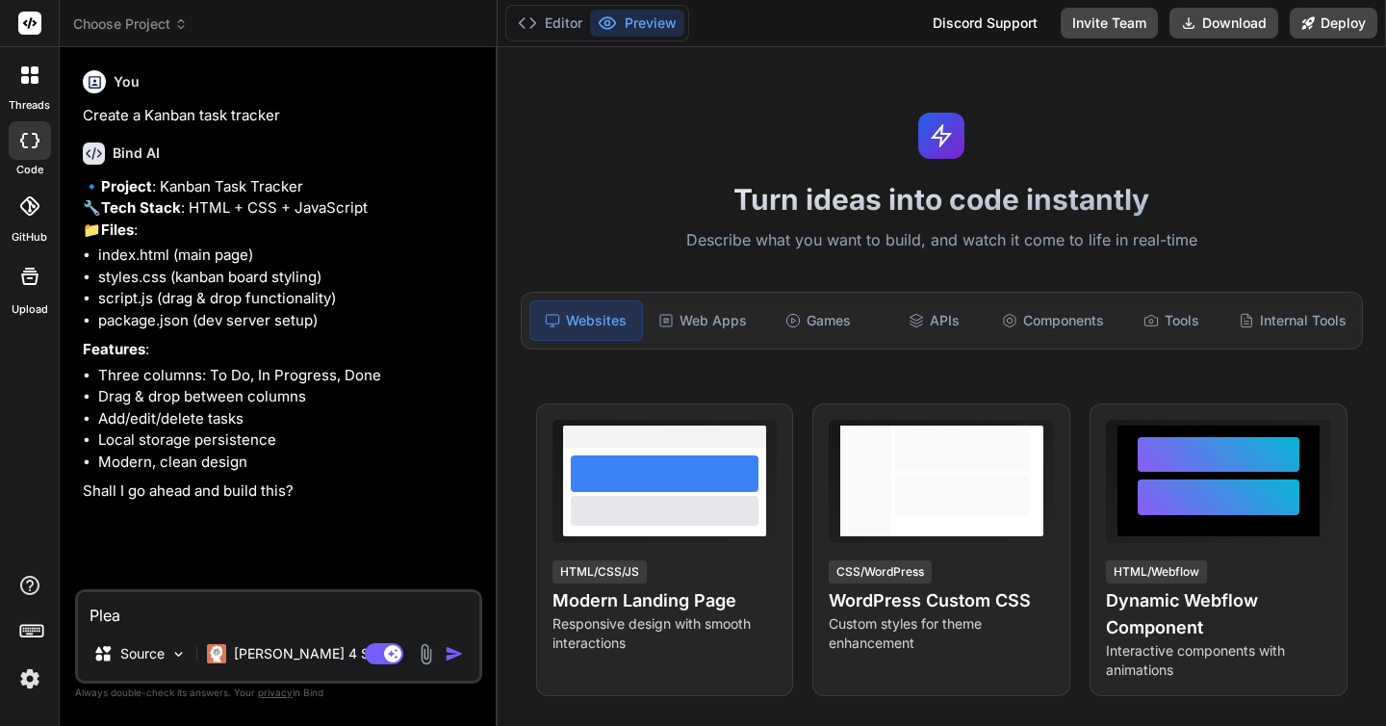
type textarea "Pleas"
type textarea "x"
type textarea "Please"
type textarea "x"
type textarea "Please"
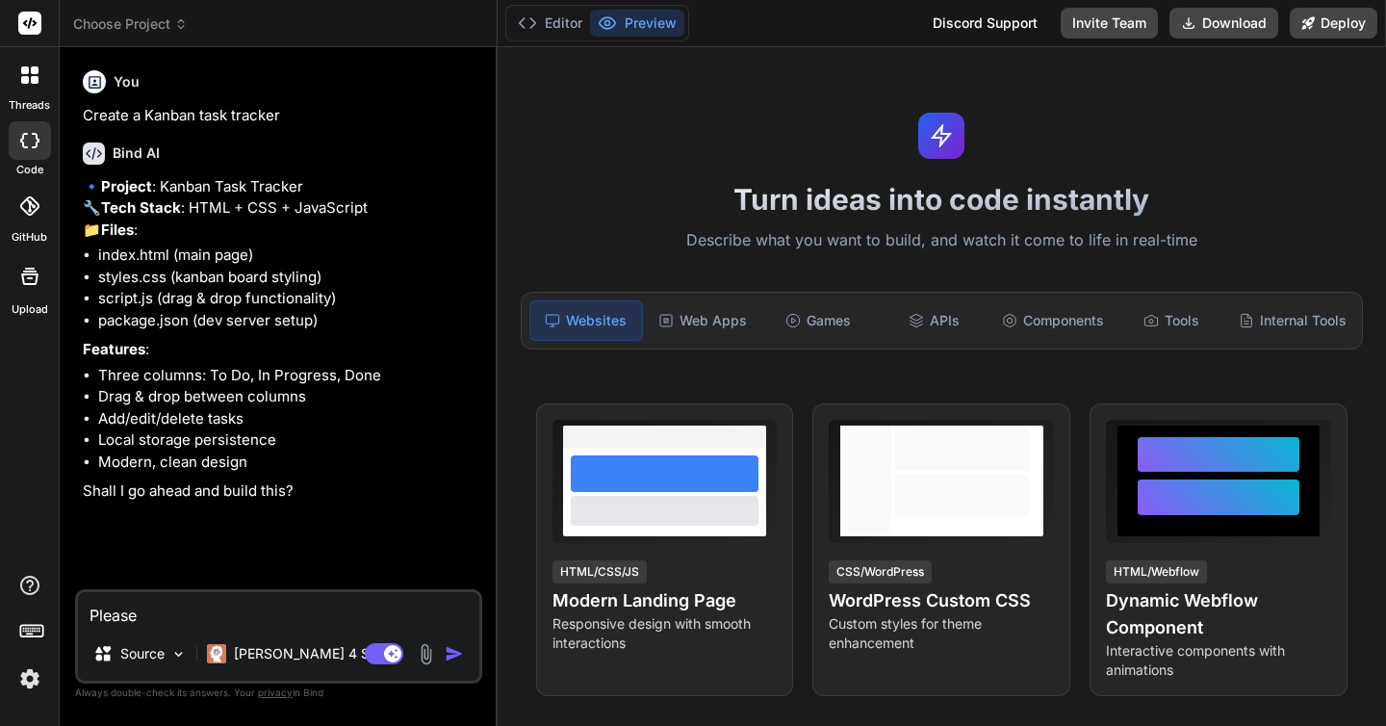
type textarea "x"
type textarea "Please c"
type textarea "x"
type textarea "Please co"
type textarea "x"
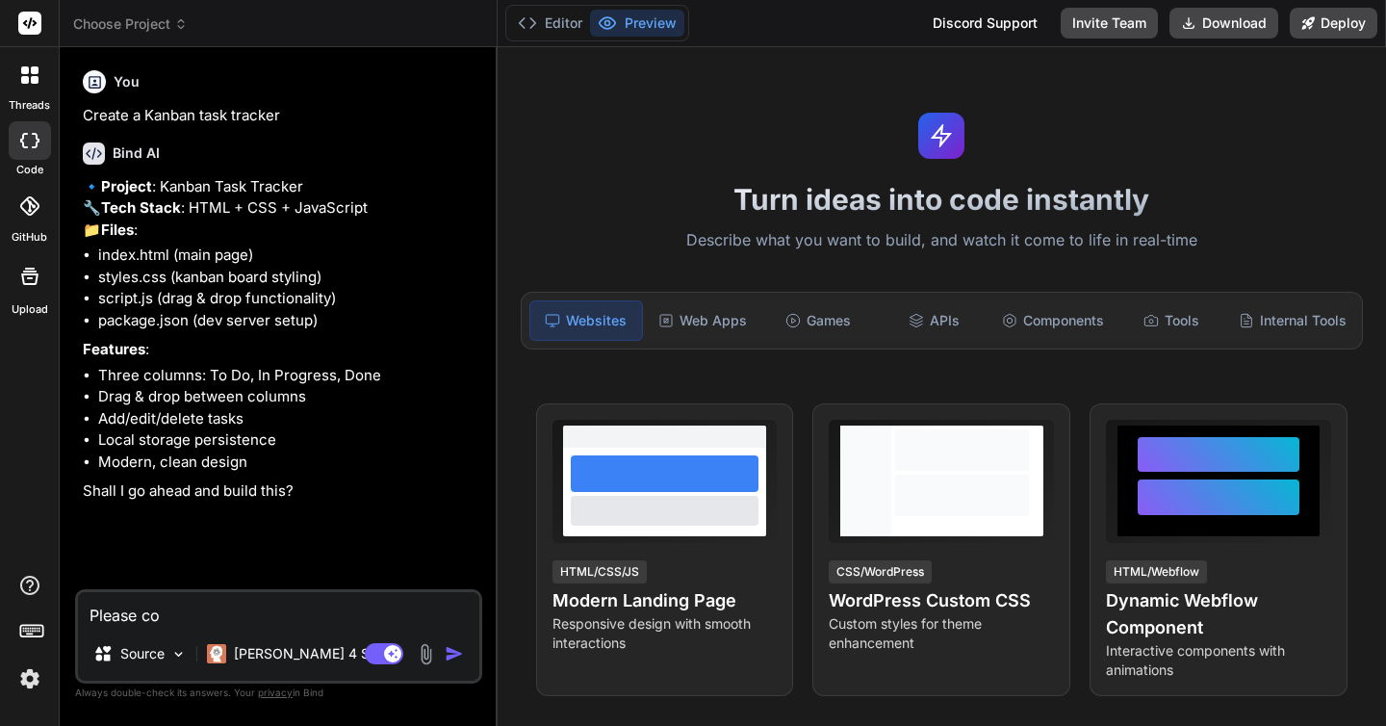
type textarea "Please con"
type textarea "x"
type textarea "Please conn"
type textarea "x"
type textarea "Please conne"
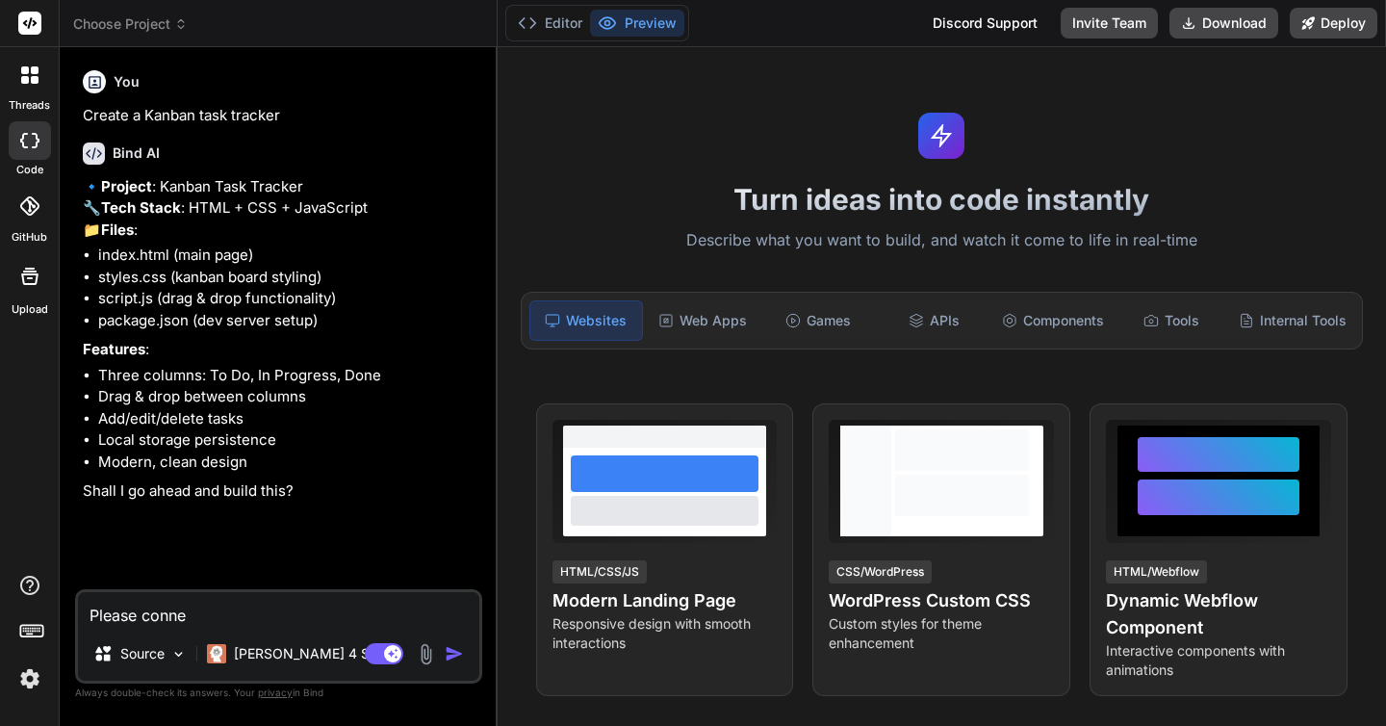
type textarea "x"
type textarea "Please connec"
type textarea "x"
type textarea "Please connect"
type textarea "x"
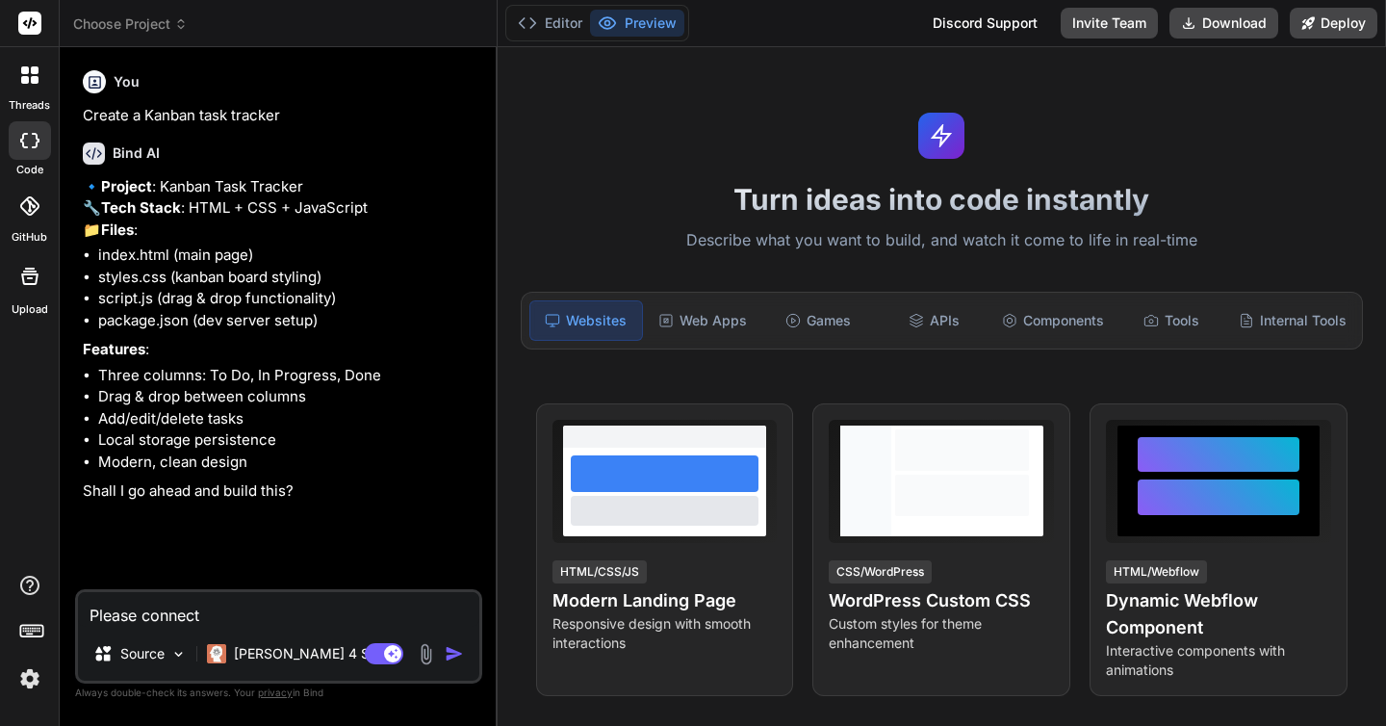
type textarea "Please connect"
type textarea "x"
type textarea "Please connect i"
type textarea "x"
type textarea "Please connect it"
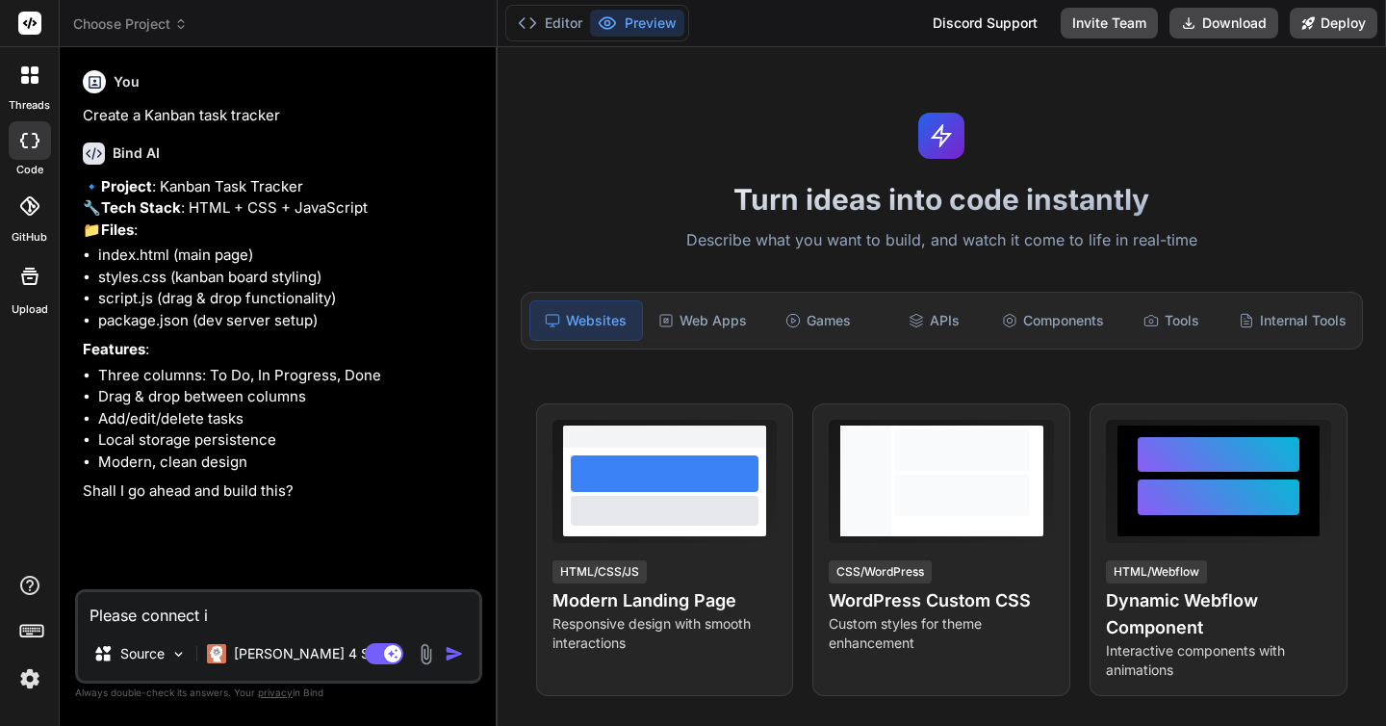
type textarea "x"
type textarea "Please connect it"
type textarea "x"
type textarea "Please connect it w"
type textarea "x"
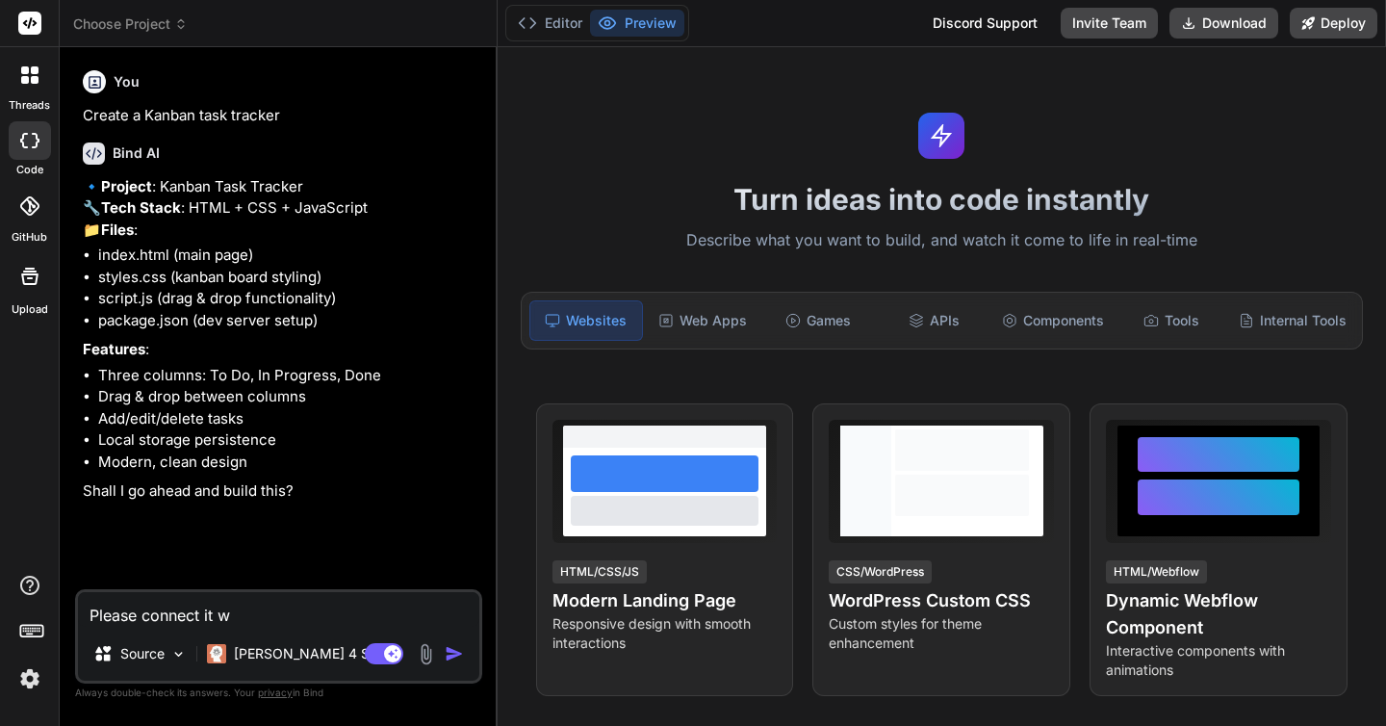
type textarea "Please connect it wi"
type textarea "x"
type textarea "Please connect it wit"
type textarea "x"
type textarea "Please connect it with"
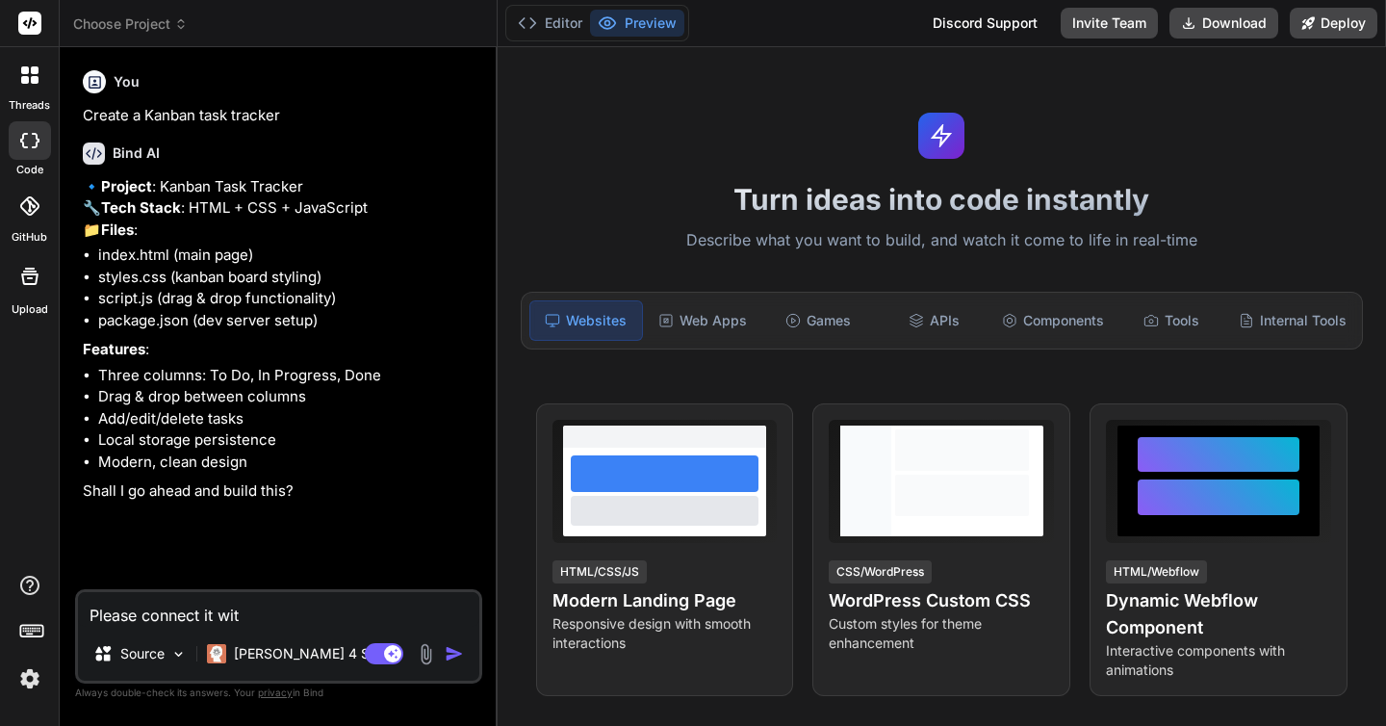
type textarea "x"
type textarea "Please connect it with"
type textarea "x"
type textarea "Please connect it with a"
type textarea "x"
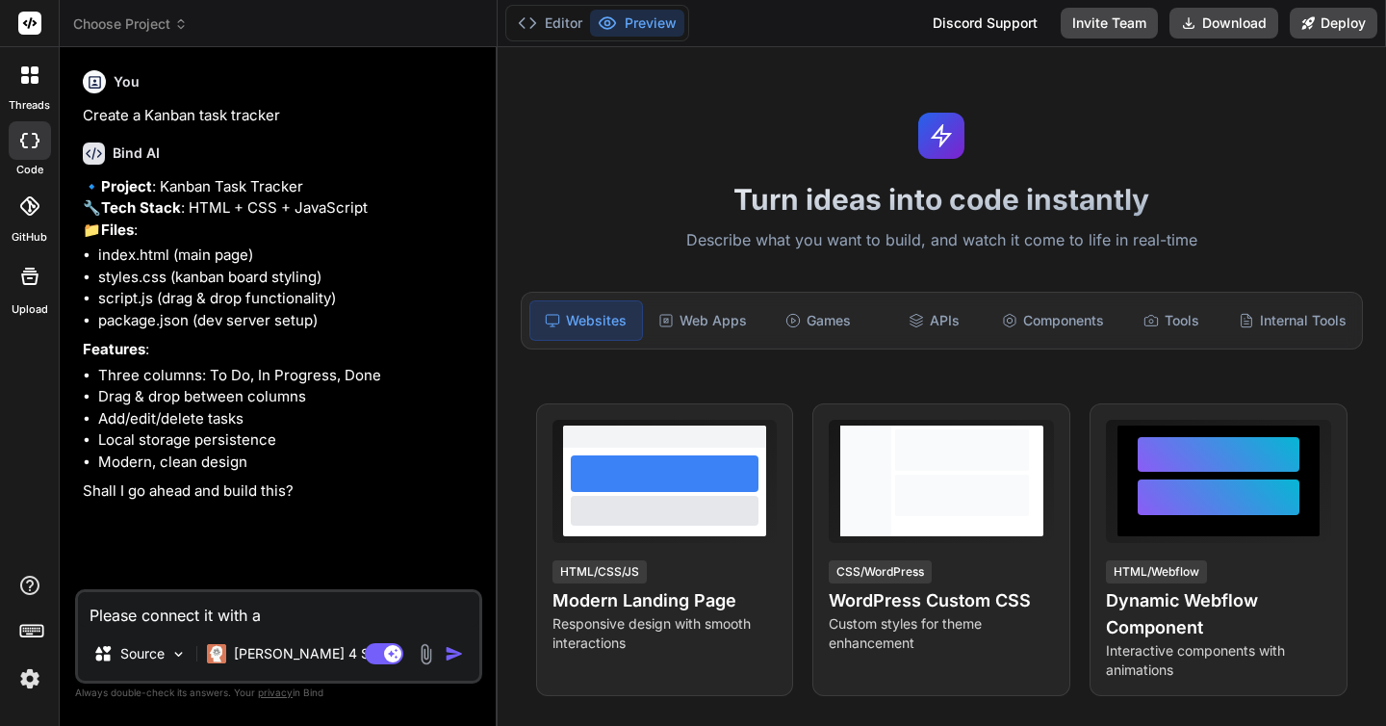
type textarea "Please connect it with a"
type textarea "x"
type textarea "Please connect it with a d"
type textarea "x"
type textarea "Please connect it with a da"
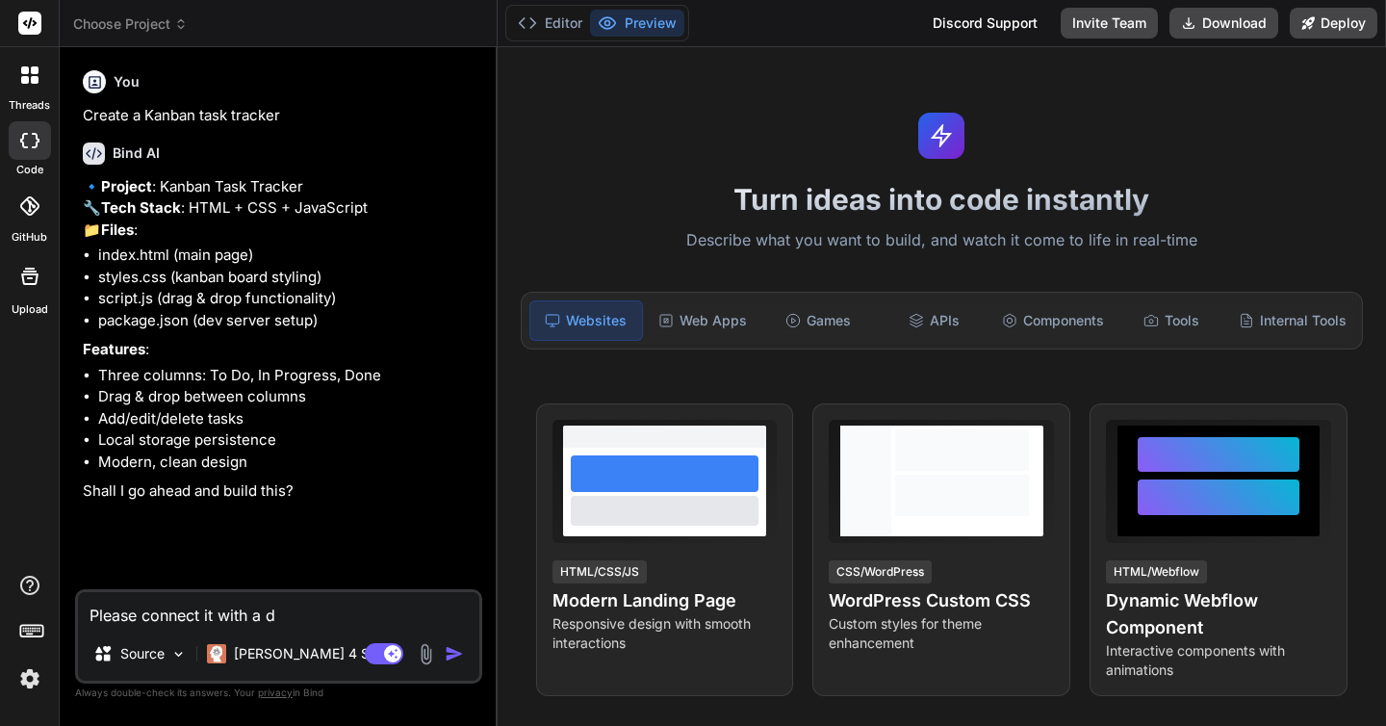
type textarea "x"
type textarea "Please connect it with a dat"
type textarea "x"
type textarea "Please connect it with a data"
type textarea "x"
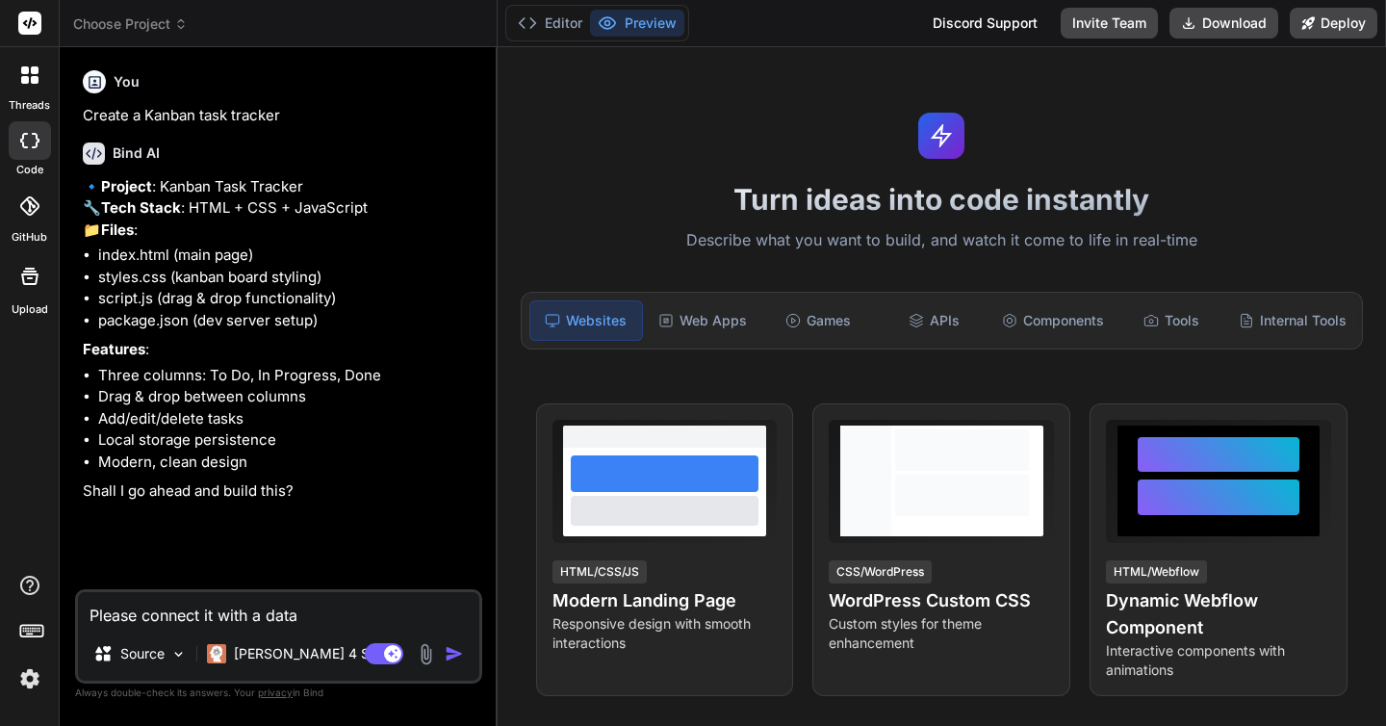
type textarea "Please connect it with a datav"
type textarea "x"
type textarea "Please connect it with a datava"
type textarea "x"
type textarea "Please connect it with a datavas"
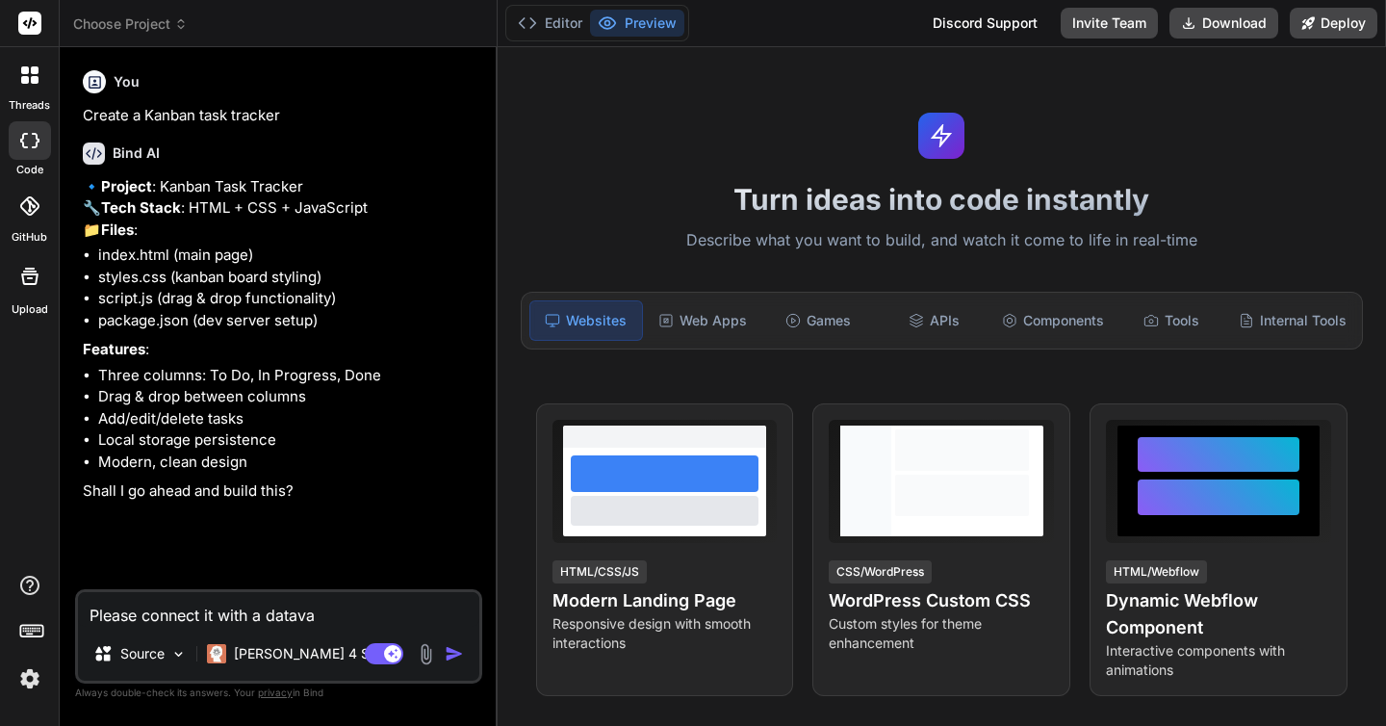
type textarea "x"
type textarea "Please connect it with a datavase"
type textarea "x"
type textarea "Please connect it with a datavas"
type textarea "x"
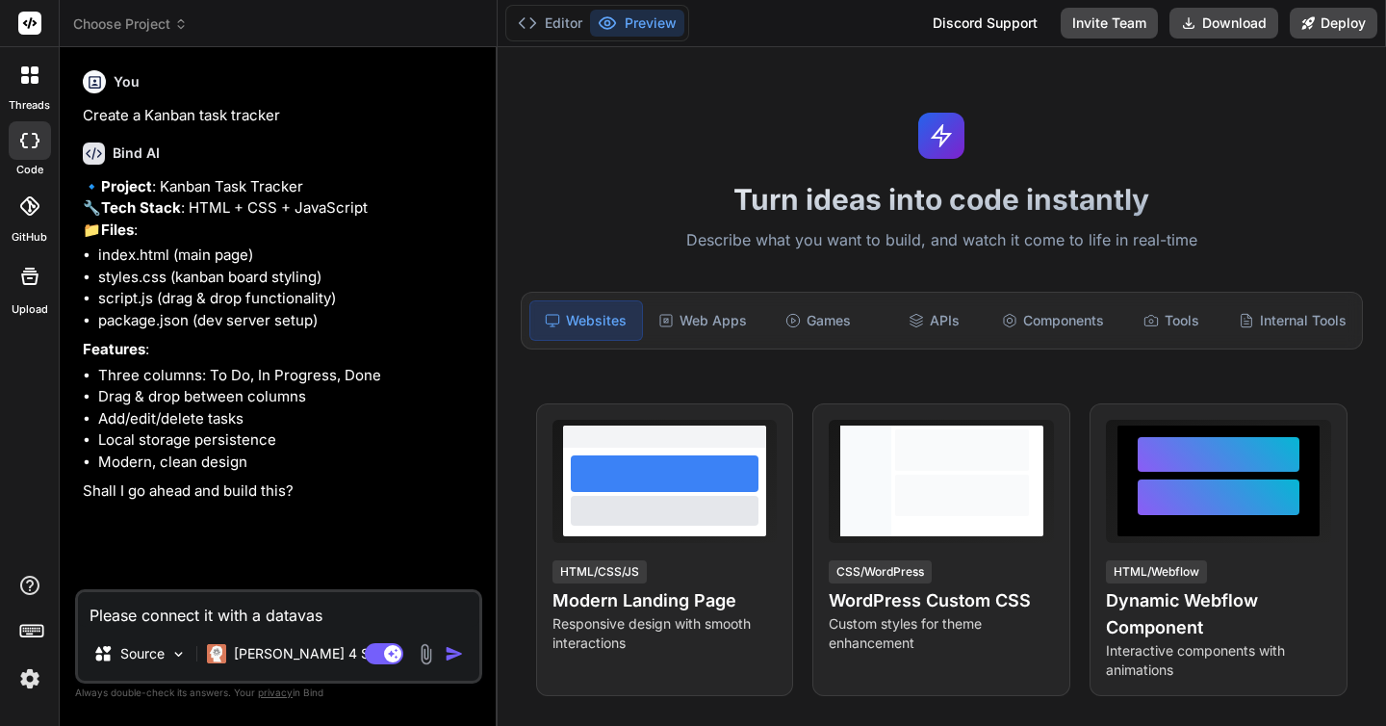
type textarea "Please connect it with a datava"
type textarea "x"
type textarea "Please connect it with a datav"
type textarea "x"
type textarea "Please connect it with a data"
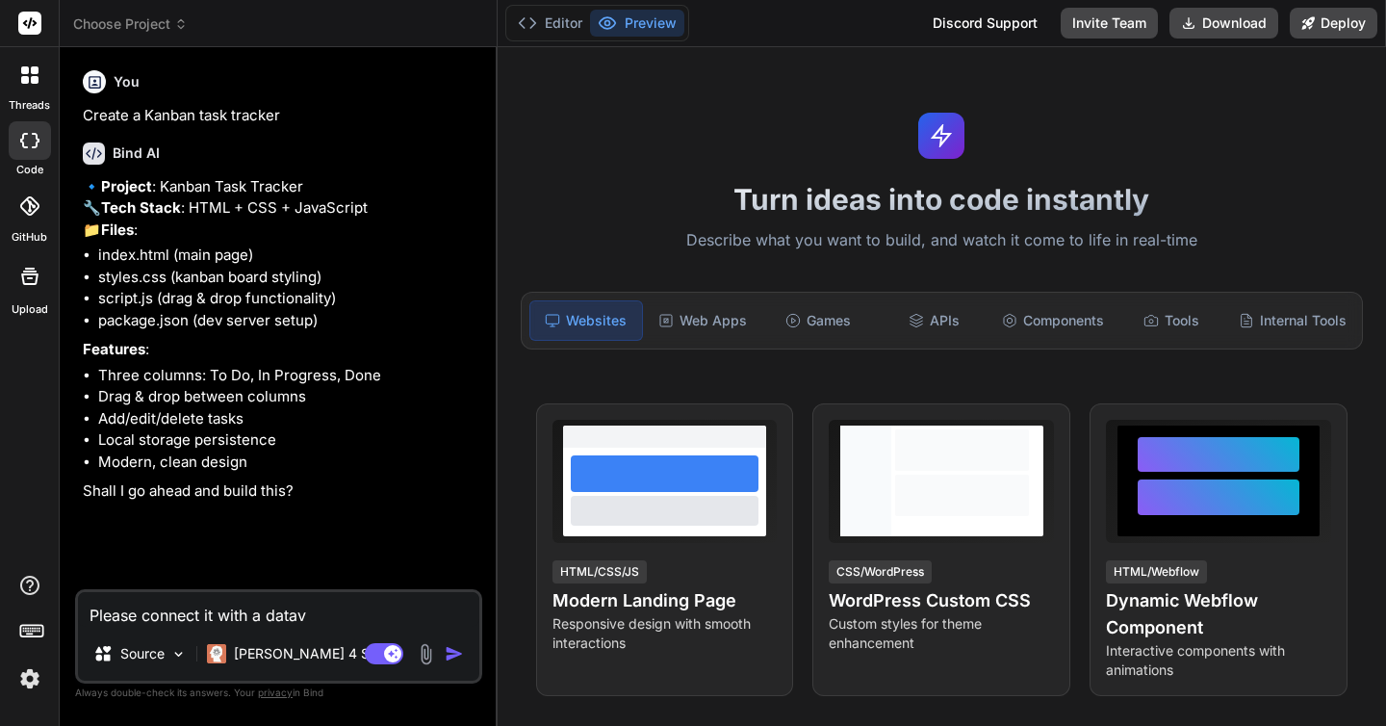
type textarea "x"
type textarea "Please connect it with a datab"
type textarea "x"
type textarea "Please connect it with a databa"
type textarea "x"
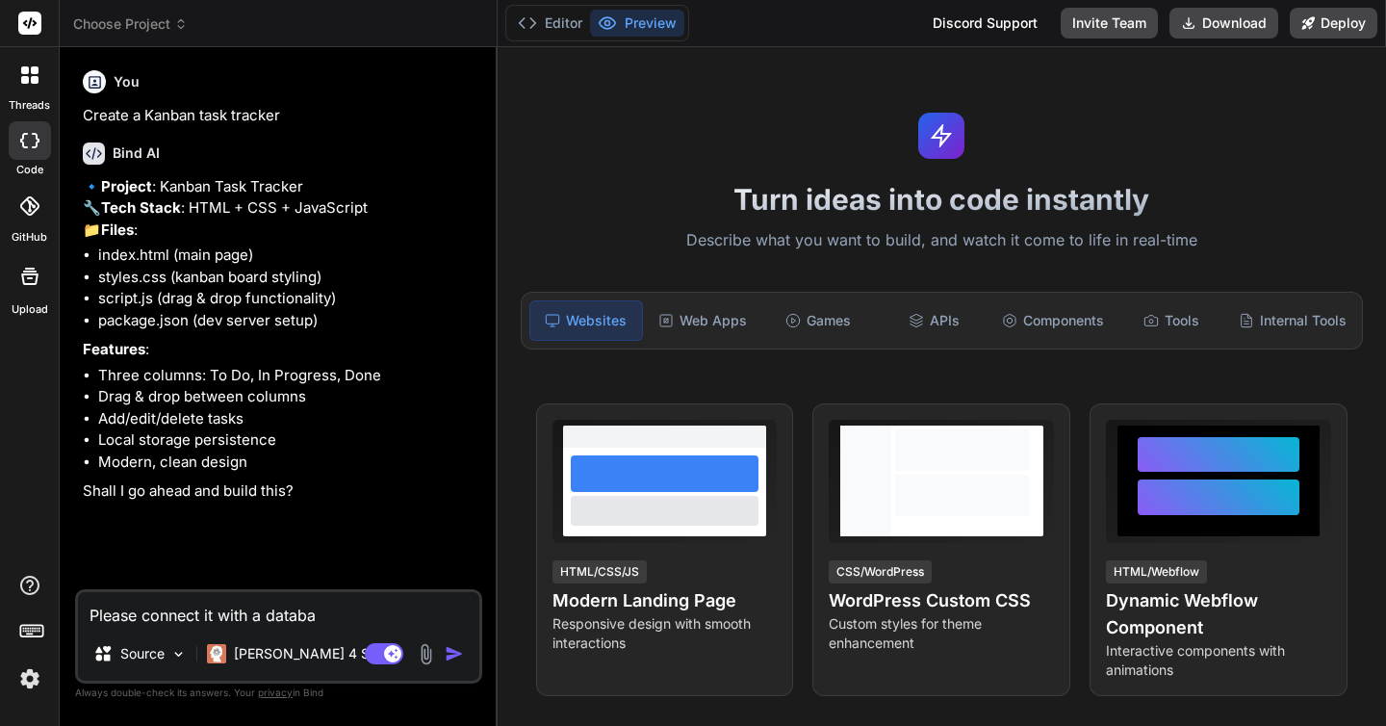
type textarea "Please connect it with a databas"
type textarea "x"
type textarea "Please connect it with a database"
type textarea "x"
type textarea "Please connect it with a database"
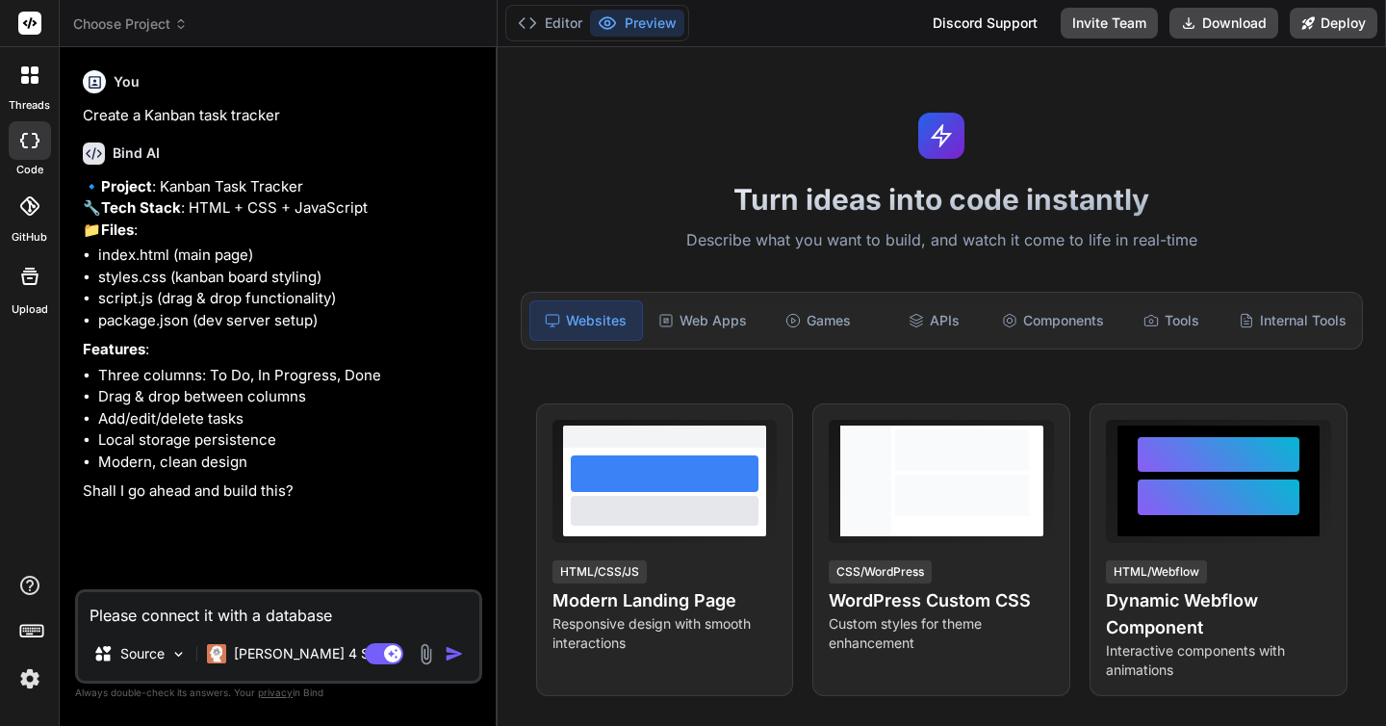
type textarea "x"
type textarea "Please connect it with a database s"
type textarea "x"
type textarea "Please connect it with a database so"
type textarea "x"
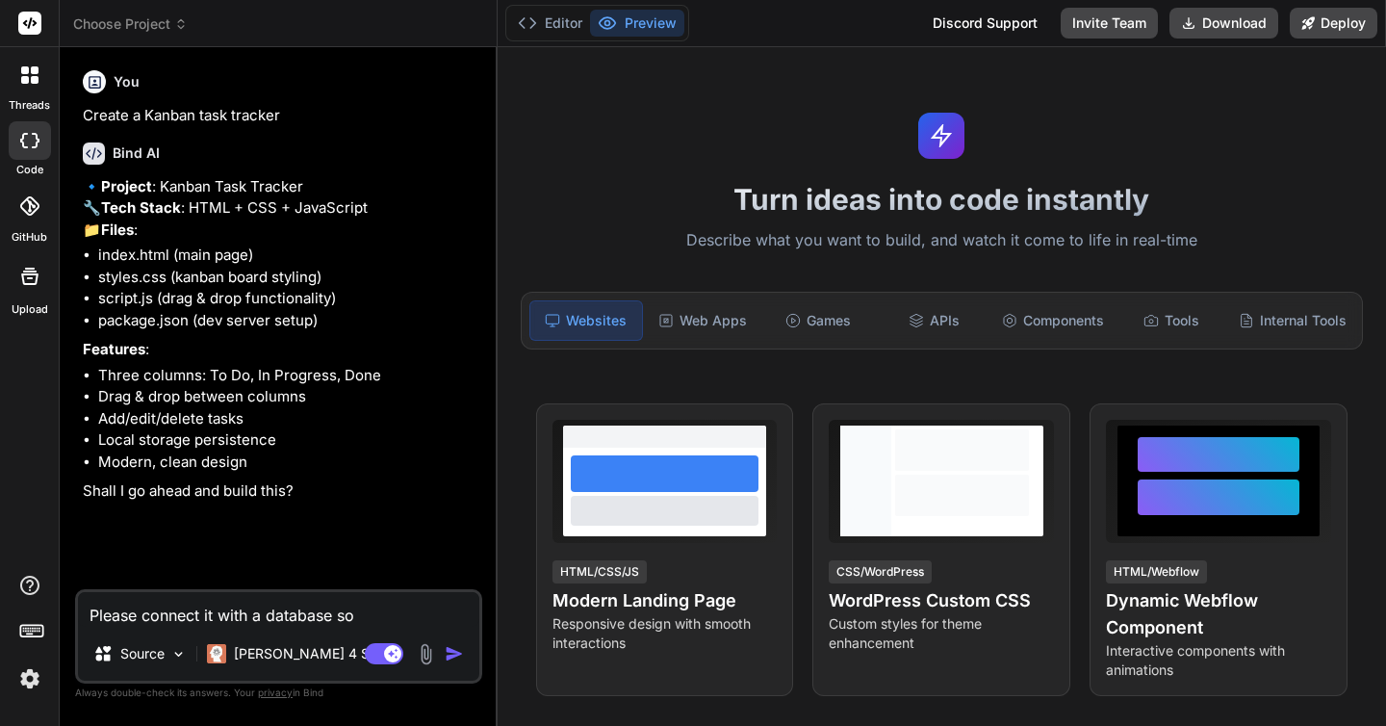
type textarea "Please connect it with a database so"
type textarea "x"
type textarea "Please connect it with a database so s"
type textarea "x"
type textarea "Please connect it with a database so st"
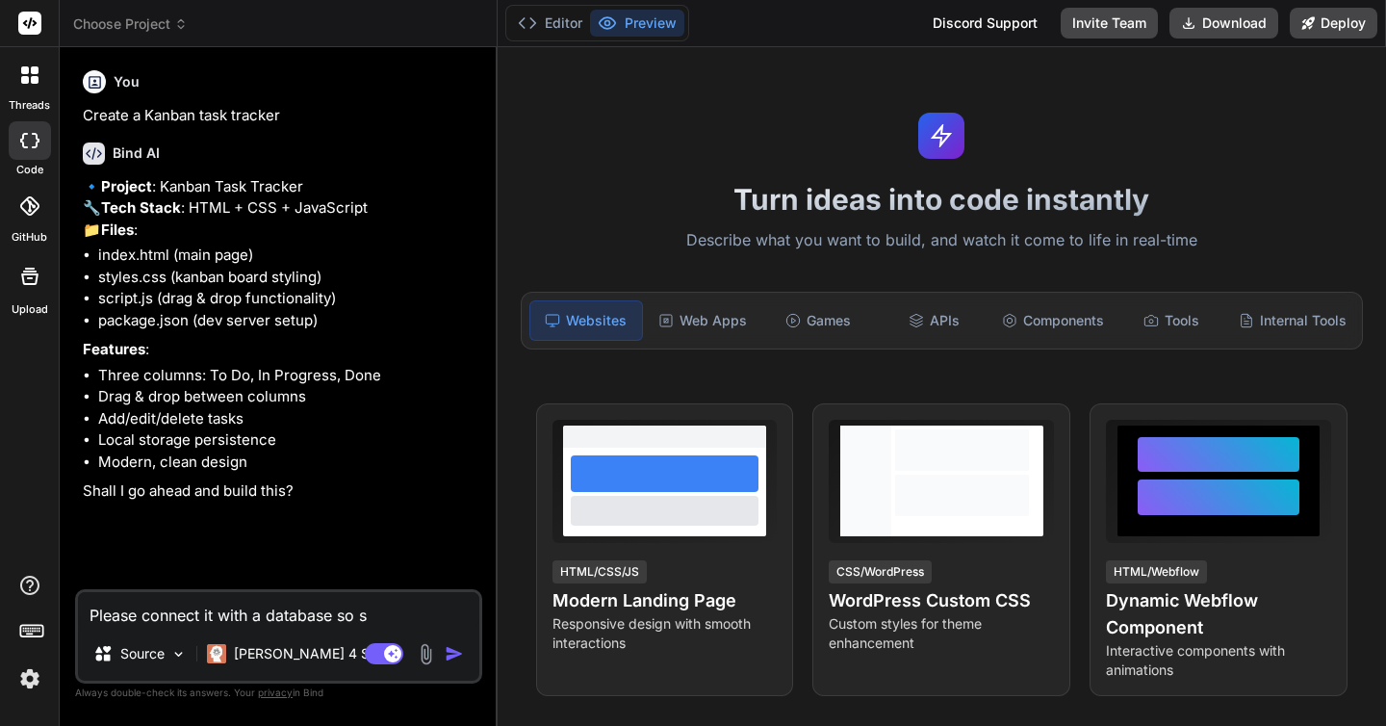
type textarea "x"
type textarea "Please connect it with a database so sta"
type textarea "x"
type textarea "Please connect it with a database so stah"
type textarea "x"
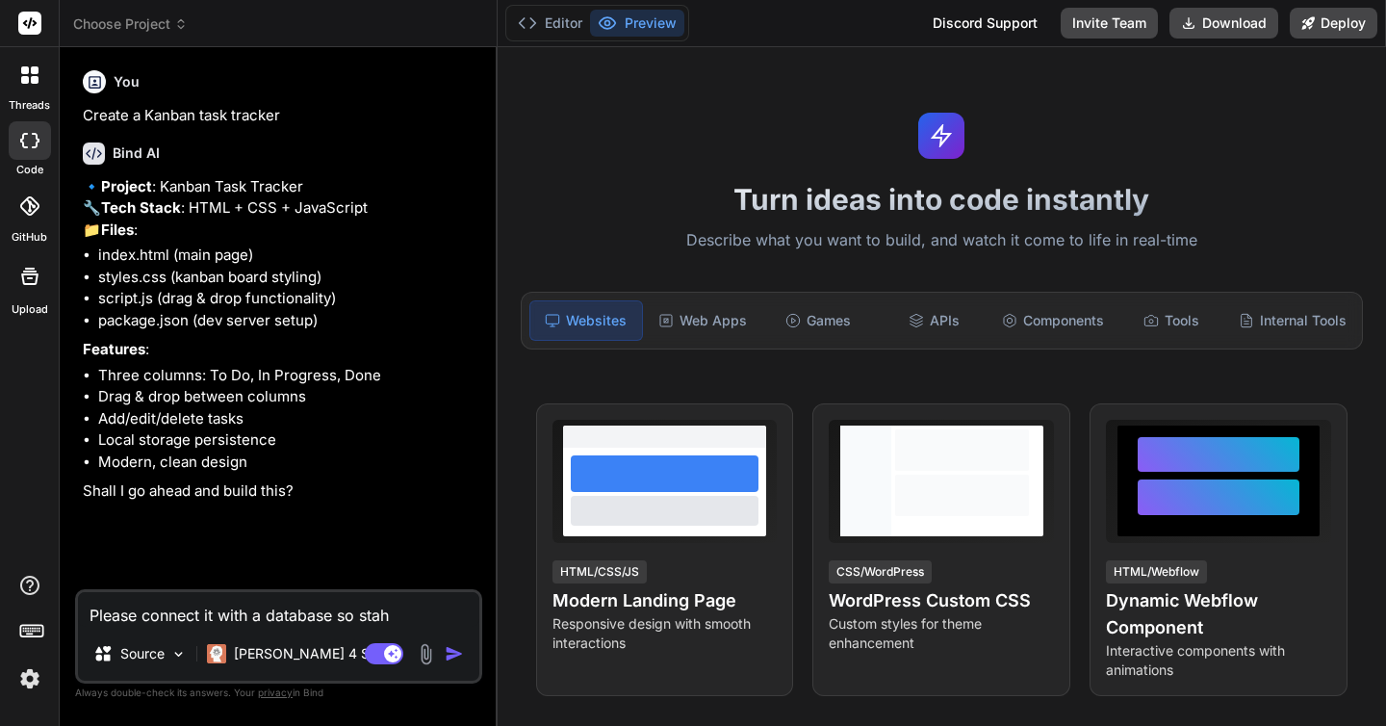
type textarea "Please connect it with a database so staht"
type textarea "x"
type textarea "Please connect it with a database so staht"
type textarea "x"
type textarea "Please connect it with a database so staht"
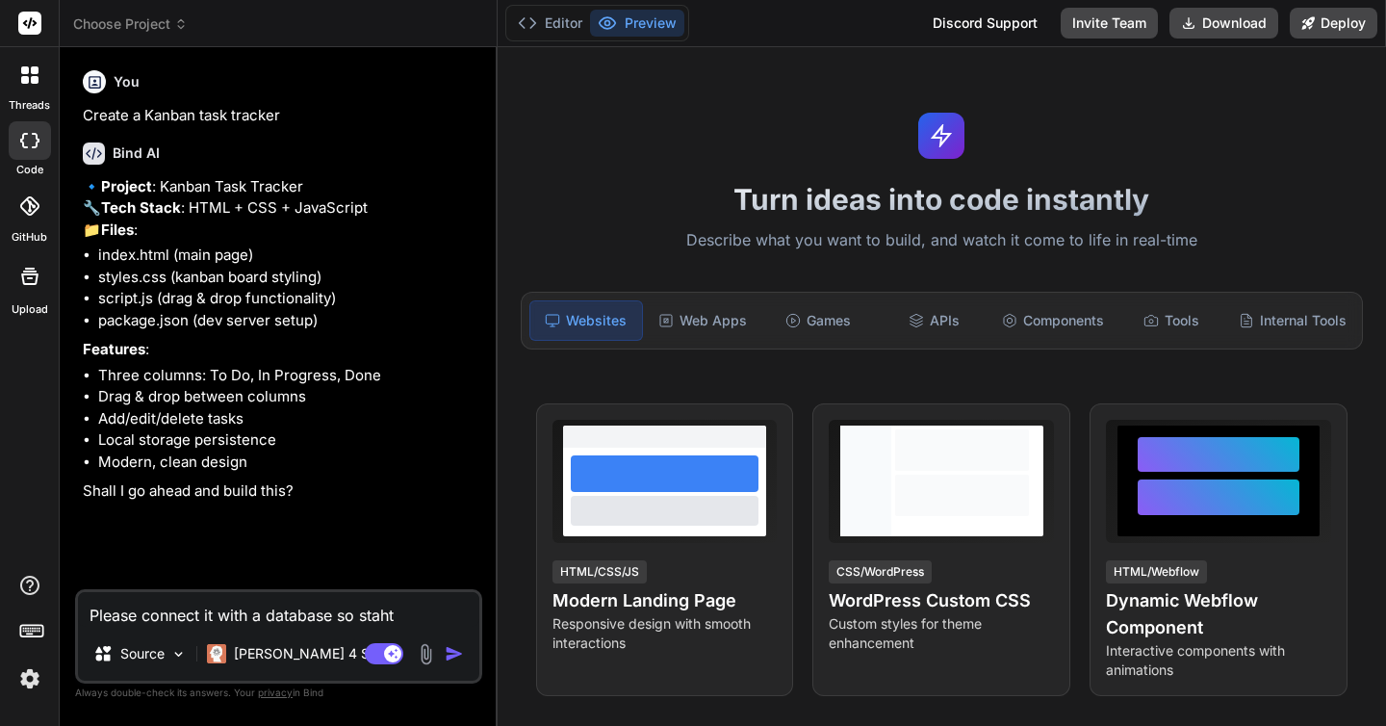
type textarea "x"
type textarea "Please connect it with a database so stah"
type textarea "x"
type textarea "Please connect it with a database so sta"
type textarea "x"
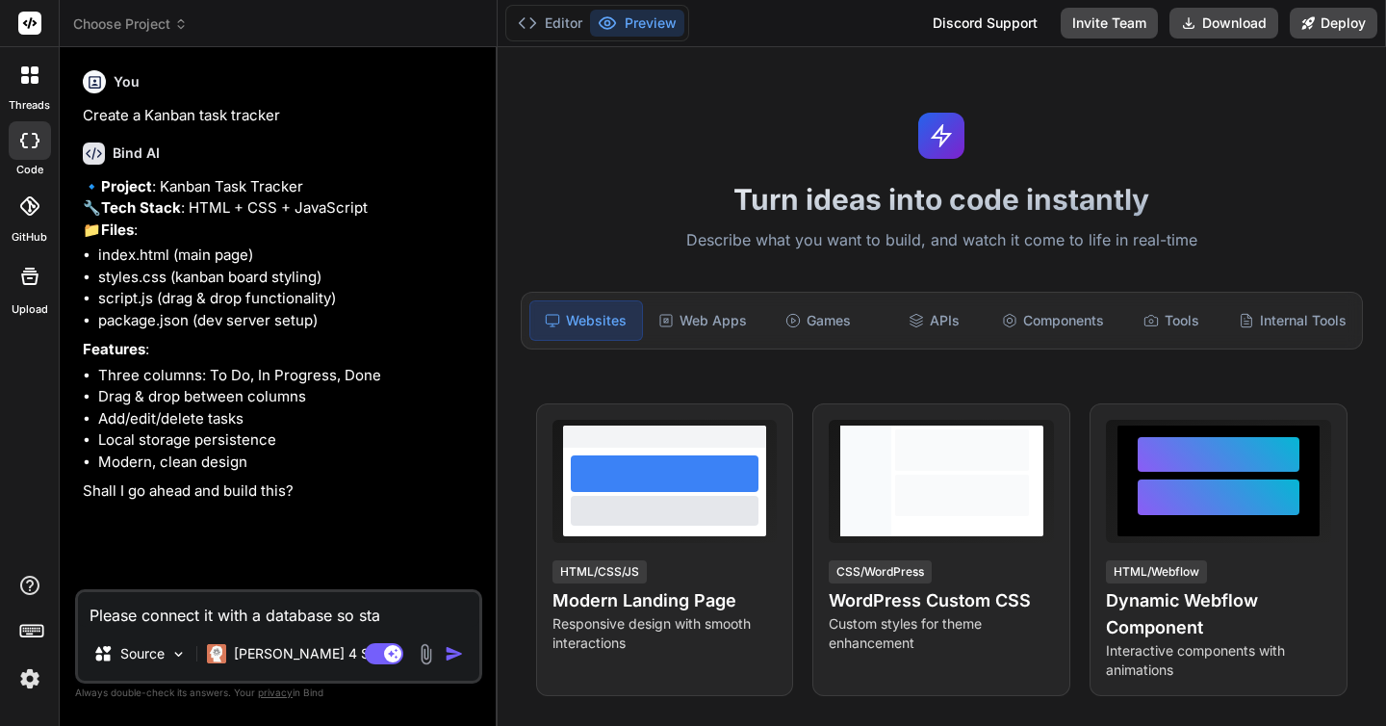
type textarea "Please connect it with a database so st"
type textarea "x"
type textarea "Please connect it with a database so s"
type textarea "x"
type textarea "Please connect it with a database so"
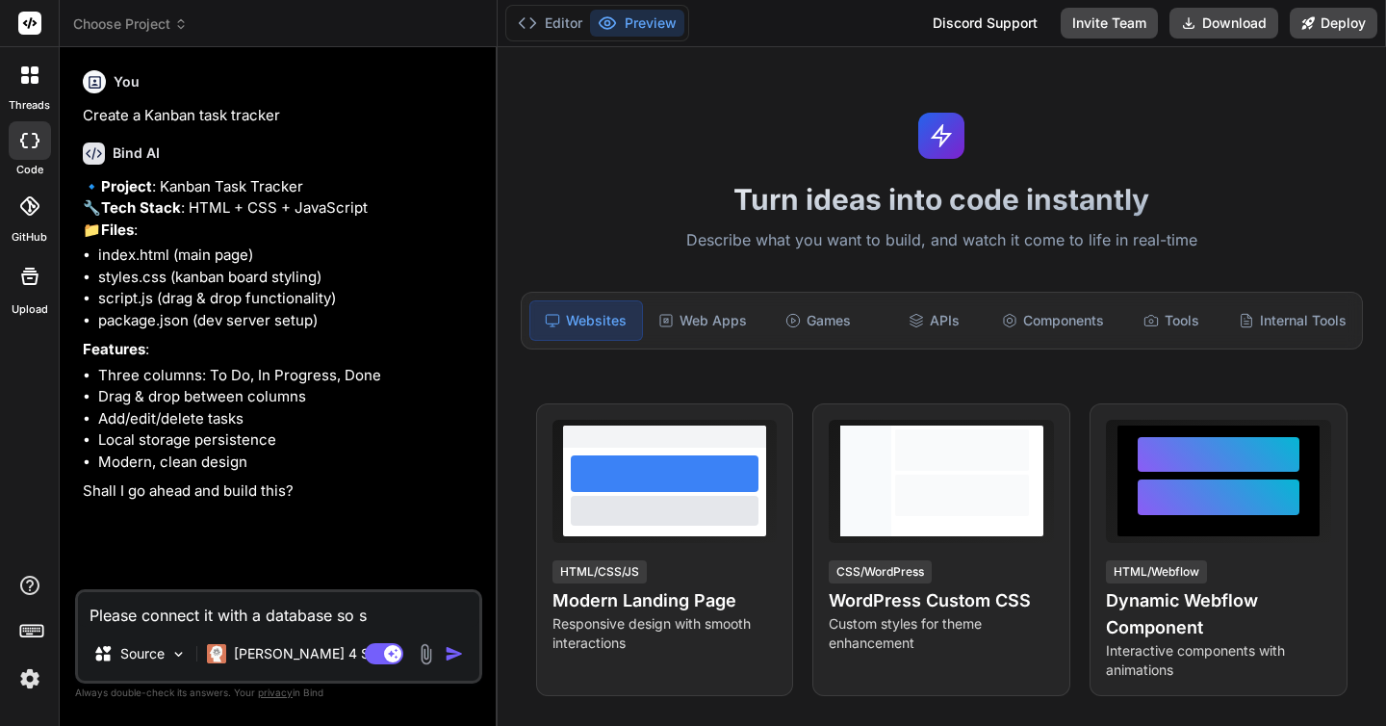
type textarea "x"
type textarea "Please connect it with a database so yt"
type textarea "x"
type textarea "Please connect it with a database so yth"
type textarea "x"
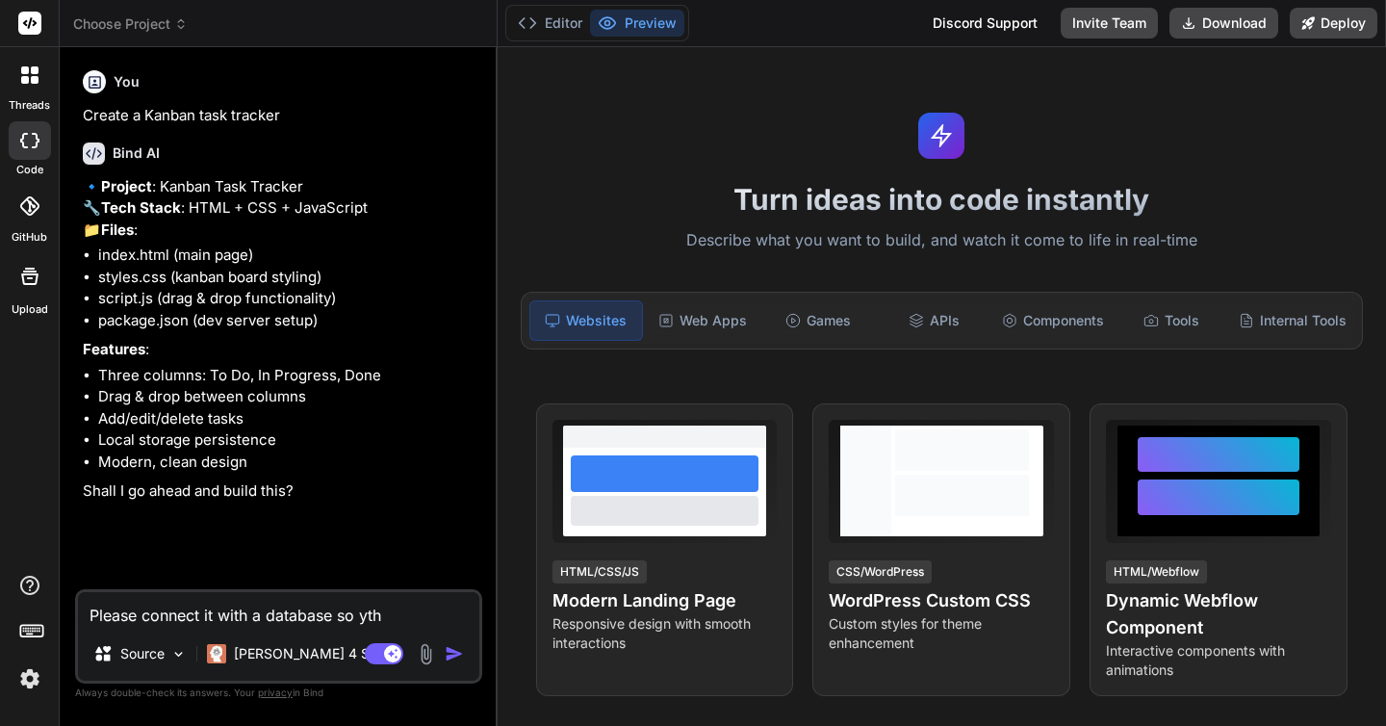
type textarea "Please connect it with a database so yt"
type textarea "x"
type textarea "Please connect it with a database so y"
type textarea "x"
type textarea "Please connect it with a database so"
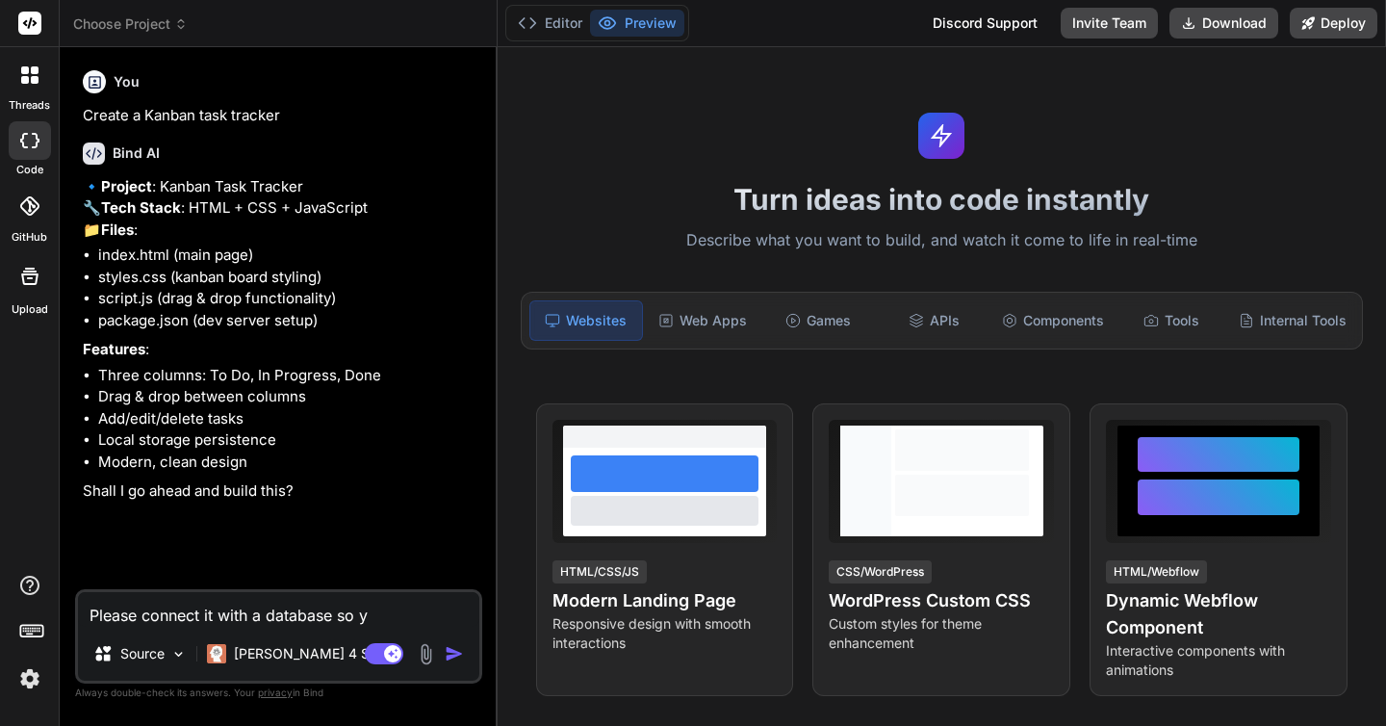
type textarea "x"
type textarea "Please connect it with a database so t"
type textarea "x"
type textarea "Please connect it with a database so th"
type textarea "x"
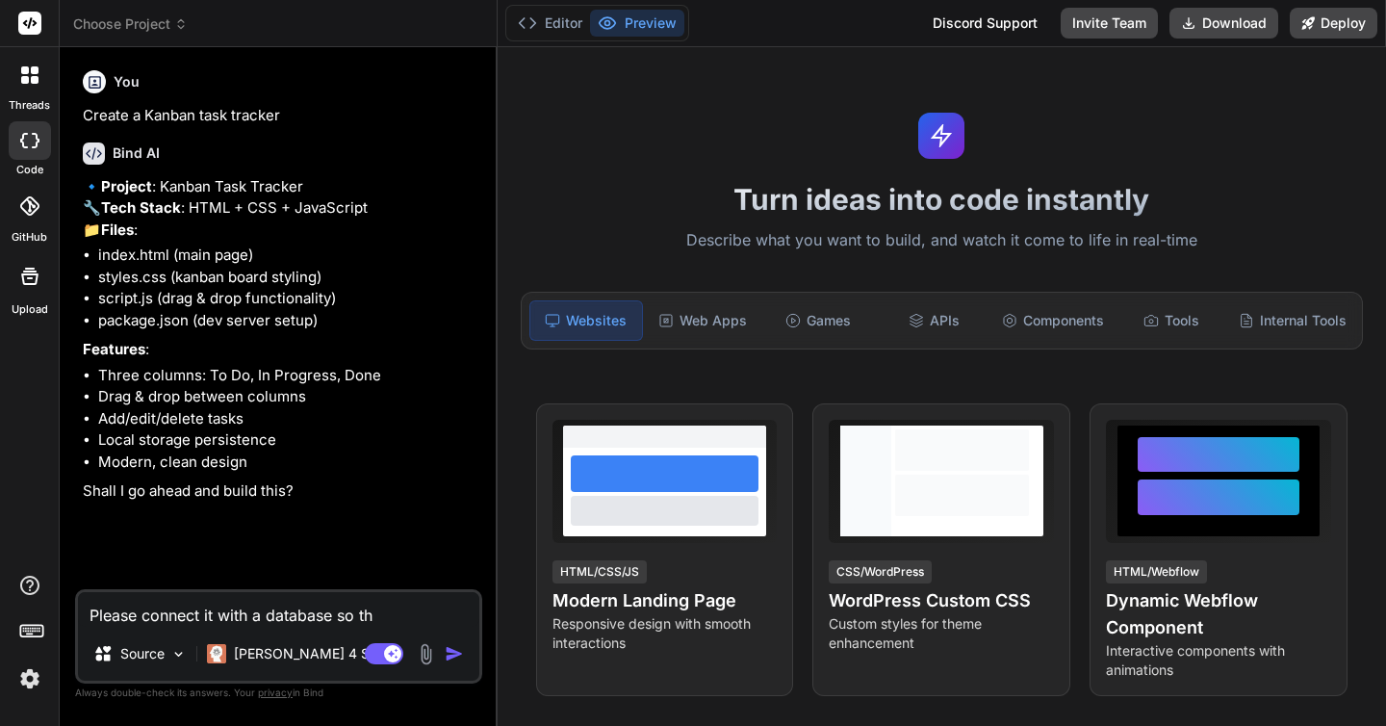
type textarea "Please connect it with a database so tha"
type textarea "x"
type textarea "Please connect it with a database so that"
type textarea "x"
type textarea "Please connect it with a database so that"
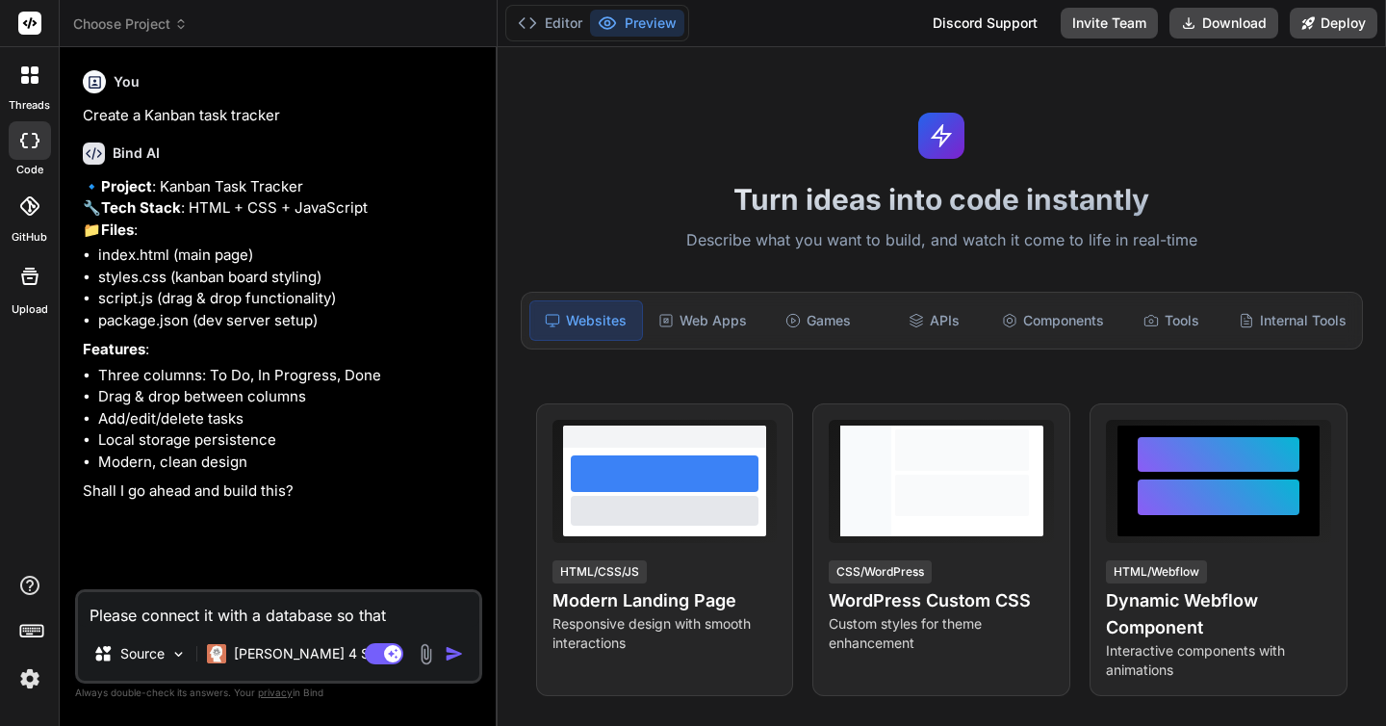
type textarea "x"
type textarea "Please connect it with a database so that d"
type textarea "x"
type textarea "Please connect it with a database so that da"
type textarea "x"
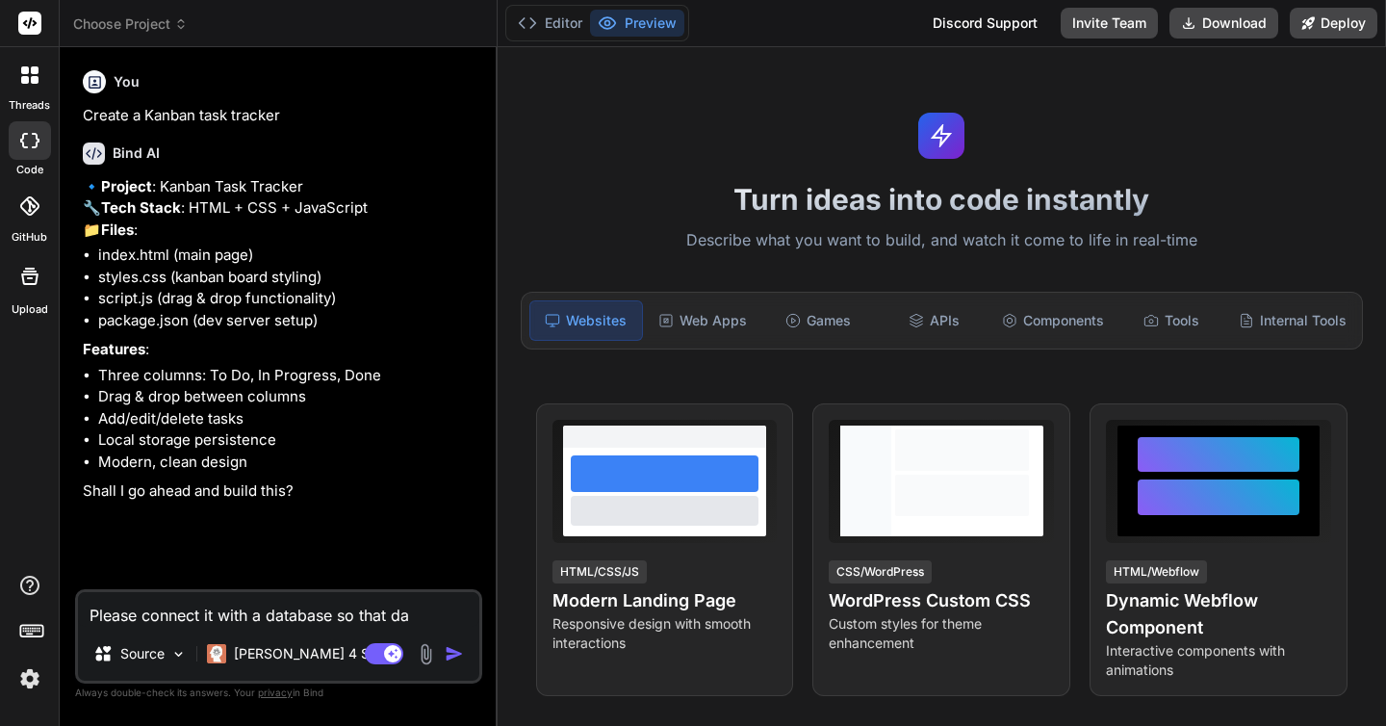
type textarea "Please connect it with a database so that dat"
type textarea "x"
type textarea "Please connect it with a database so that data"
type textarea "x"
type textarea "Please connect it with a database so that data"
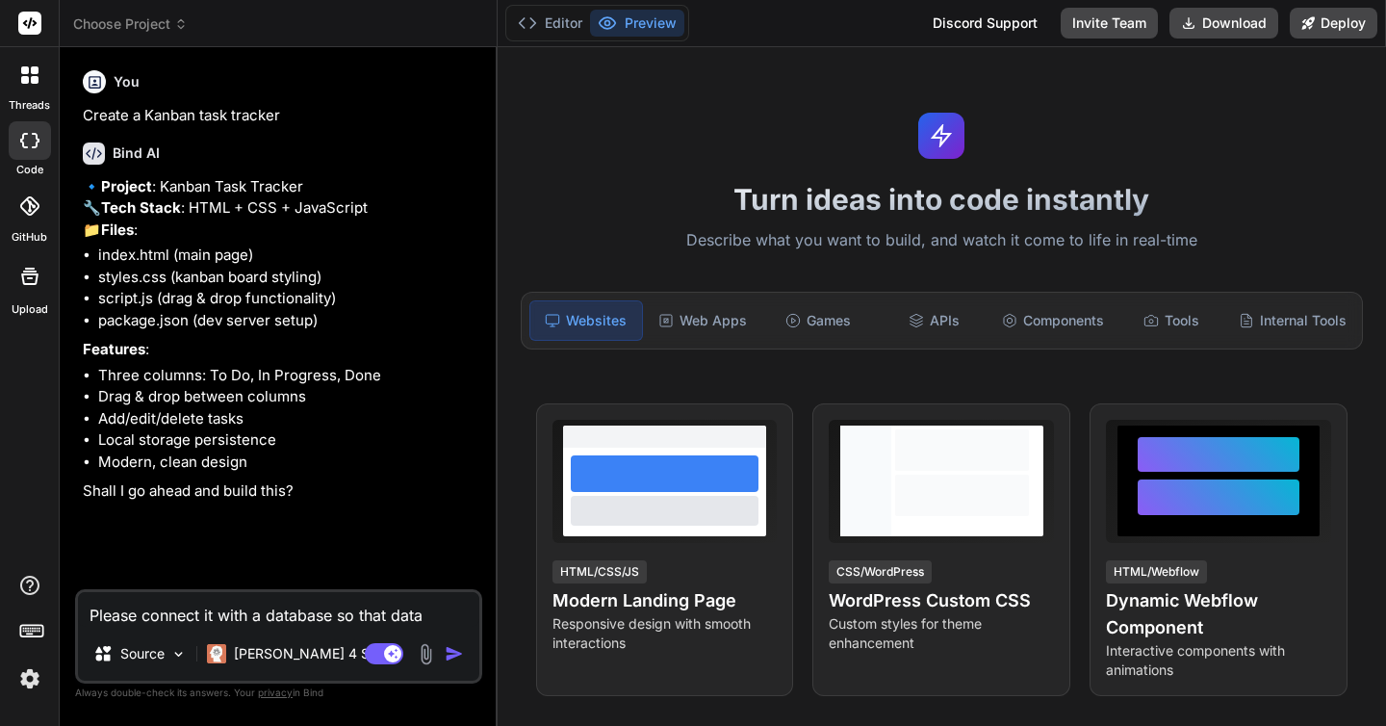
type textarea "x"
type textarea "Please connect it with a database so that data c"
type textarea "x"
type textarea "Please connect it with a database so that data ca"
type textarea "x"
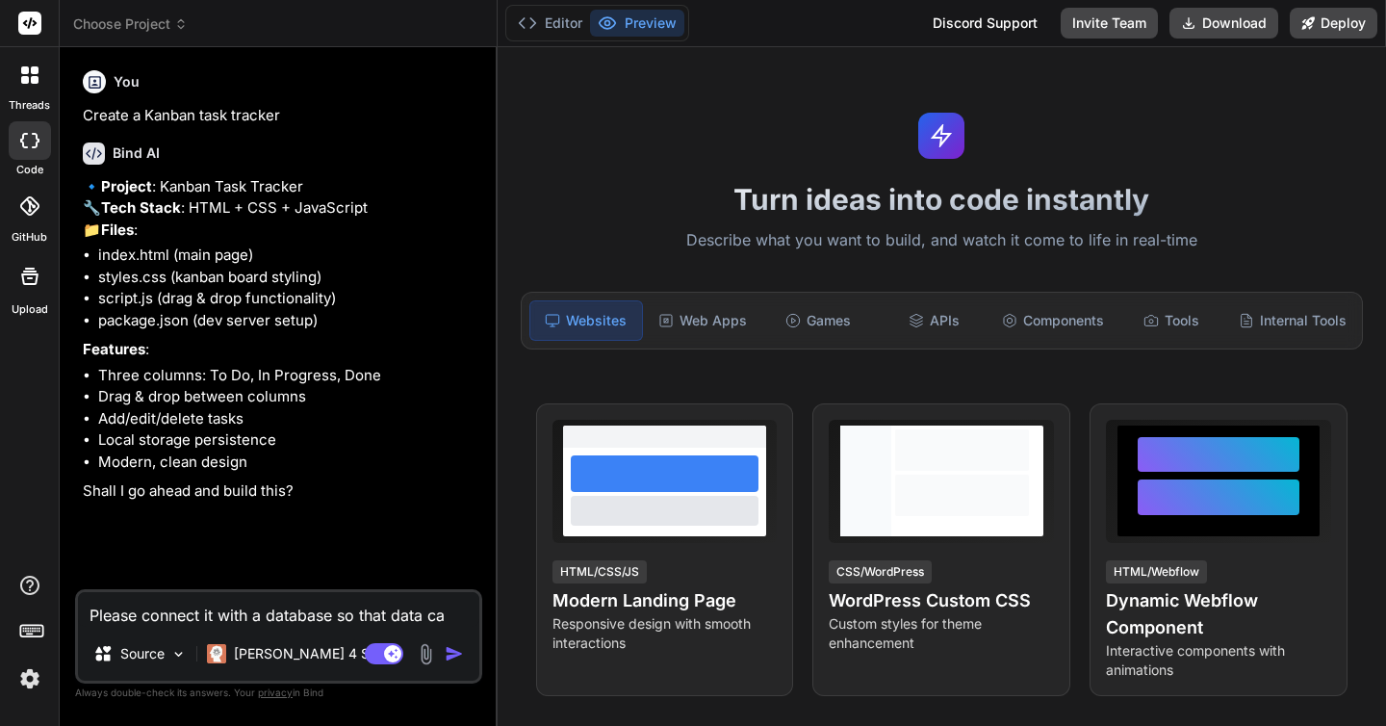
type textarea "Please connect it with a database so that data can"
type textarea "x"
type textarea "Please connect it with a database so that data can"
type textarea "x"
type textarea "Please connect it with a database so that data can b"
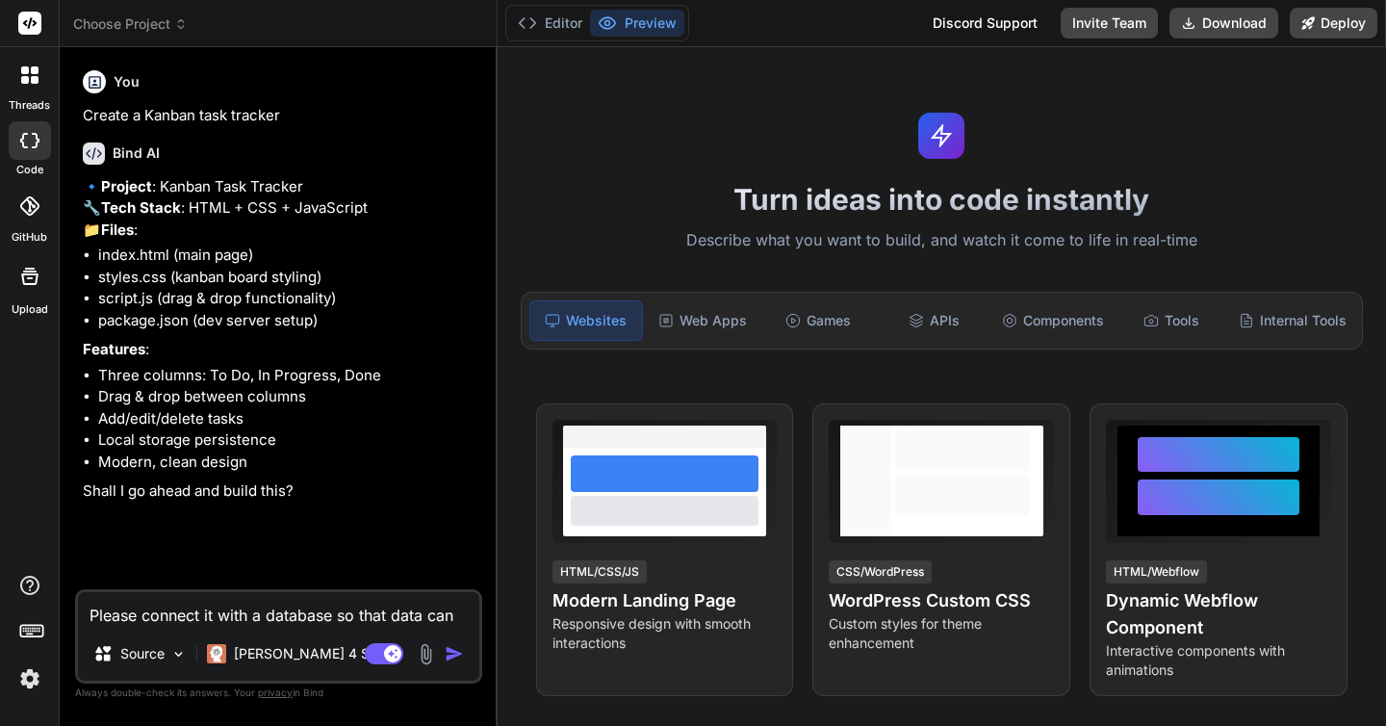
type textarea "x"
type textarea "Please connect it with a database so that data can be"
type textarea "x"
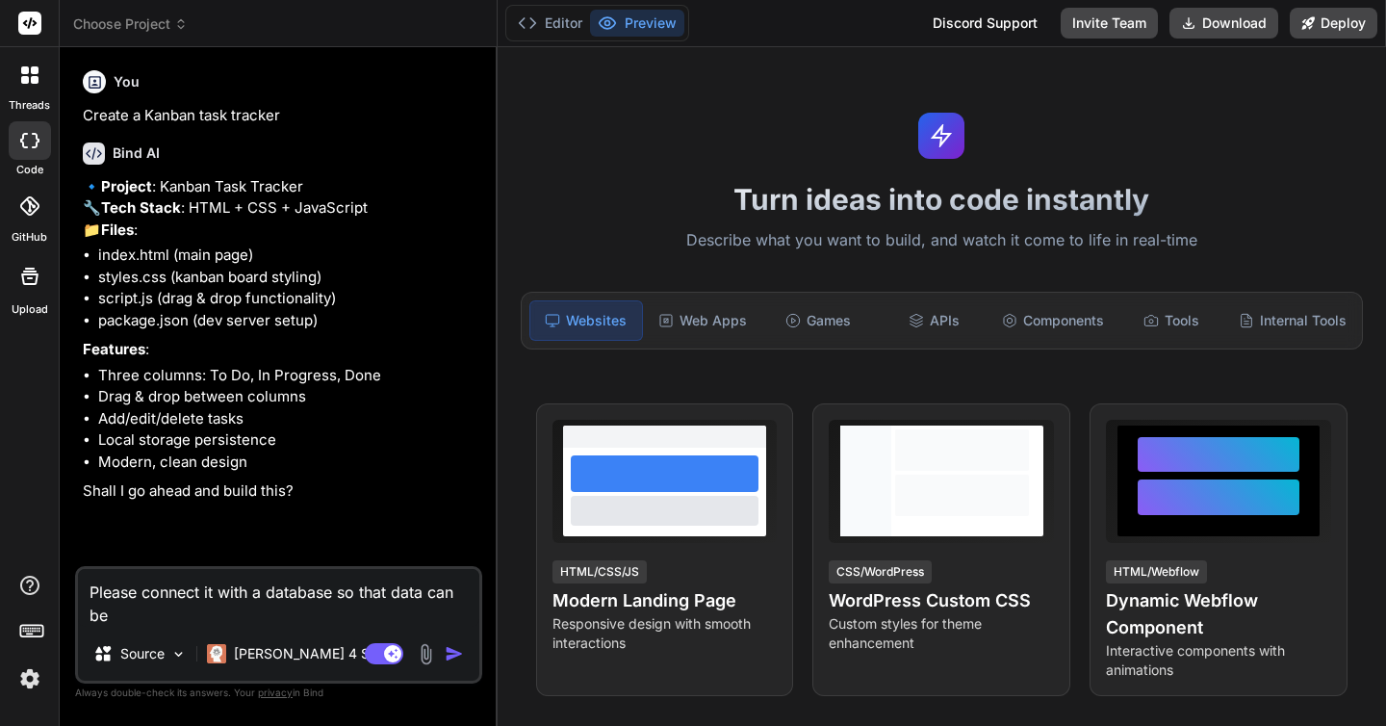
type textarea "Please connect it with a database so that data can be"
type textarea "x"
type textarea "Please connect it with a database so that data can be a"
type textarea "x"
type textarea "Please connect it with a database so that data can be ac"
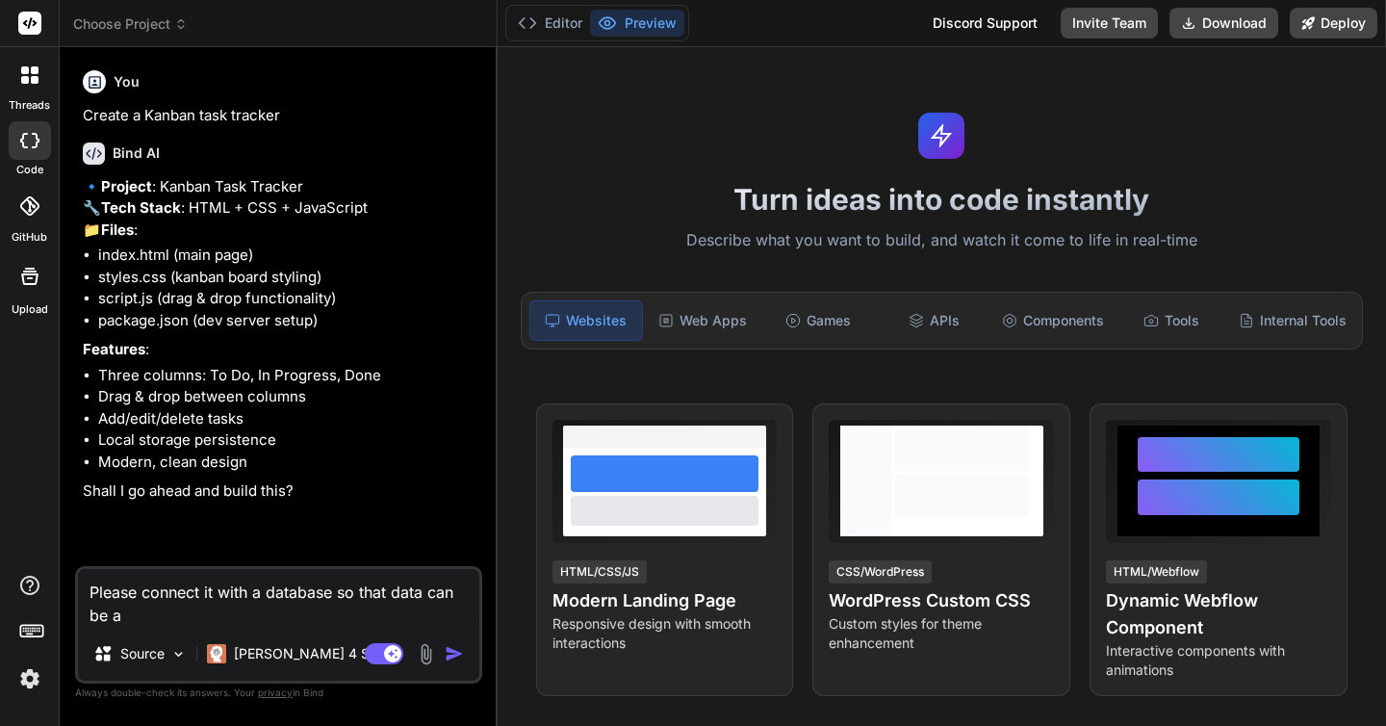
type textarea "x"
type textarea "Please connect it with a database so that data can be acc"
type textarea "x"
type textarea "Please connect it with a database so that data can be acce"
type textarea "x"
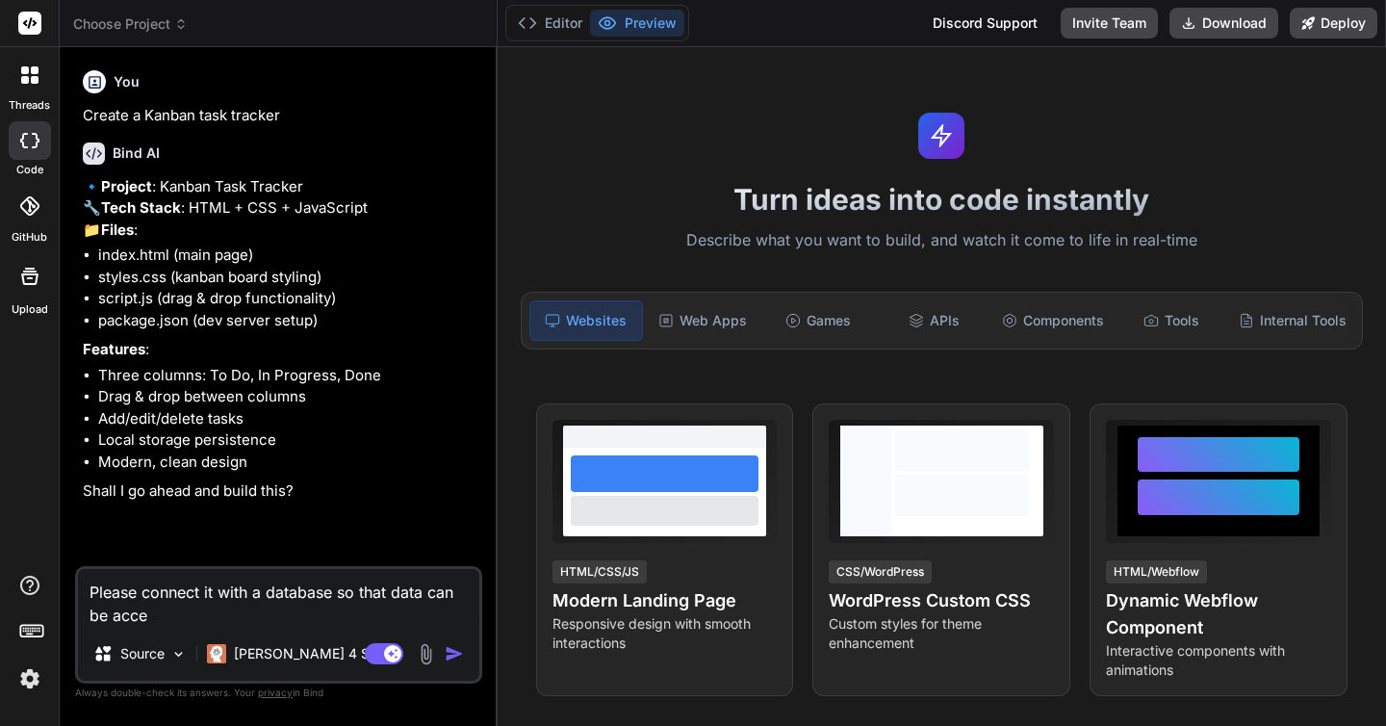
type textarea "Please connect it with a database so that data can be acces"
type textarea "x"
type textarea "Please connect it with a database so that data can be access"
type textarea "x"
type textarea "Please connect it with a database so that data can be accesse"
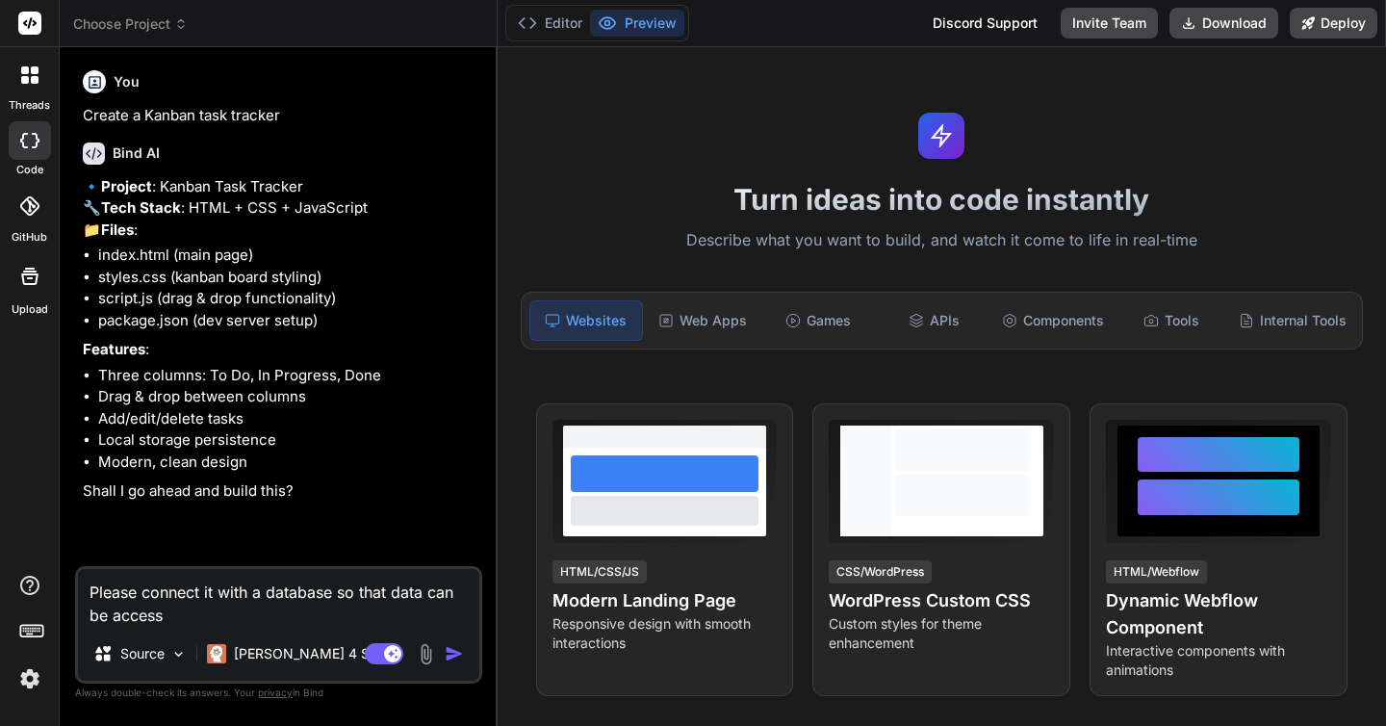
type textarea "x"
type textarea "Please connect it with a database so that data can be accessed"
type textarea "x"
type textarea "Please connect it with a database so that data can be accessed"
type textarea "x"
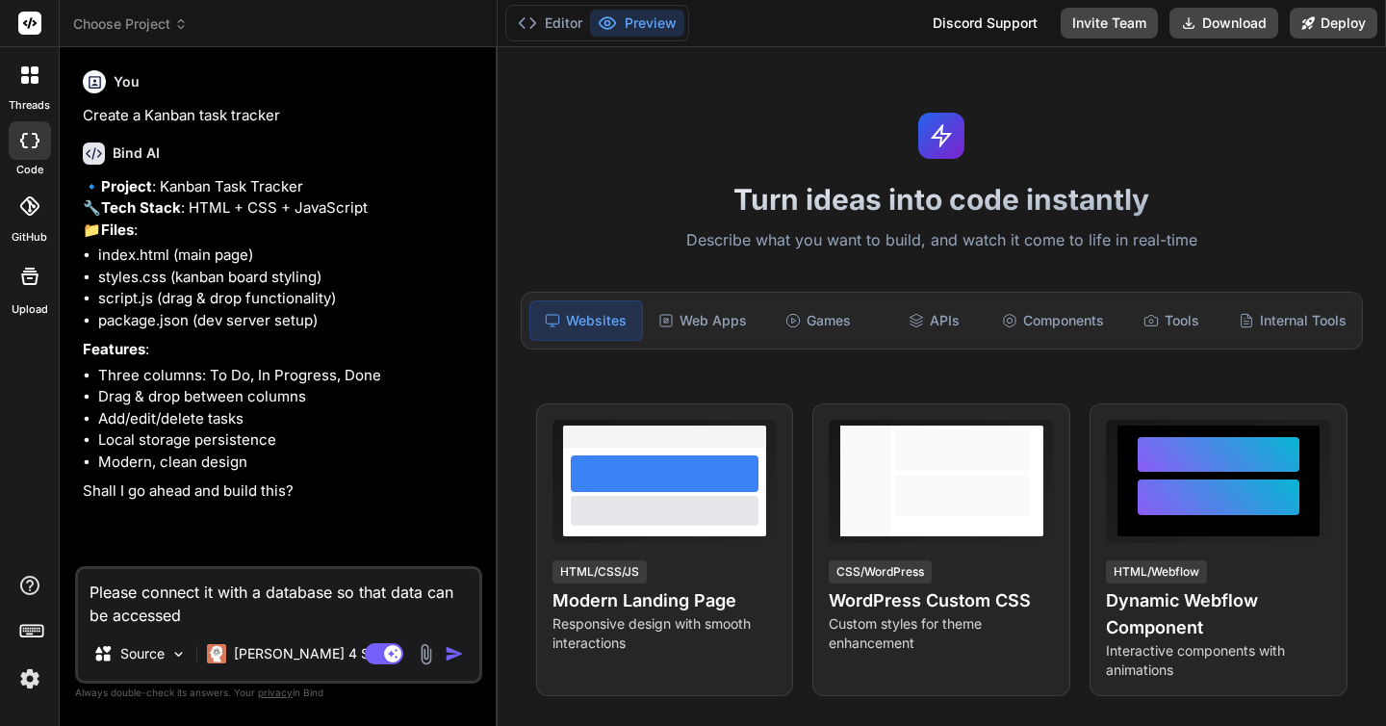
type textarea "Please connect it with a database so that data can be accessed o"
type textarea "x"
type textarea "Please connect it with a database so that data can be accessed on"
type textarea "x"
type textarea "Please connect it with a database so that data can be accessed on"
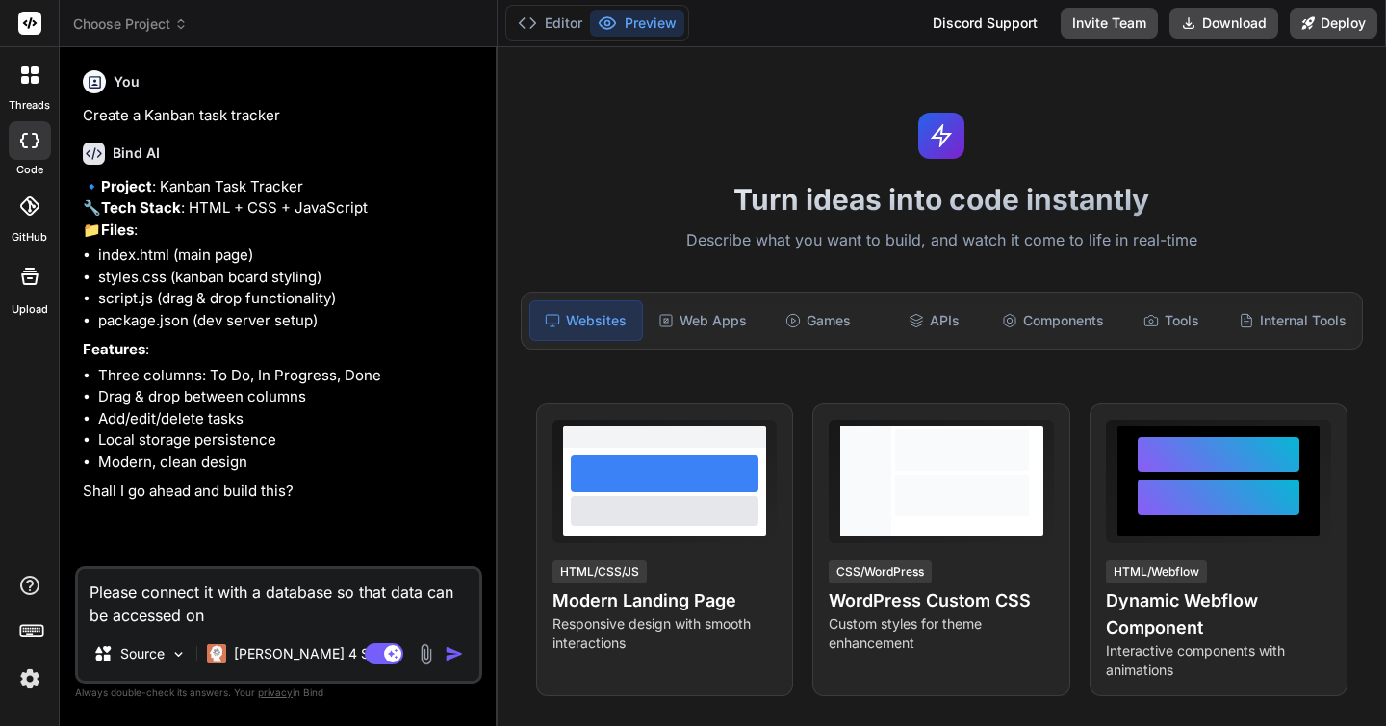
type textarea "x"
type textarea "Please connect it with a database so that data can be accessed on m"
type textarea "x"
type textarea "Please connect it with a database so that data can be accessed on mu"
type textarea "x"
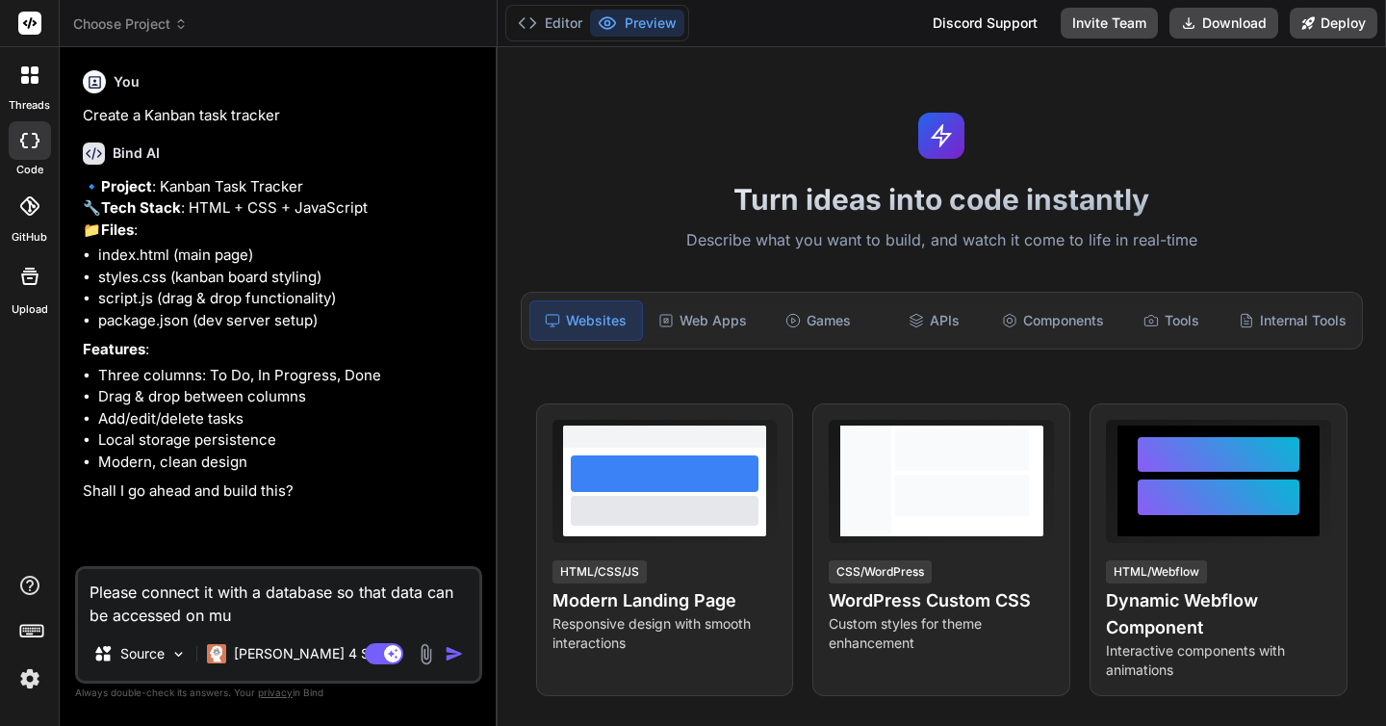
type textarea "Please connect it with a database so that data can be accessed on mul"
type textarea "x"
type textarea "Please connect it with a database so that data can be accessed on mult"
type textarea "x"
type textarea "Please connect it with a database so that data can be accessed on multi"
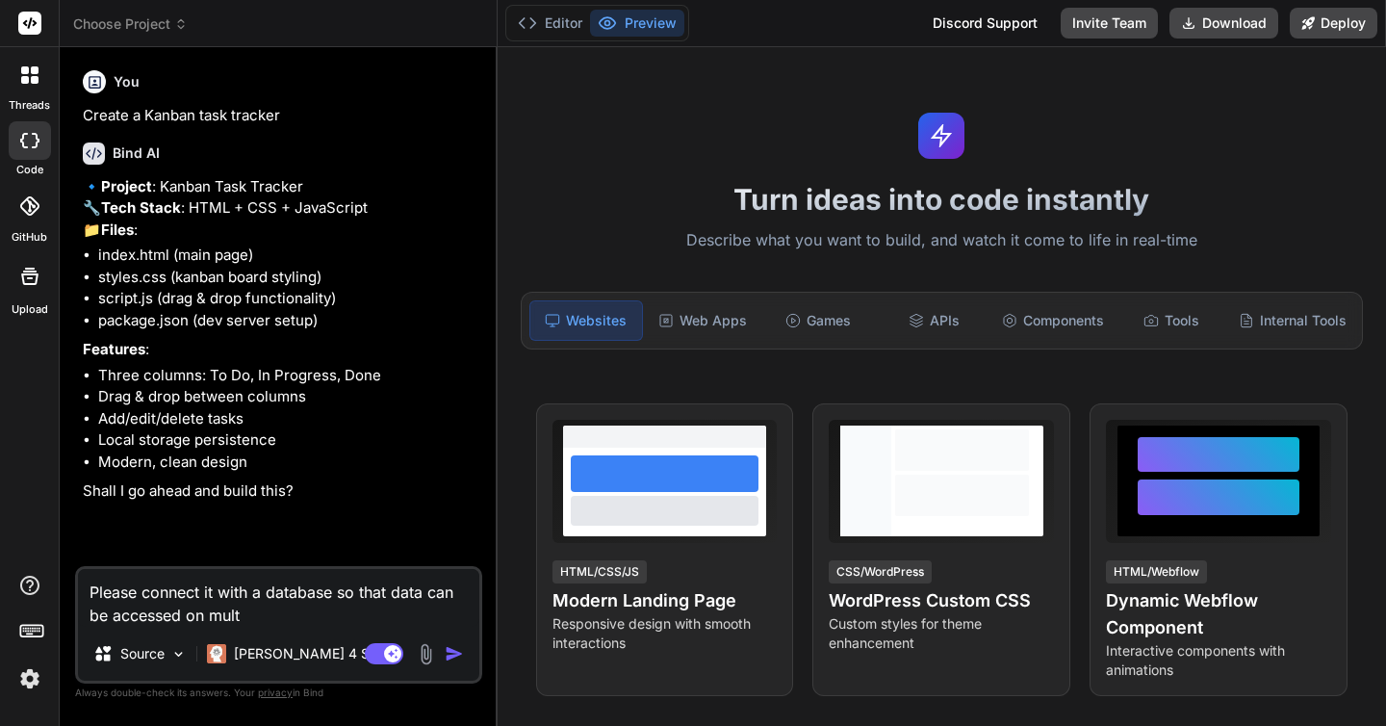
type textarea "x"
type textarea "Please connect it with a database so that data can be accessed on multip"
type textarea "x"
type textarea "Please connect it with a database so that data can be accessed on multipl"
type textarea "x"
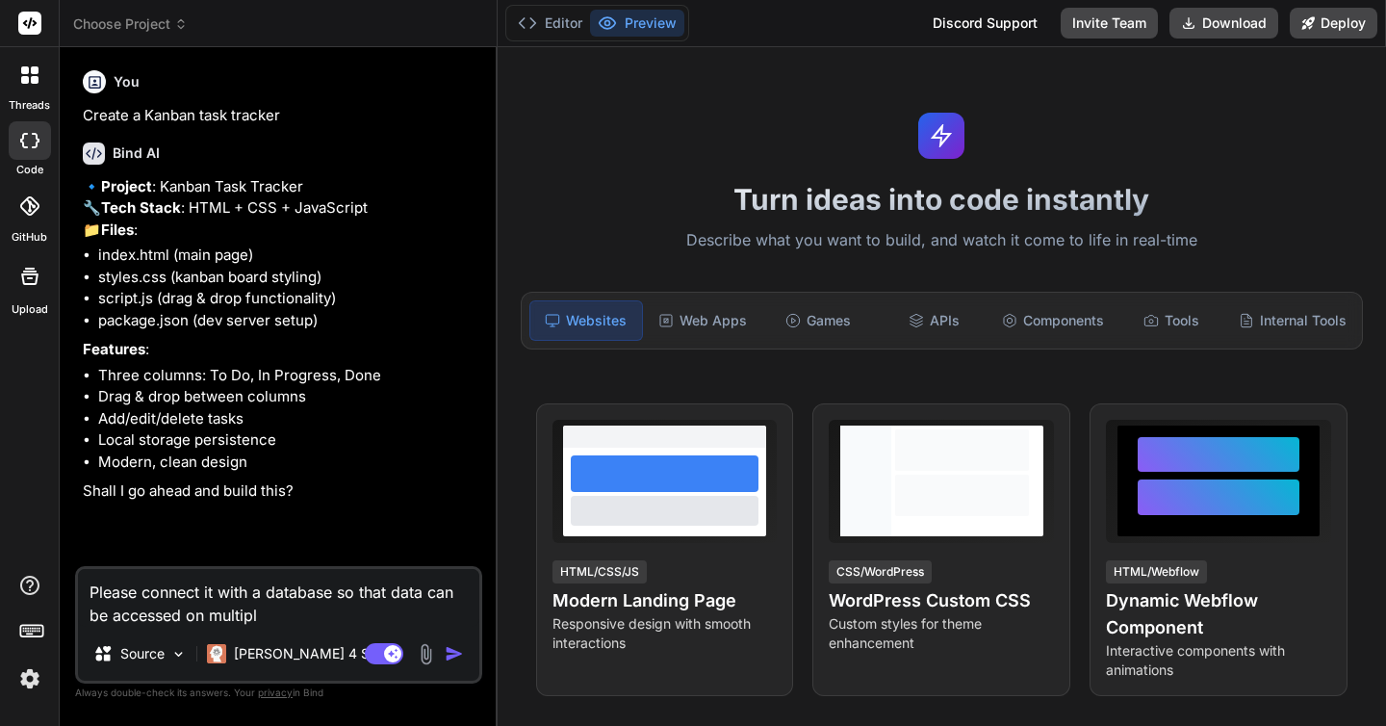
type textarea "Please connect it with a database so that data can be accessed on multiple"
type textarea "x"
type textarea "Please connect it with a database so that data can be accessed on multiple"
click at [158, 659] on p "Source" at bounding box center [142, 653] width 44 height 19
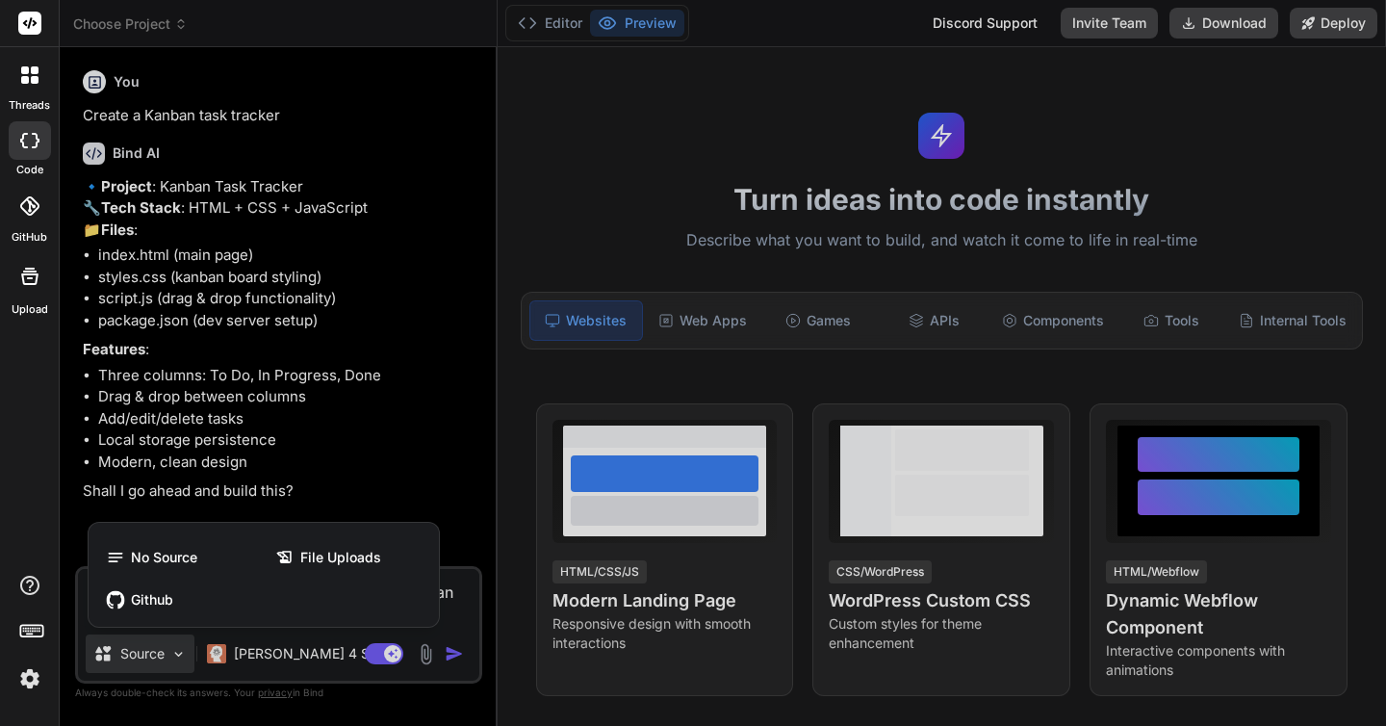
click at [158, 659] on div at bounding box center [693, 363] width 1386 height 726
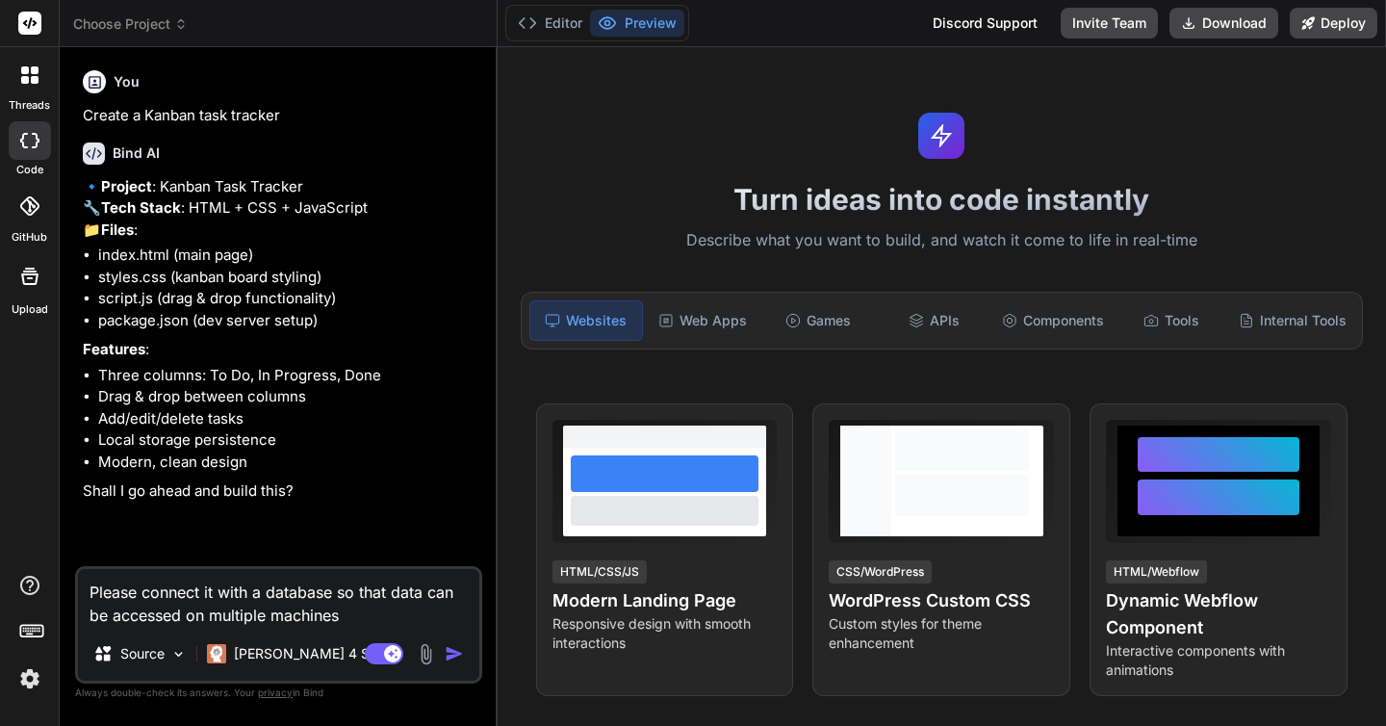
click at [13, 134] on div at bounding box center [30, 140] width 42 height 39
click at [21, 66] on icon at bounding box center [29, 74] width 17 height 17
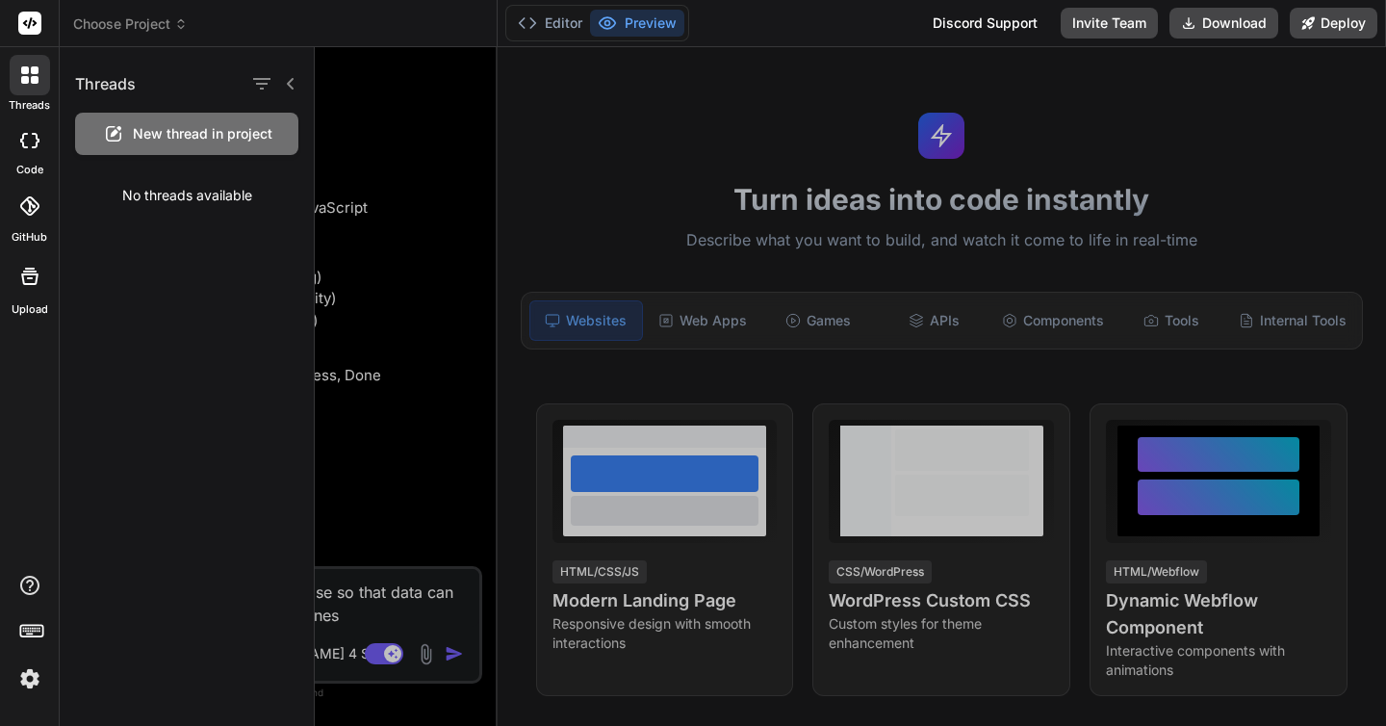
click at [175, 142] on span "New thread in project" at bounding box center [203, 133] width 140 height 19
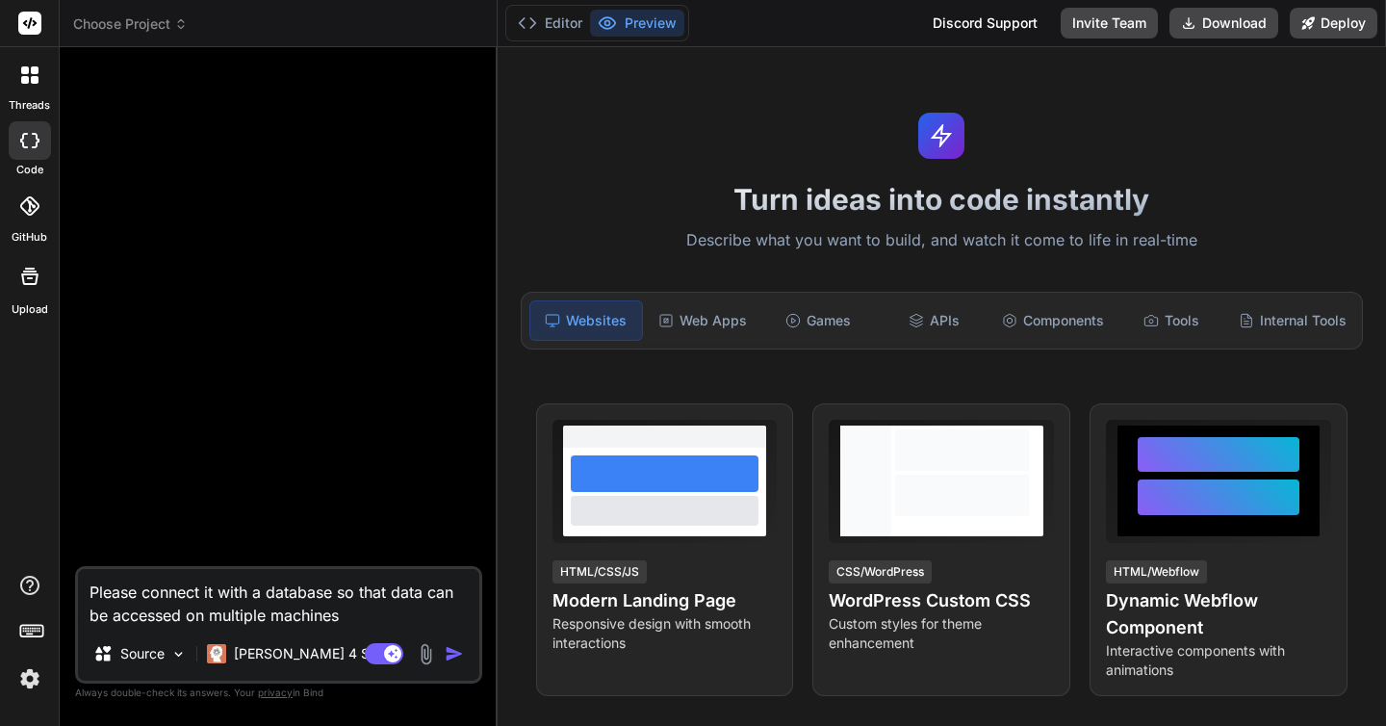
click at [331, 607] on textarea "Please connect it with a database so that data can be accessed on multiple mach…" at bounding box center [278, 598] width 401 height 58
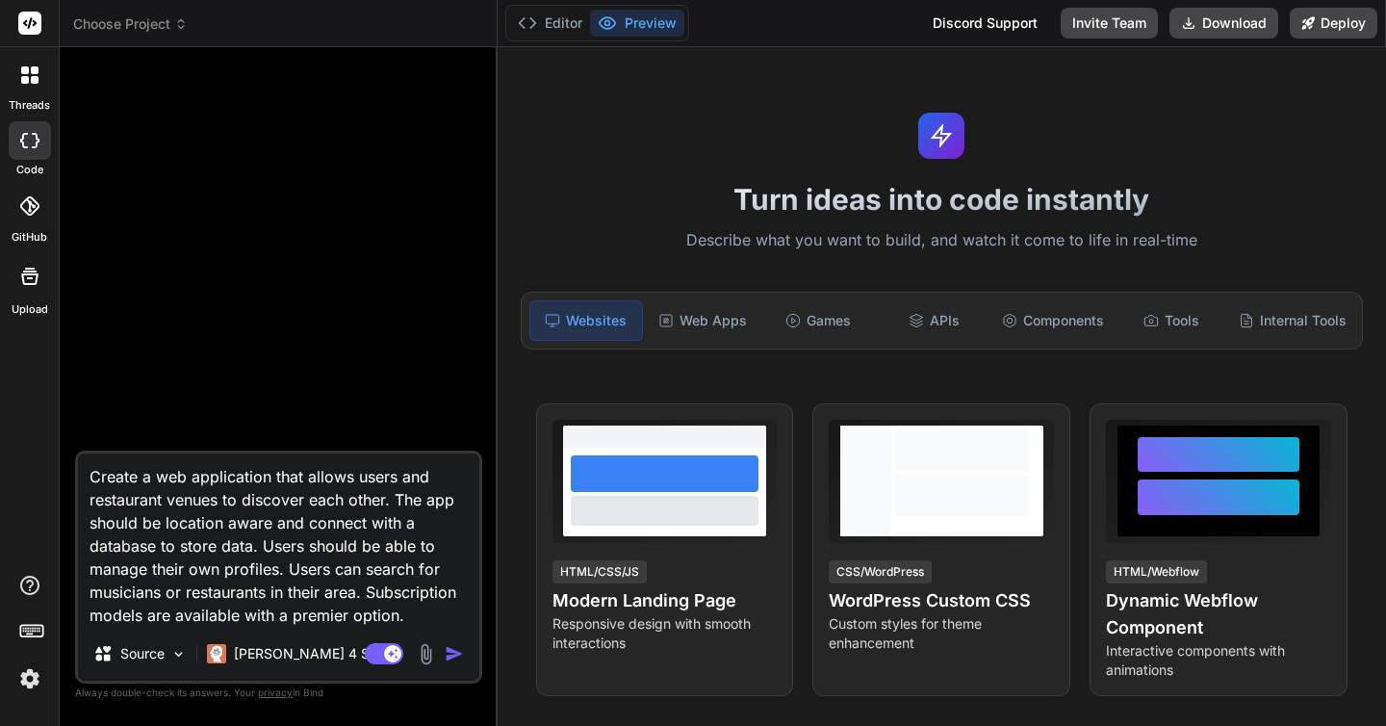
click at [451, 652] on img "button" at bounding box center [454, 653] width 19 height 19
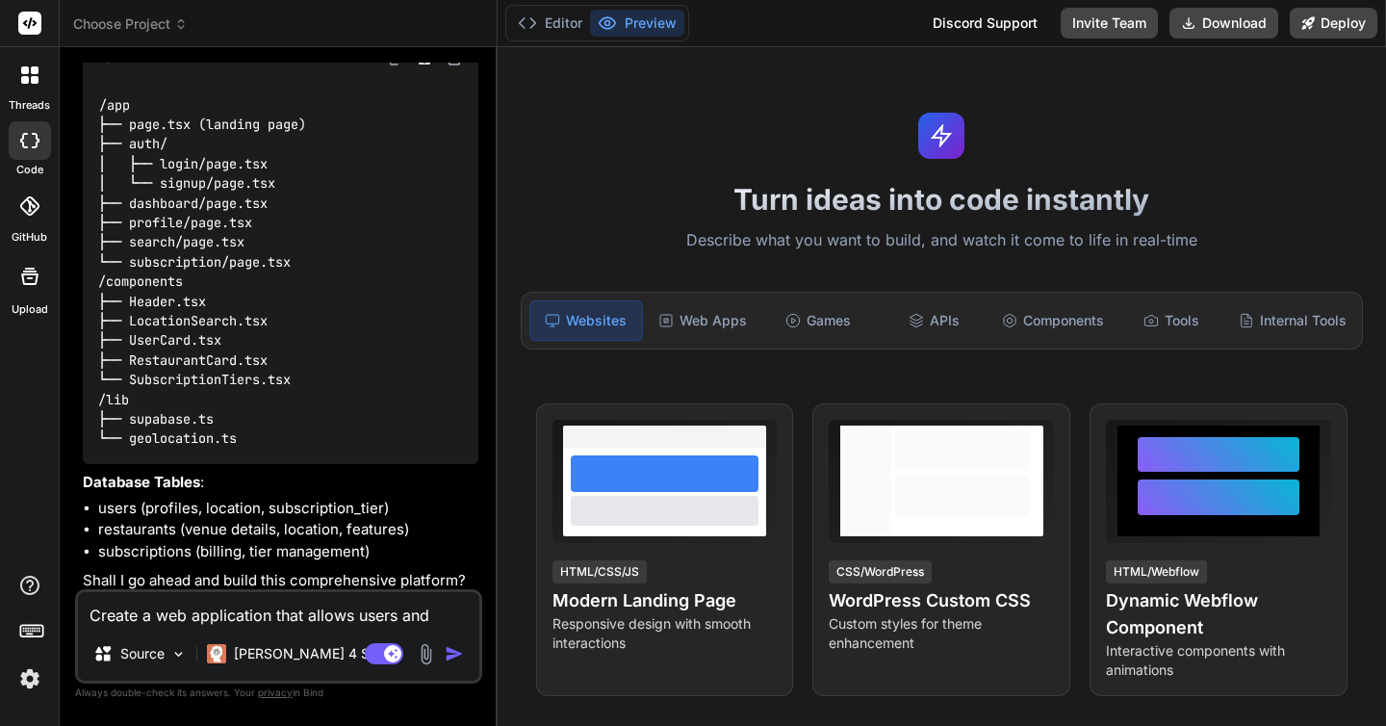
scroll to position [528, 0]
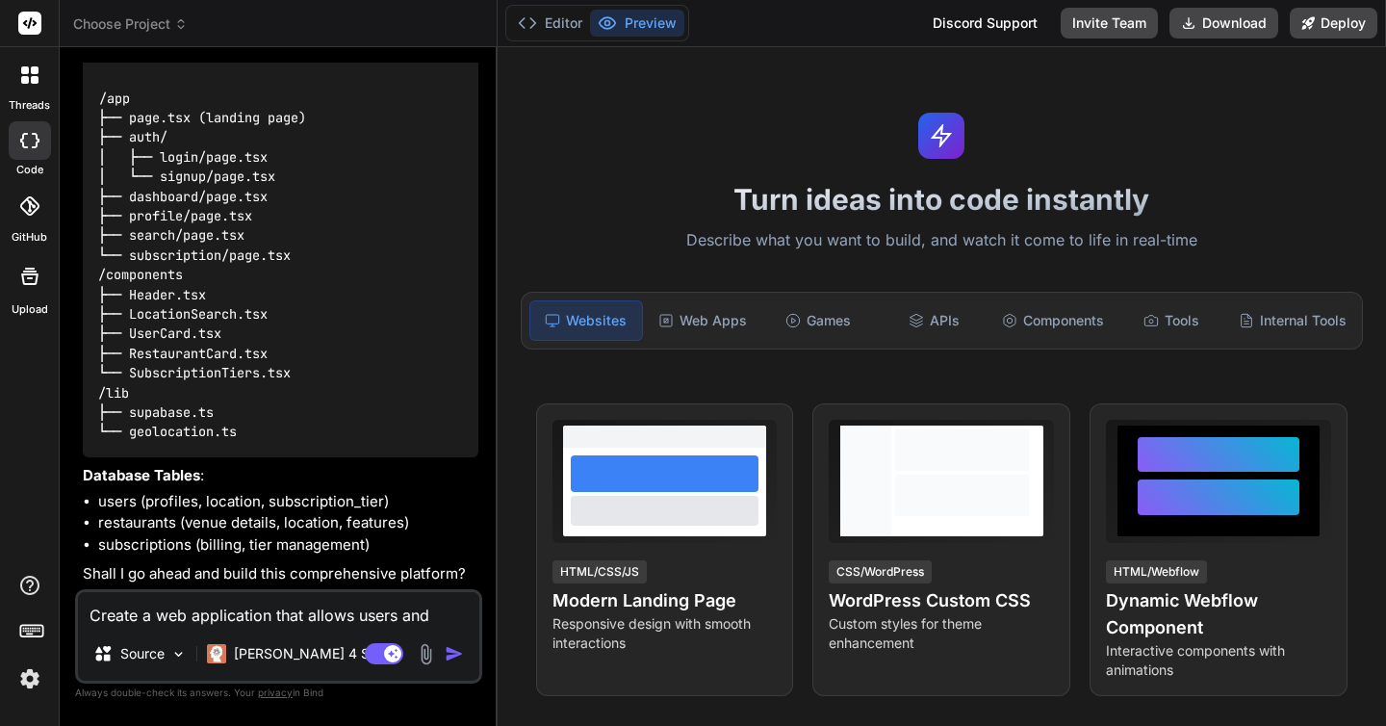
click at [207, 607] on textarea "Create a web application that allows users and restaurant venues to discover ea…" at bounding box center [278, 609] width 401 height 35
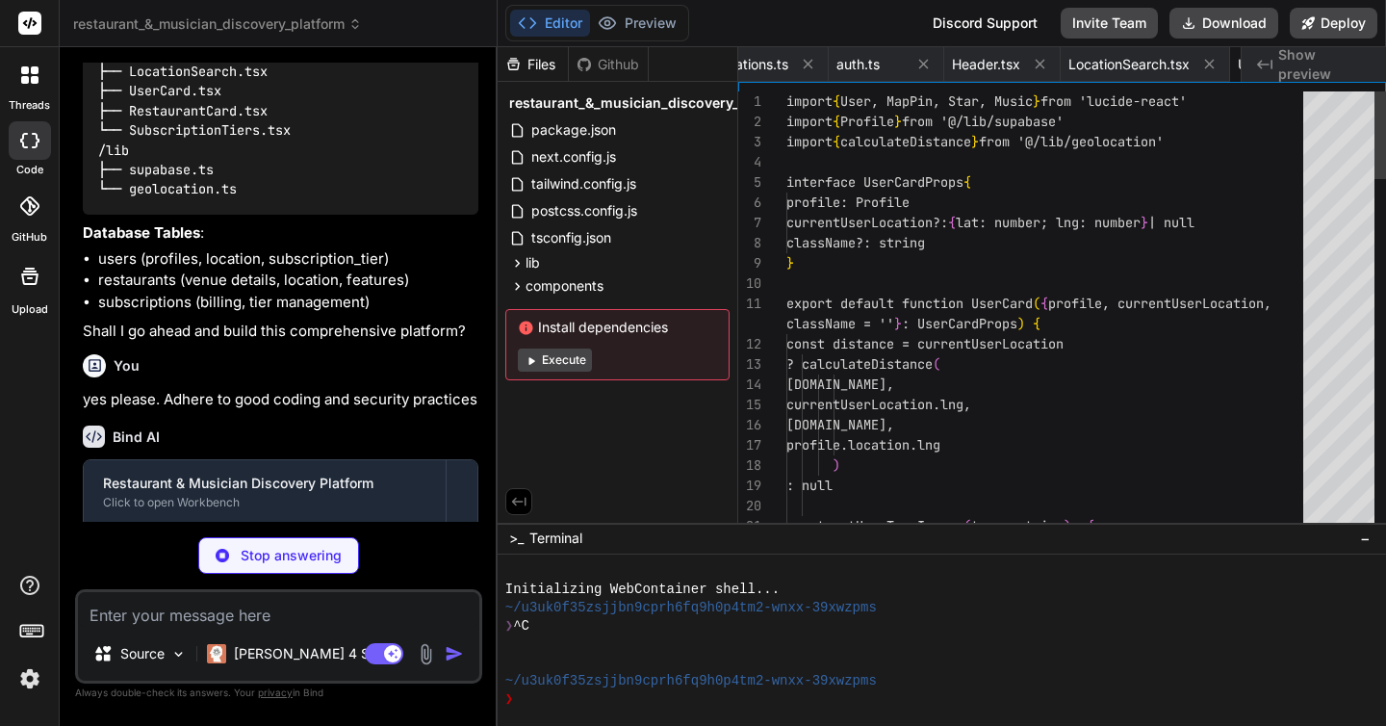
scroll to position [121, 0]
